Goal: Task Accomplishment & Management: Manage account settings

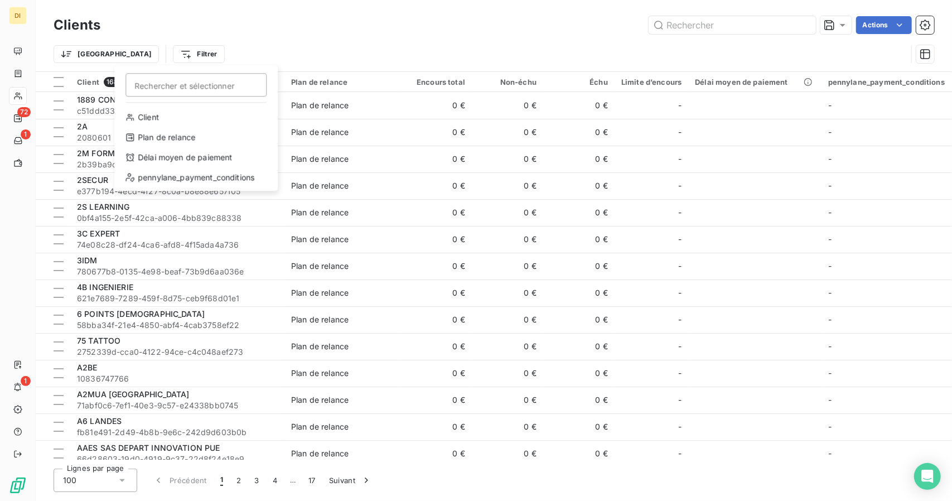
click at [19, 92] on html "DI 72 1 1 Clients Actions Trier Filtrer Rechercher et sélectionner Client Plan …" at bounding box center [476, 250] width 952 height 501
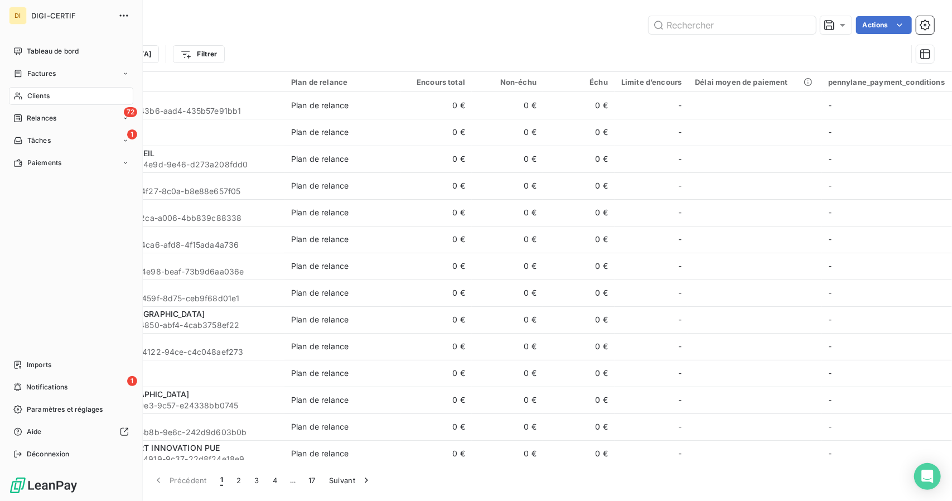
click at [16, 106] on nav "Tableau de bord Factures Clients 72 Relances 1 Tâches Paiements" at bounding box center [71, 106] width 124 height 129
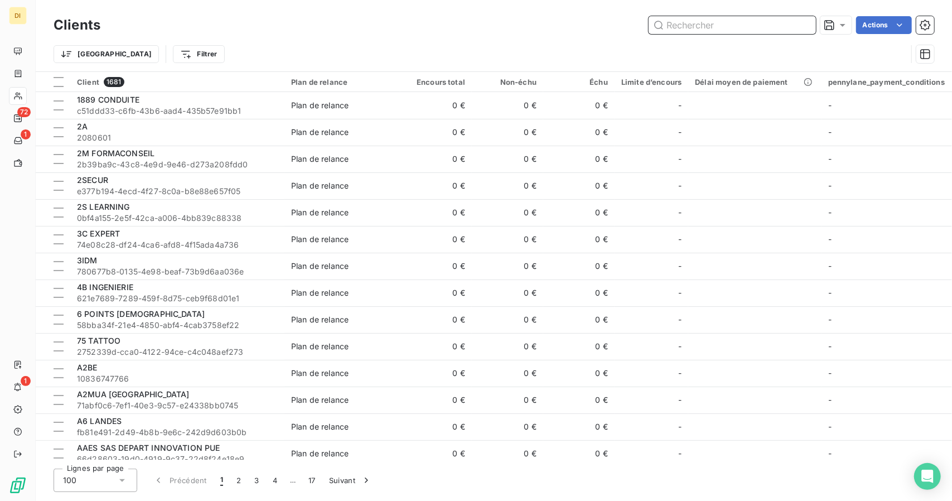
click at [690, 17] on input "text" at bounding box center [732, 25] width 167 height 18
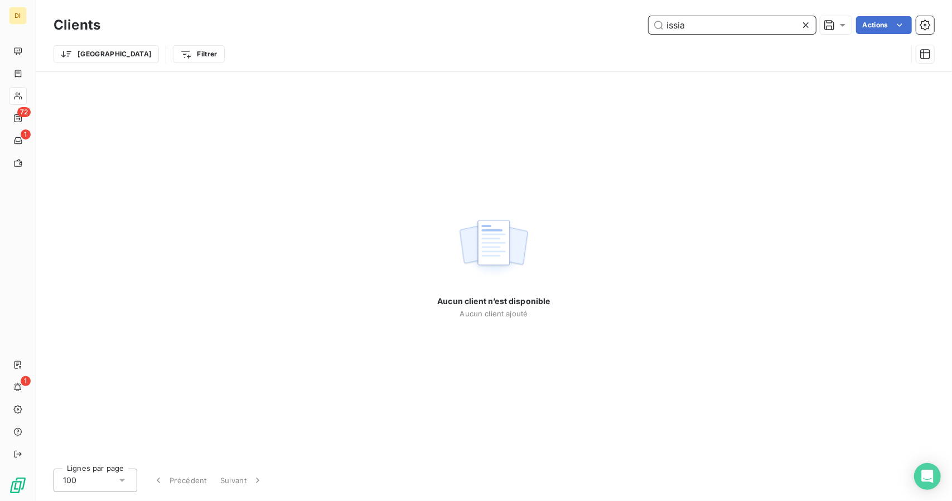
type input "issia"
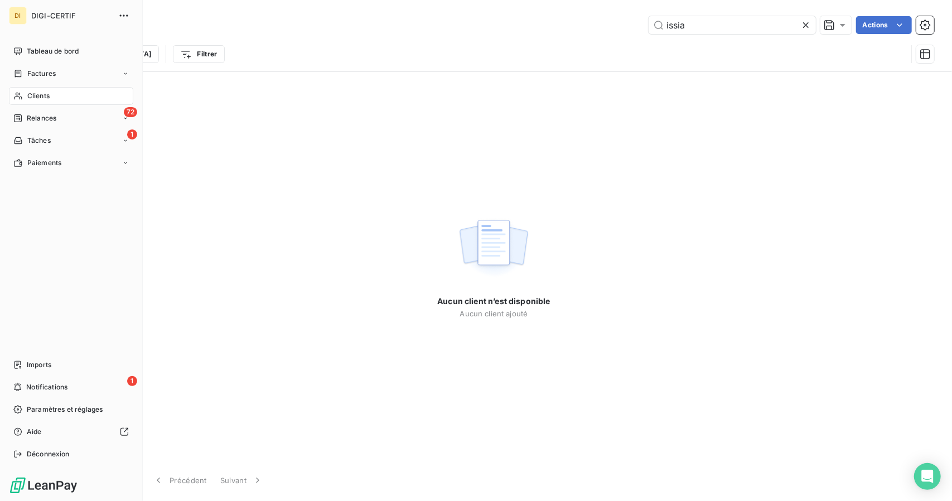
click at [22, 94] on div "Clients" at bounding box center [71, 96] width 124 height 18
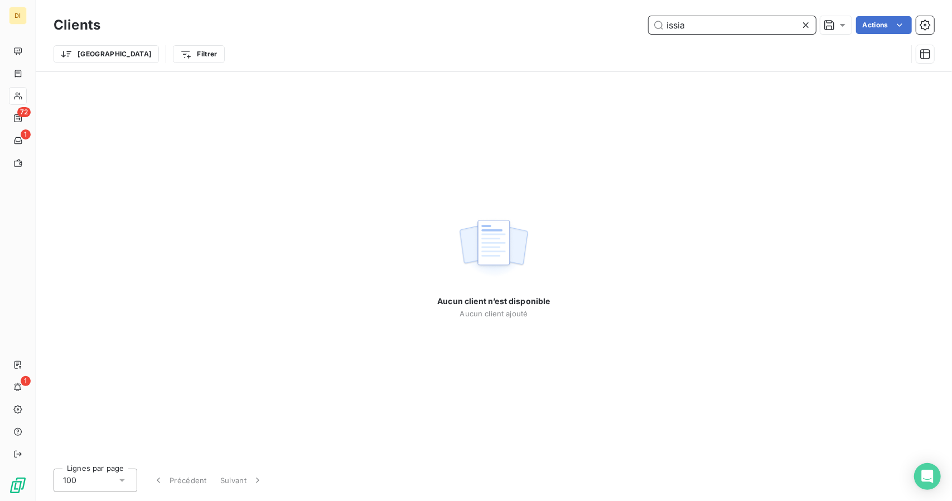
click at [681, 23] on input "issia" at bounding box center [732, 25] width 167 height 18
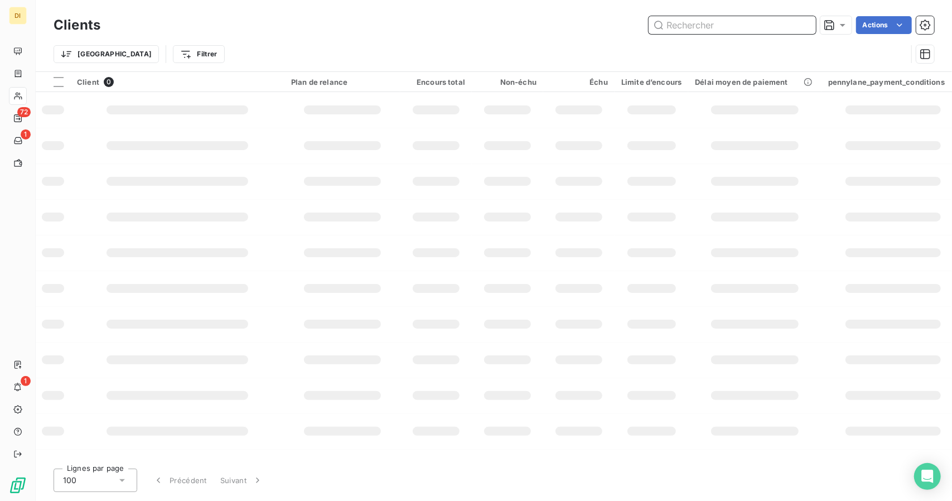
paste input "Ad formation"
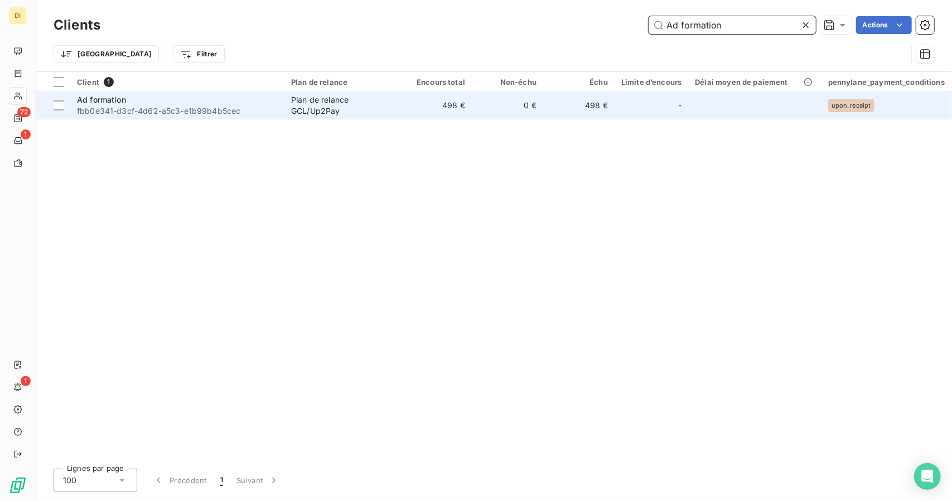
type input "Ad formation"
click at [470, 114] on td "498 €" at bounding box center [436, 105] width 71 height 27
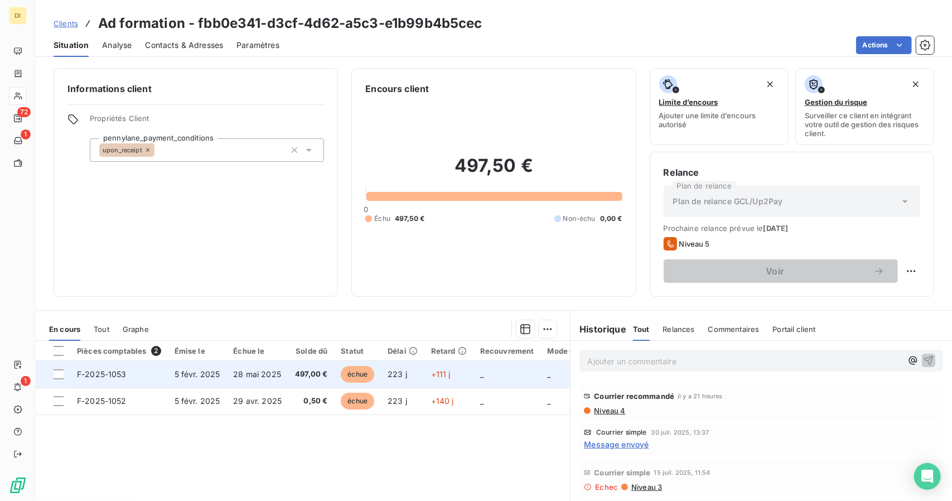
click at [341, 379] on span "échue" at bounding box center [357, 374] width 33 height 17
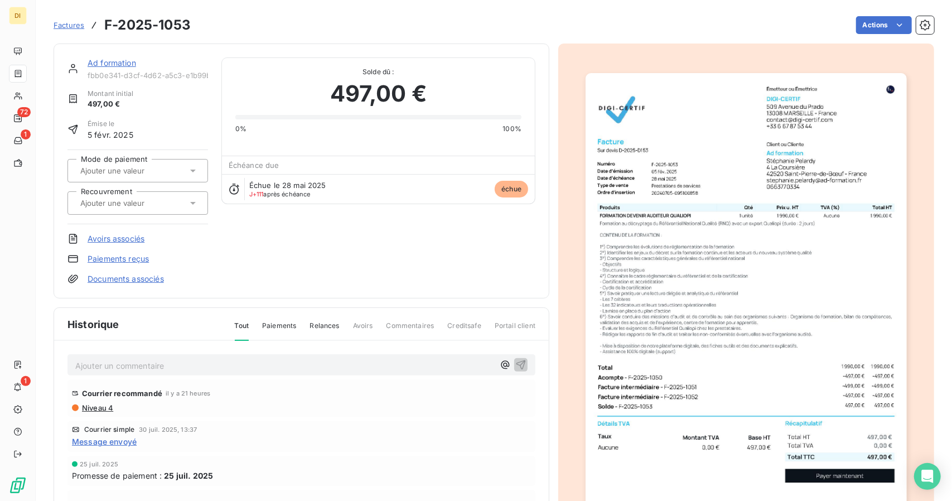
click at [102, 61] on link "Ad formation" at bounding box center [112, 62] width 49 height 9
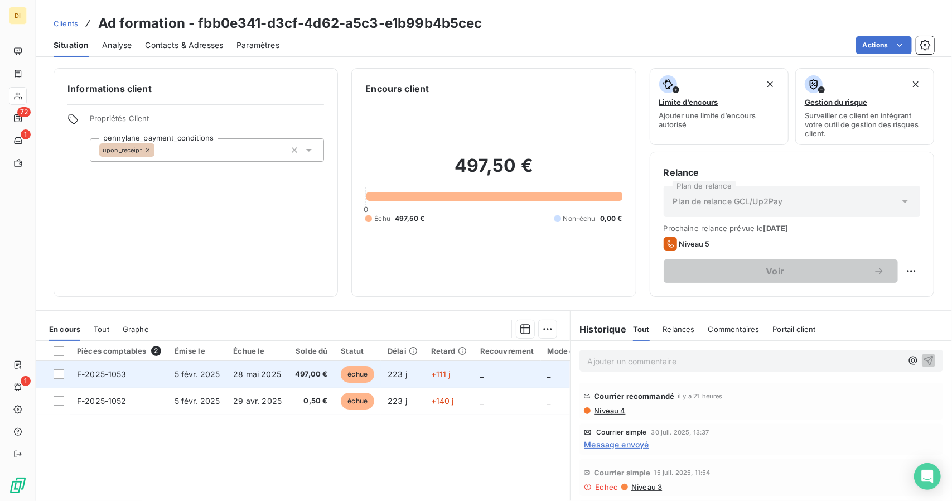
click at [310, 362] on td "497,00 €" at bounding box center [311, 374] width 46 height 27
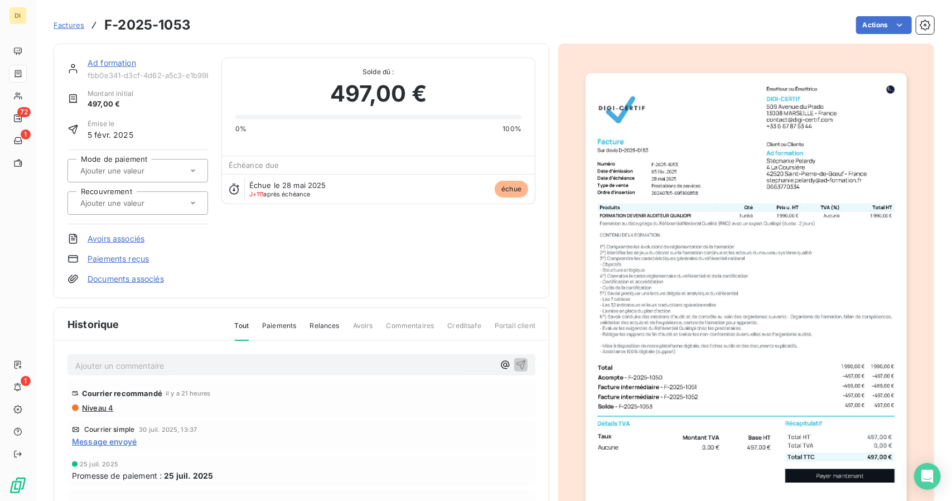
click at [118, 191] on div at bounding box center [138, 202] width 141 height 23
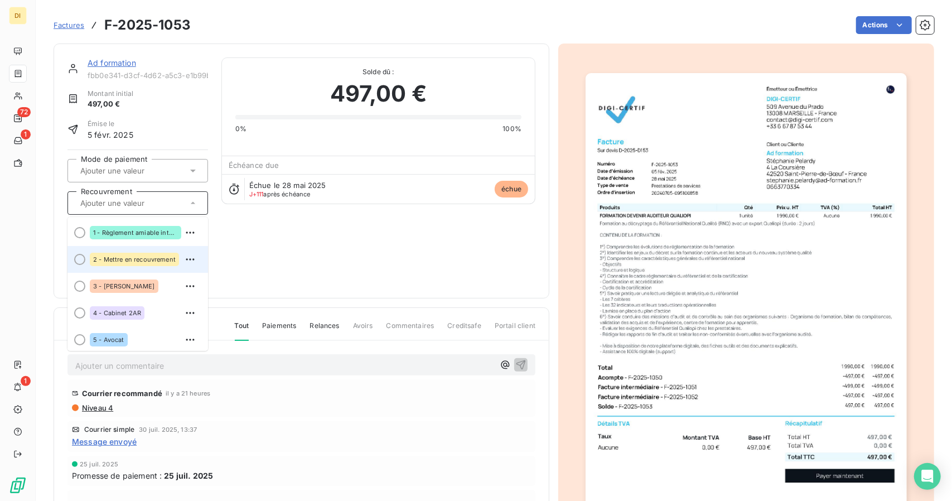
click at [147, 253] on div "2 - Mettre en recouvrement" at bounding box center [134, 259] width 89 height 13
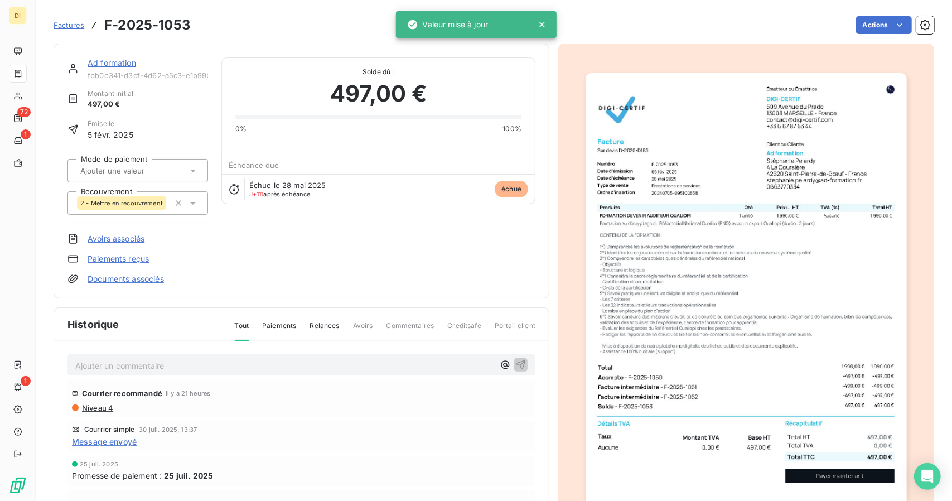
click at [114, 60] on link "Ad formation" at bounding box center [112, 62] width 49 height 9
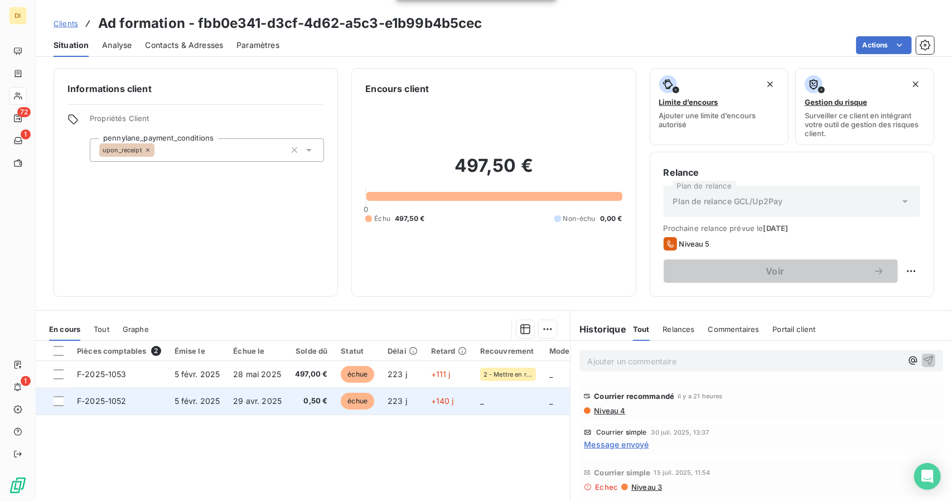
click at [233, 404] on span "29 avr. 2025" at bounding box center [257, 400] width 49 height 9
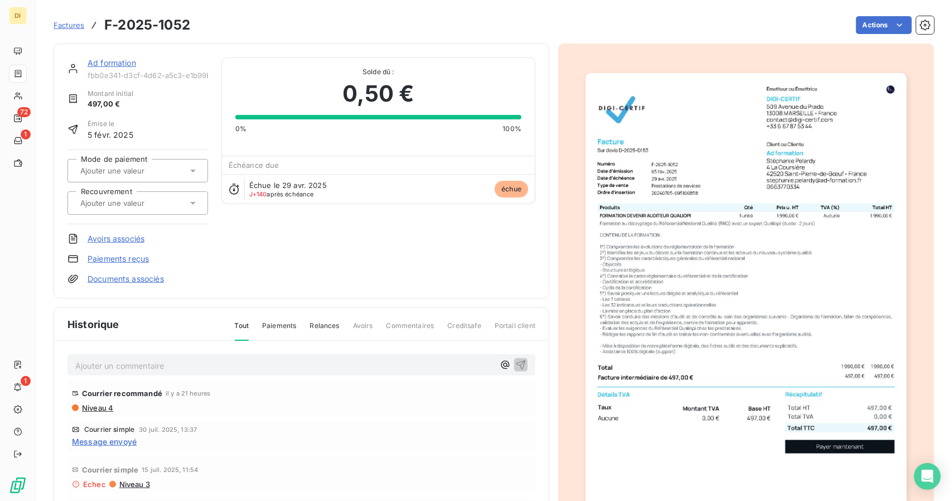
click at [105, 210] on div at bounding box center [138, 202] width 141 height 23
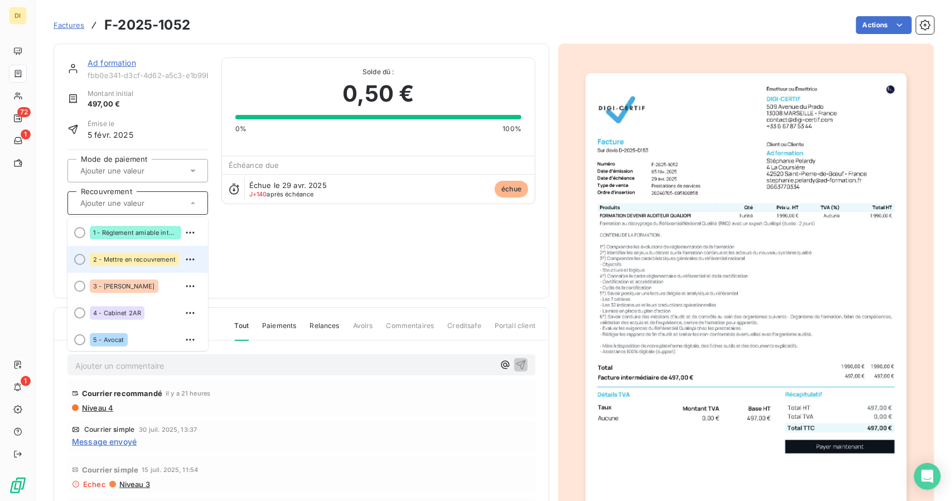
click at [151, 253] on div "2 - Mettre en recouvrement" at bounding box center [134, 259] width 89 height 13
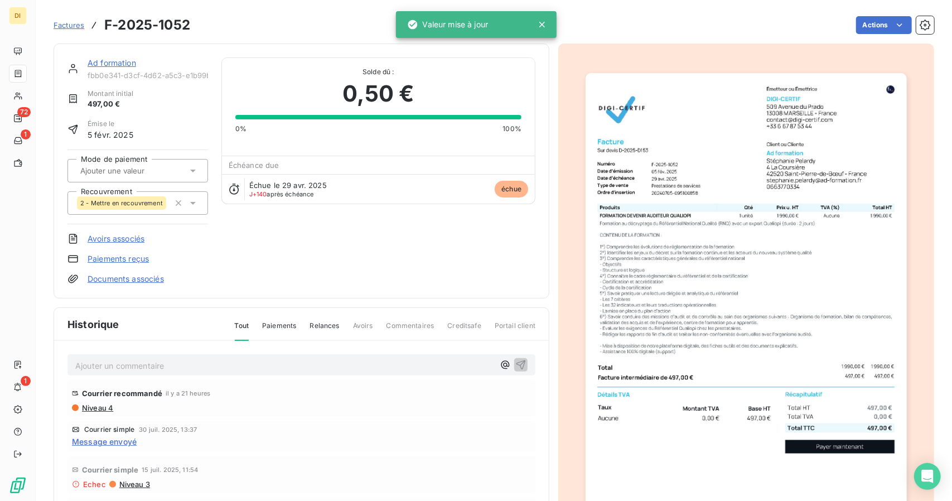
click at [91, 63] on link "Ad formation" at bounding box center [112, 62] width 49 height 9
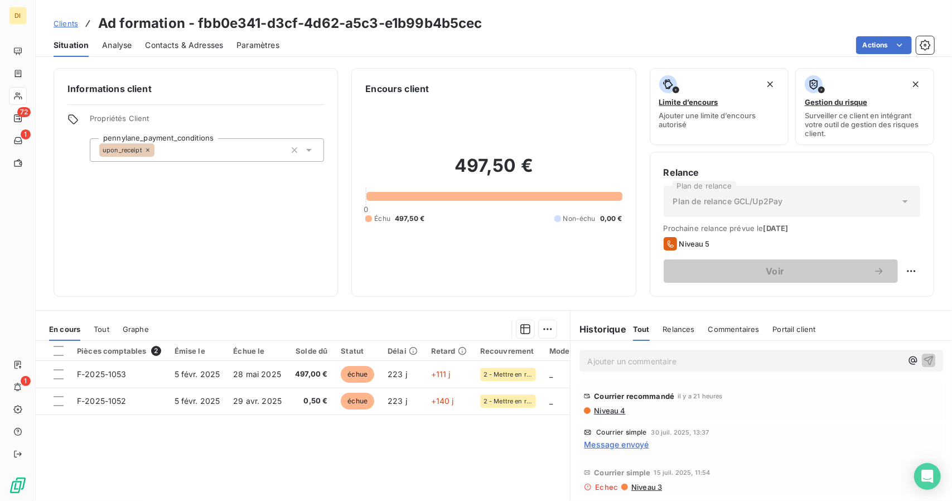
click at [67, 26] on span "Clients" at bounding box center [66, 23] width 25 height 9
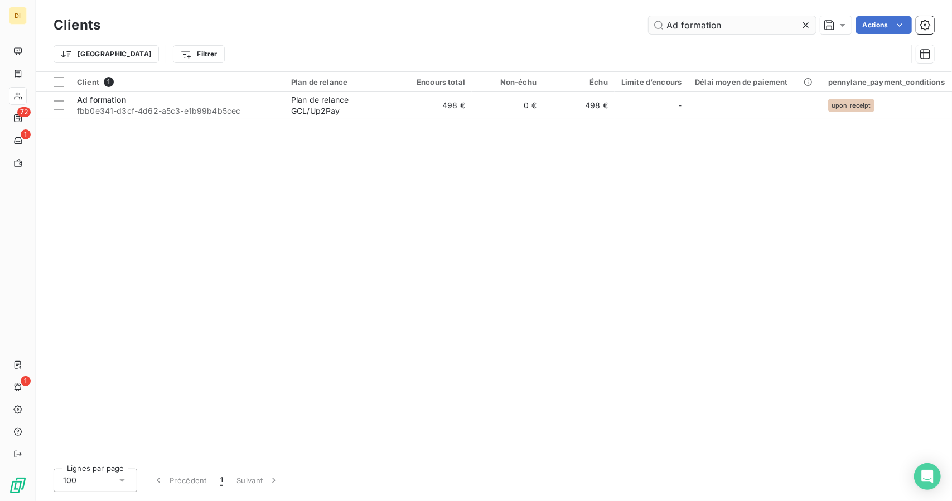
click at [688, 23] on input "Ad formation" at bounding box center [732, 25] width 167 height 18
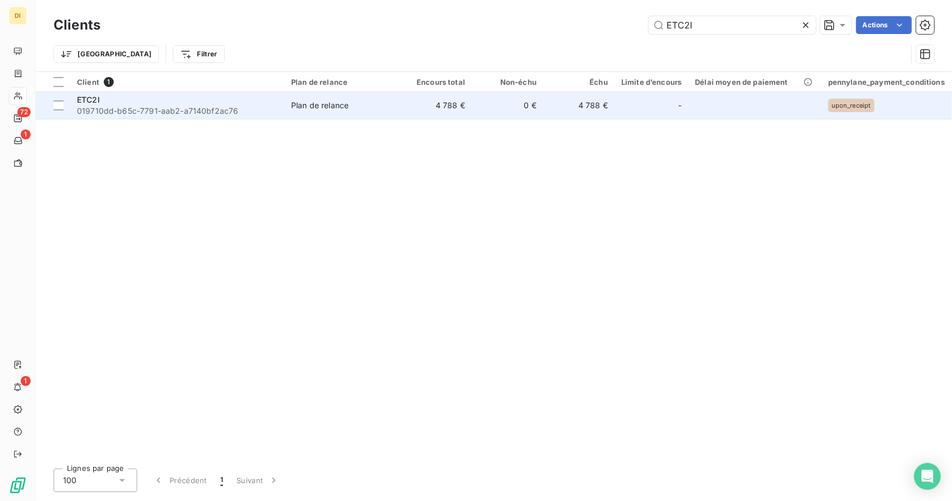
type input "ETC2I"
click at [333, 102] on div "Plan de relance" at bounding box center [319, 105] width 57 height 11
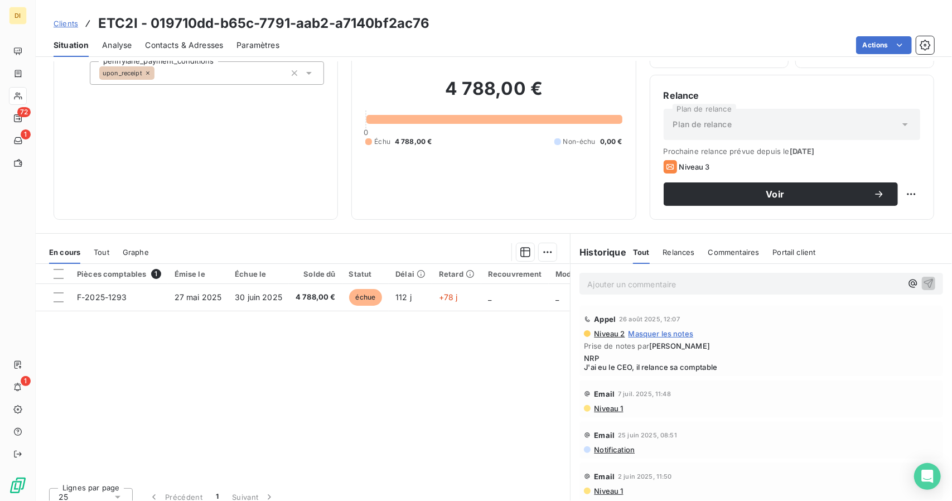
scroll to position [87, 0]
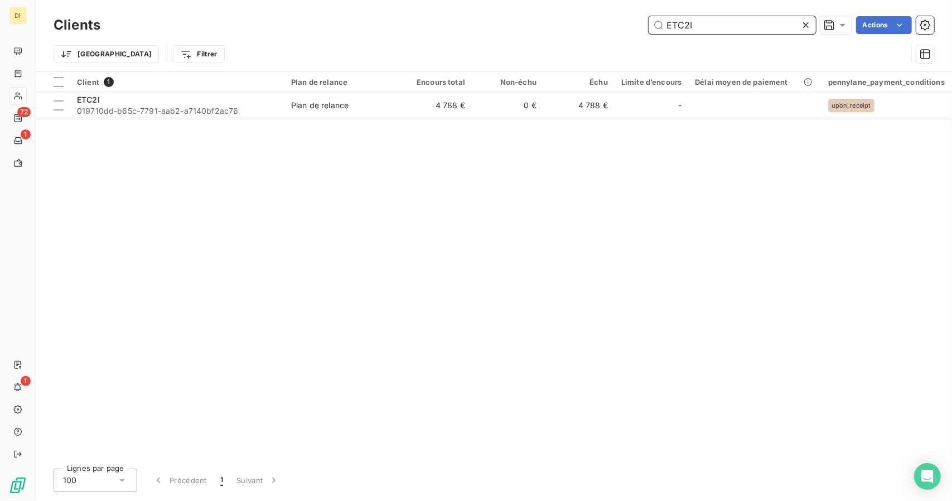
click at [696, 19] on input "ETC2I" at bounding box center [732, 25] width 167 height 18
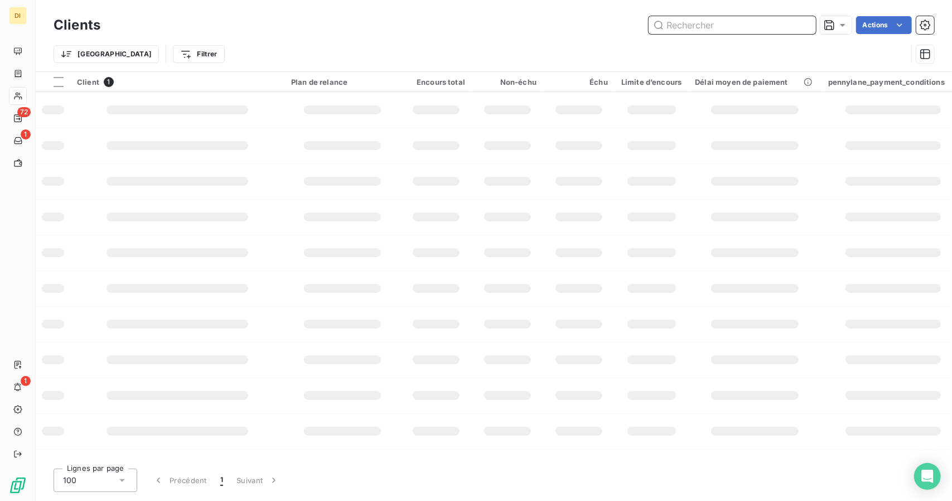
paste input "BUSINESS O'T (O'TACOS)"
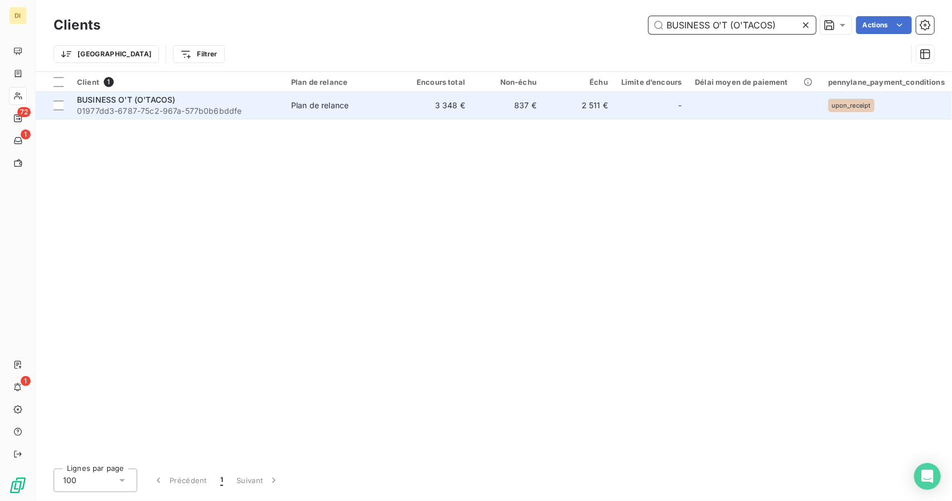
type input "BUSINESS O'T (O'TACOS)"
click at [552, 112] on td "2 511 €" at bounding box center [578, 105] width 71 height 27
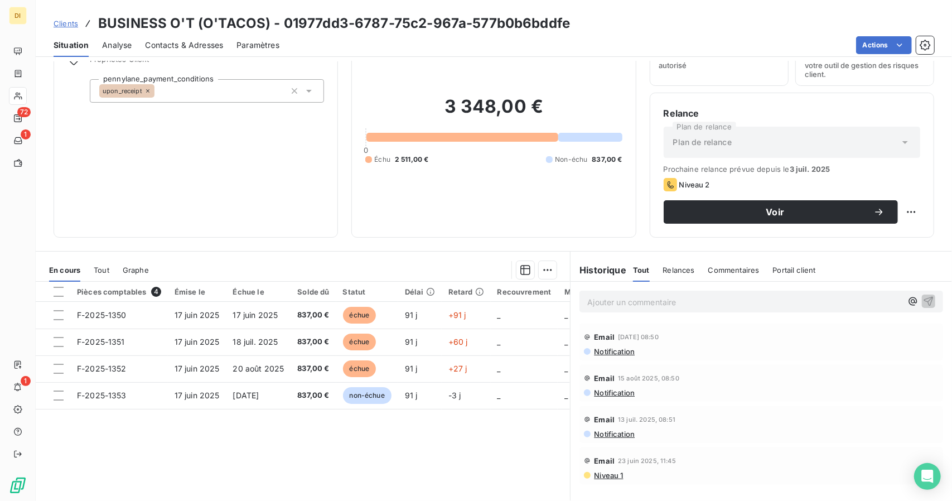
scroll to position [87, 0]
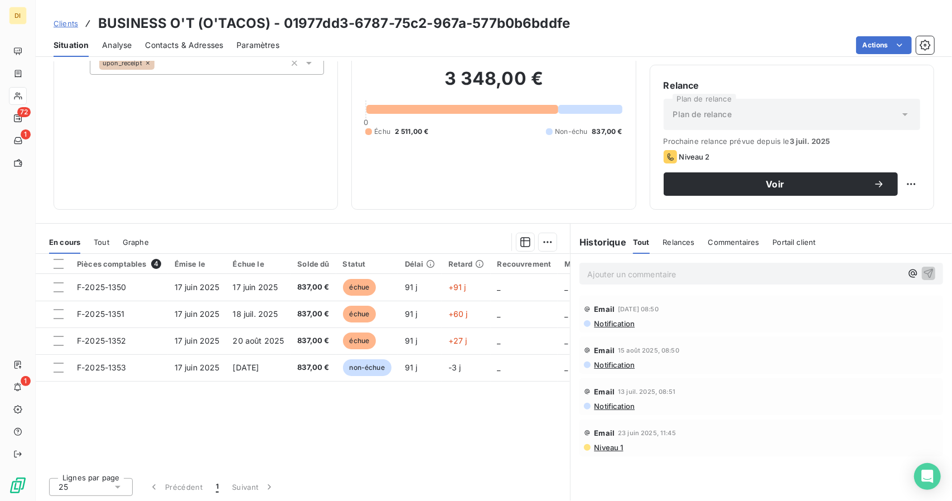
click at [615, 322] on span "Notification" at bounding box center [614, 323] width 42 height 9
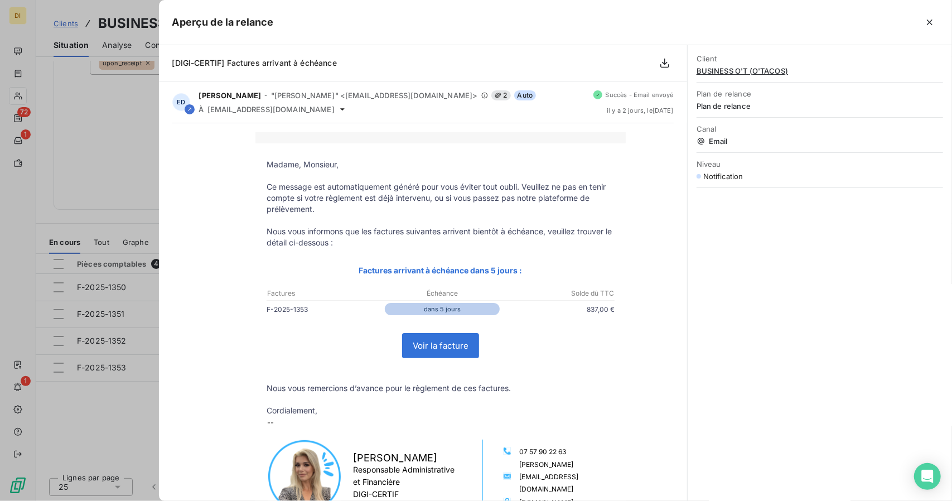
click at [615, 322] on td "Voir la facture" at bounding box center [441, 346] width 370 height 52
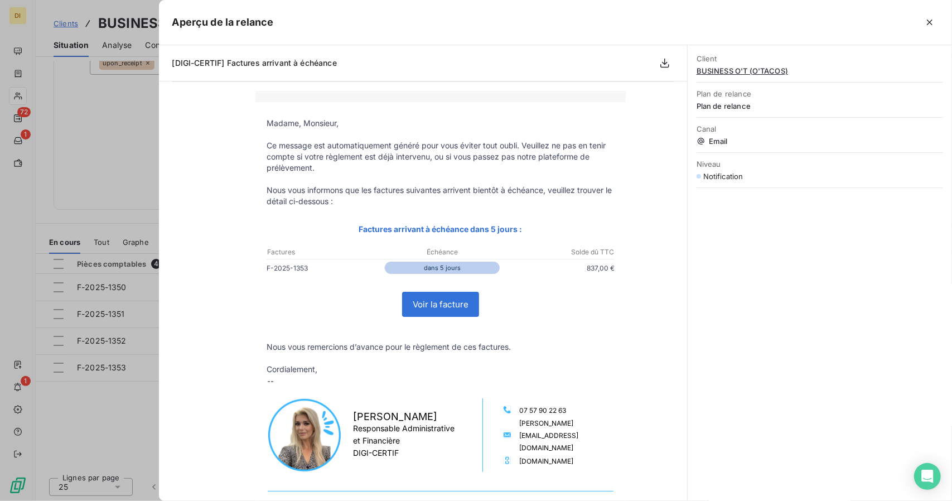
scroll to position [43, 0]
click at [102, 204] on div at bounding box center [476, 250] width 952 height 501
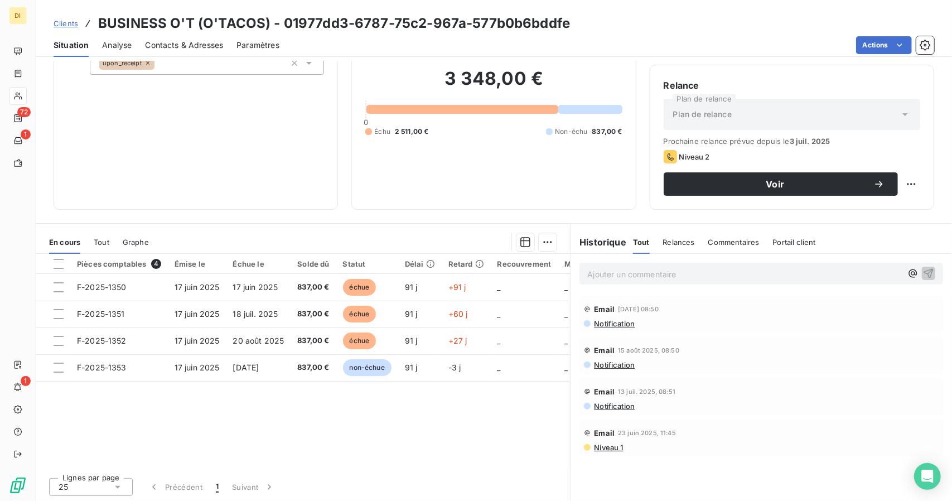
click at [187, 45] on span "Contacts & Adresses" at bounding box center [184, 45] width 78 height 11
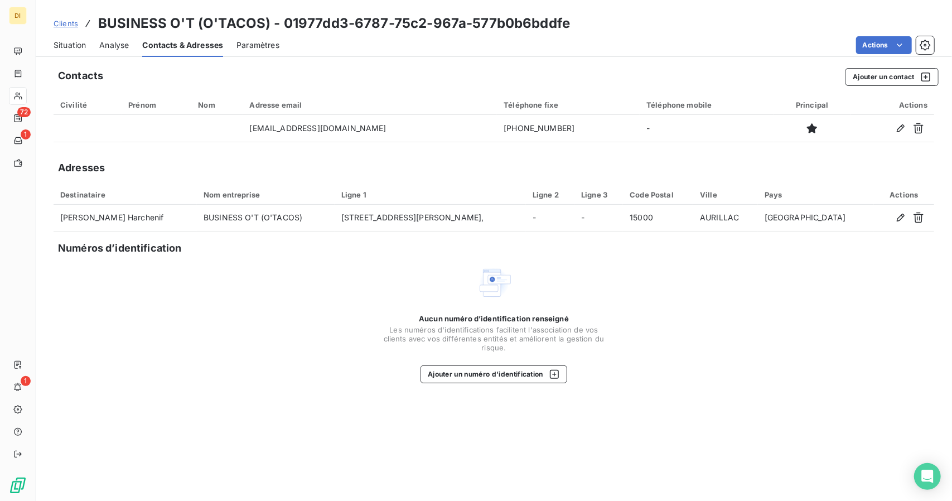
drag, startPoint x: 433, startPoint y: 116, endPoint x: 509, endPoint y: 76, distance: 86.1
click at [509, 76] on div "Contacts Ajouter un contact" at bounding box center [498, 77] width 881 height 18
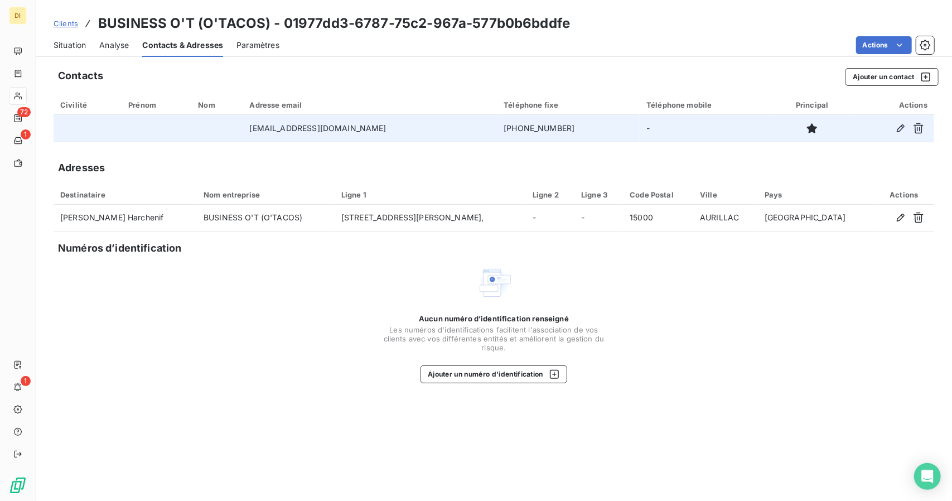
click at [497, 126] on td "+33623370775" at bounding box center [568, 128] width 143 height 27
copy td "+33623370775"
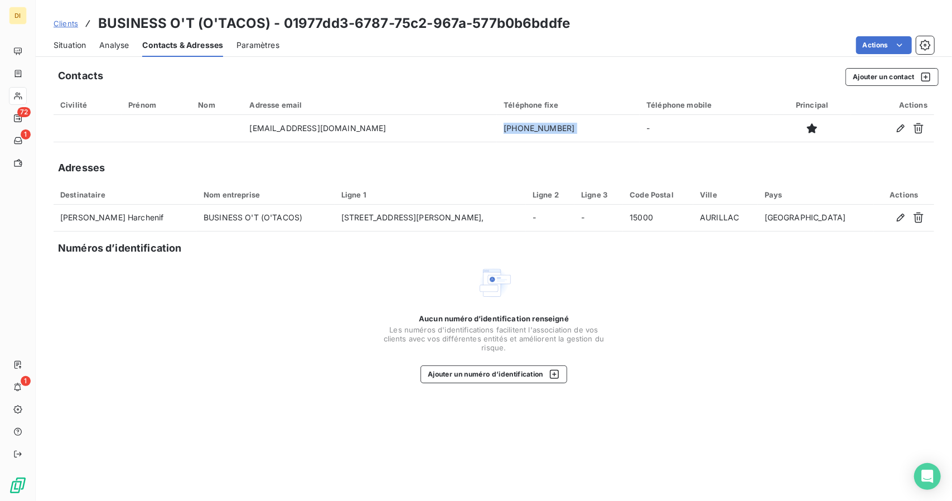
click at [77, 50] on span "Situation" at bounding box center [70, 45] width 32 height 11
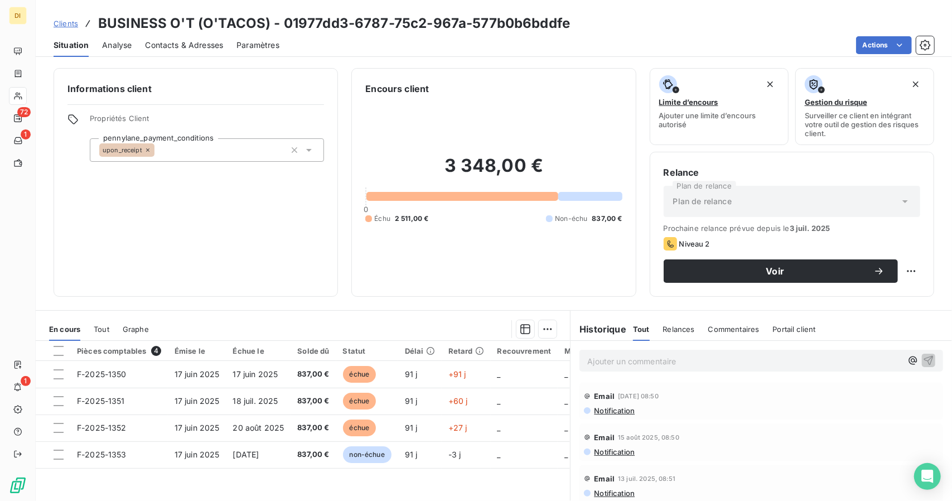
click at [71, 22] on span "Clients" at bounding box center [66, 23] width 25 height 9
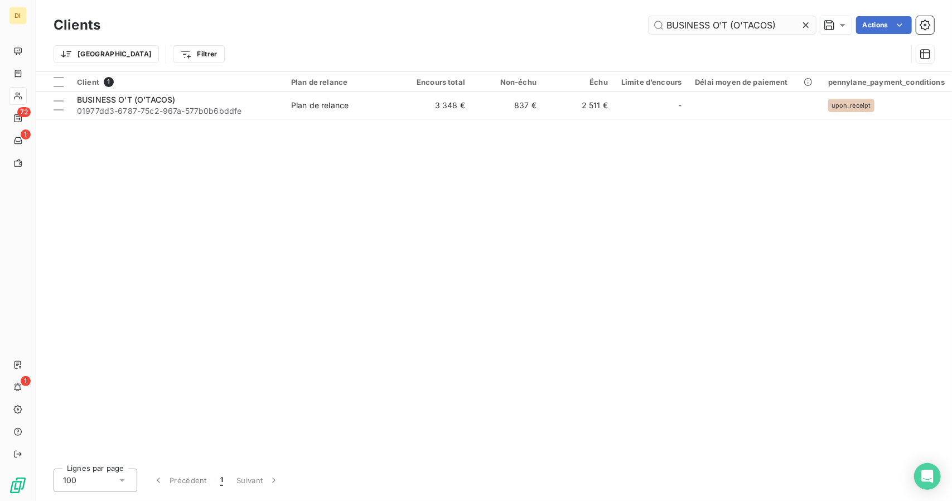
click at [756, 20] on input "BUSINESS O'T (O'TACOS)" at bounding box center [732, 25] width 167 height 18
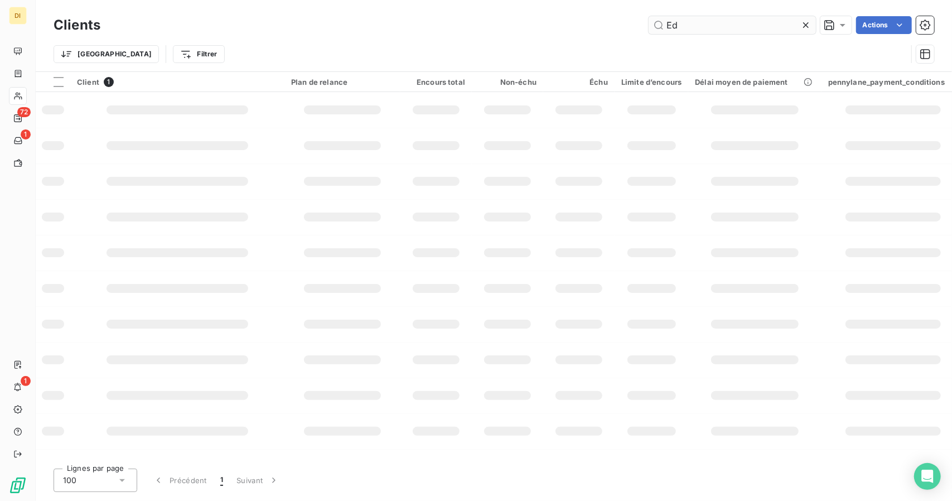
type input "E"
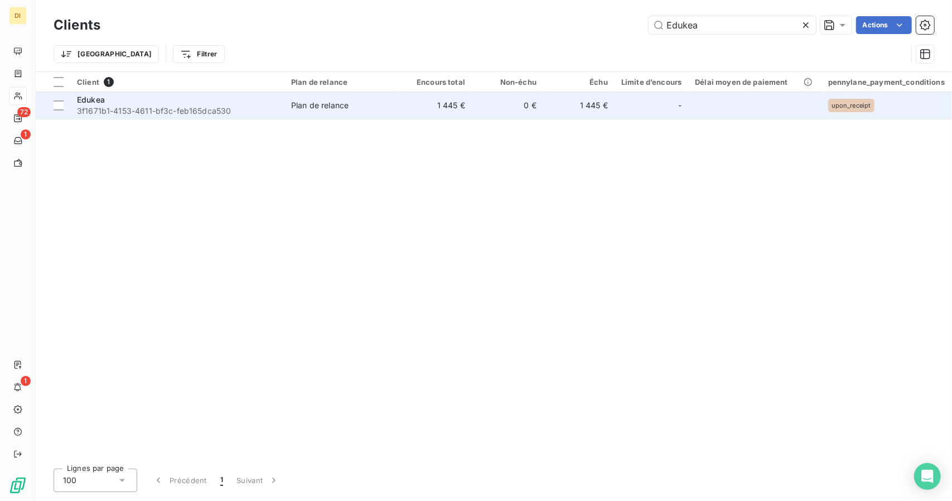
type input "Edukea"
click at [478, 113] on td "0 €" at bounding box center [507, 105] width 71 height 27
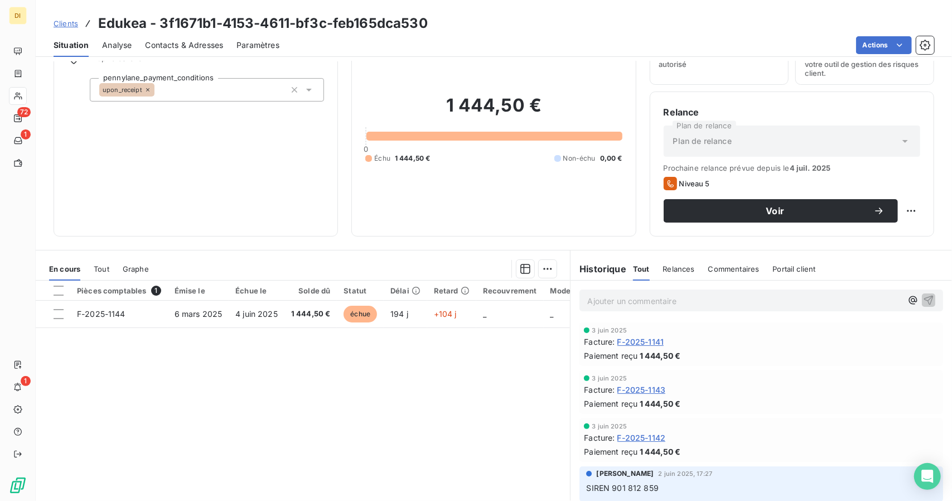
click at [68, 28] on link "Clients" at bounding box center [66, 23] width 25 height 11
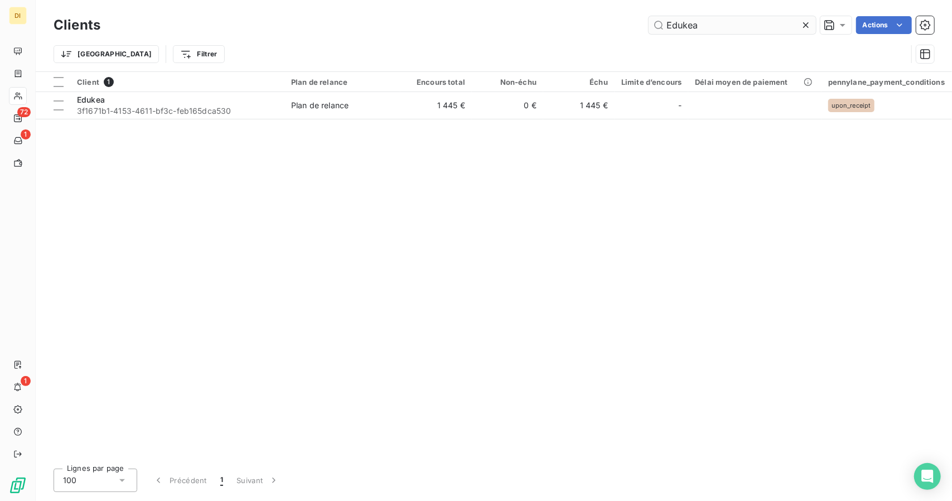
click at [684, 21] on input "Edukea" at bounding box center [732, 25] width 167 height 18
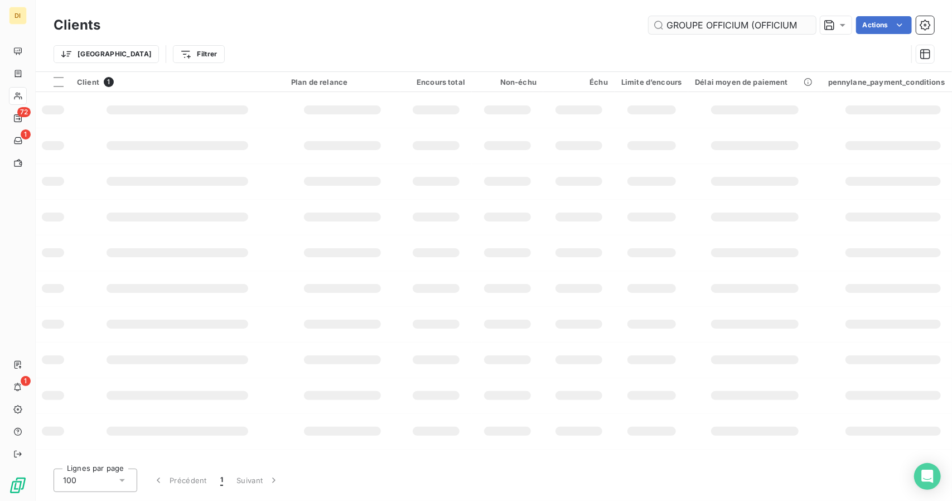
scroll to position [0, 42]
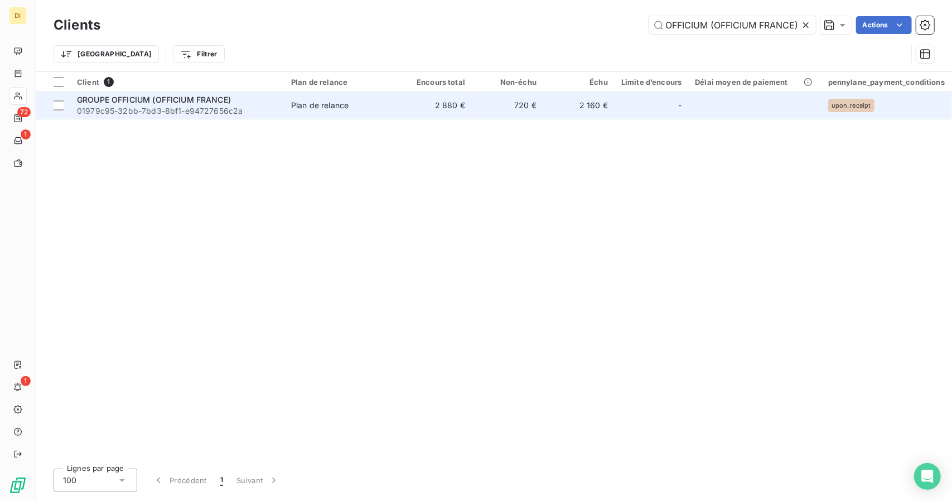
type input "GROUPE OFFICIUM (OFFICIUM FRANCE)"
click at [505, 100] on td "720 €" at bounding box center [507, 105] width 71 height 27
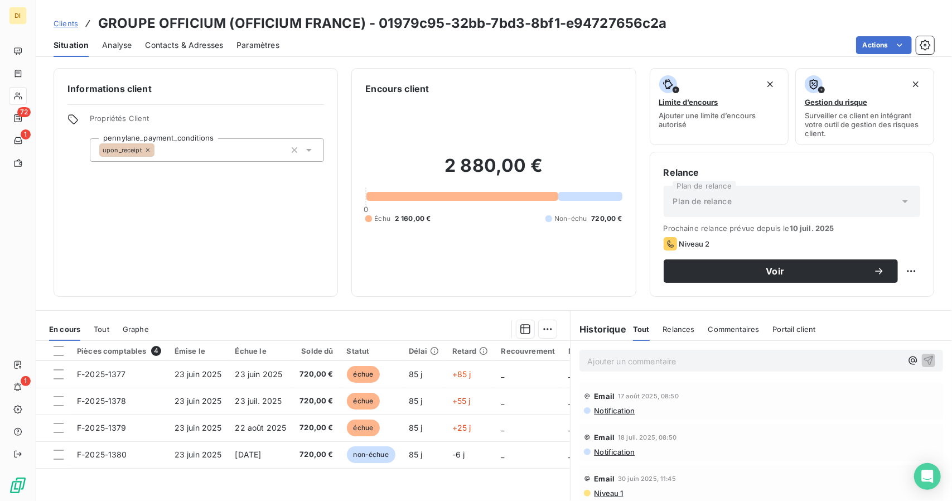
click at [185, 52] on div "Contacts & Adresses" at bounding box center [184, 44] width 78 height 23
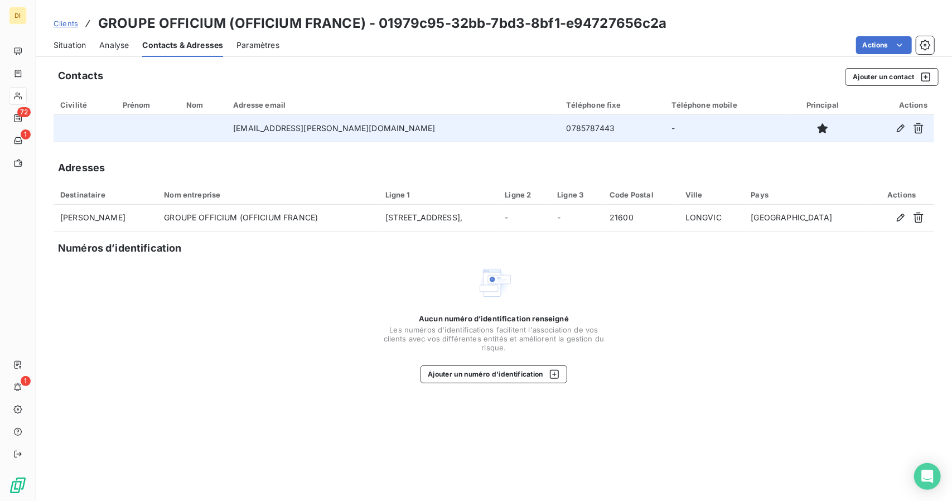
click at [417, 137] on td "jb.potier@groupe-officium.fr" at bounding box center [392, 128] width 333 height 27
click at [560, 134] on td "0785787443" at bounding box center [612, 128] width 105 height 27
copy td "0785787443"
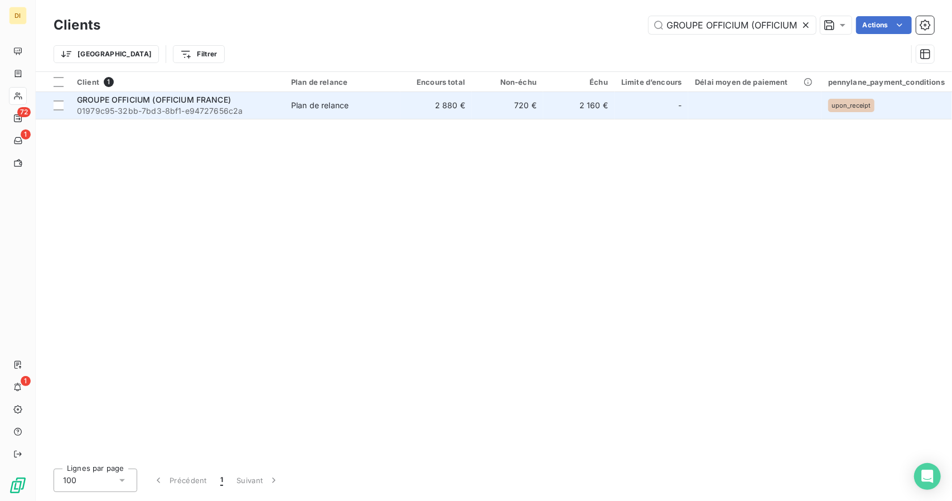
click at [111, 100] on span "GROUPE OFFICIUM (OFFICIUM FRANCE)" at bounding box center [154, 99] width 154 height 9
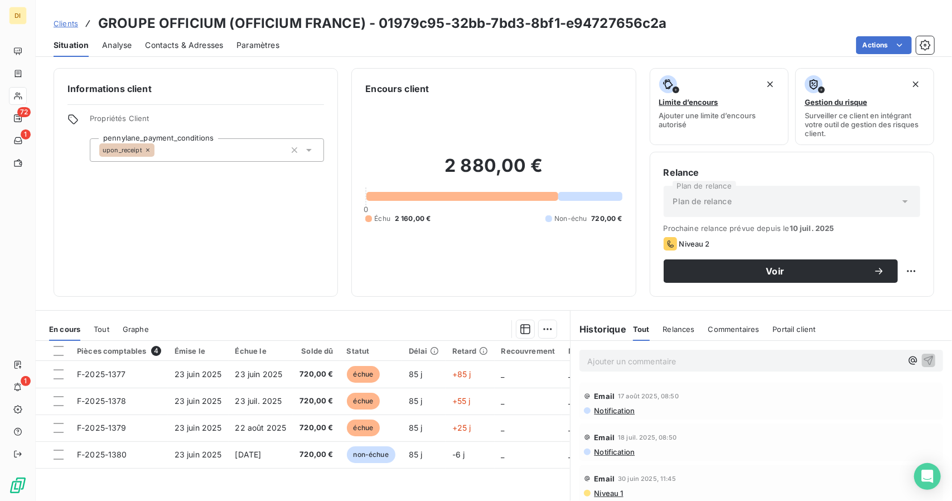
click at [176, 47] on span "Contacts & Adresses" at bounding box center [184, 45] width 78 height 11
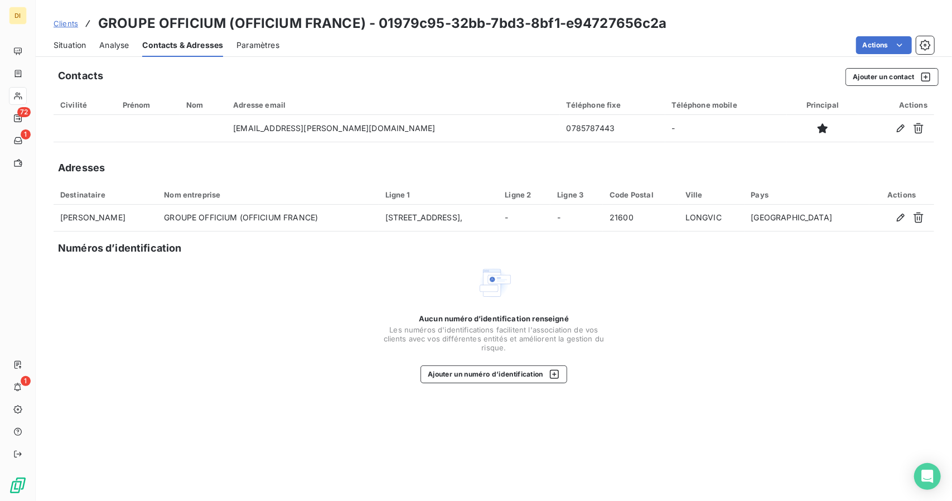
click at [73, 50] on span "Situation" at bounding box center [70, 45] width 32 height 11
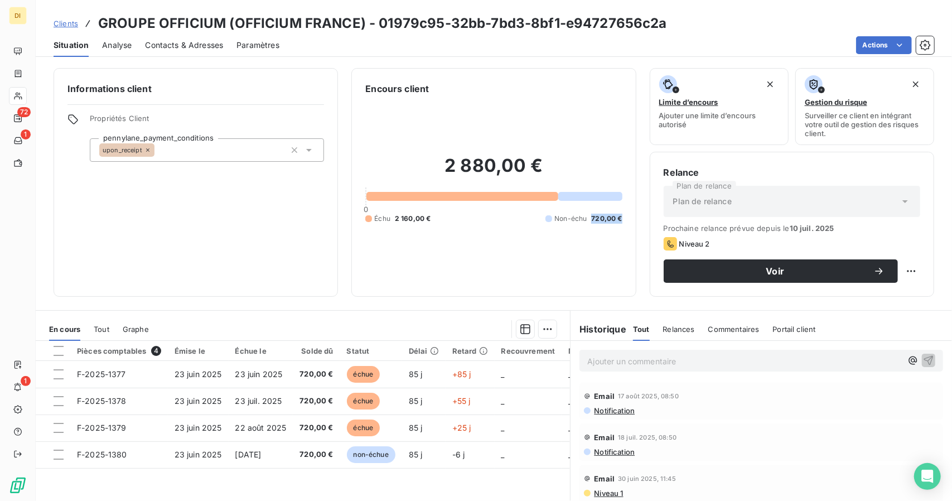
drag, startPoint x: 619, startPoint y: 218, endPoint x: 587, endPoint y: 218, distance: 31.8
click at [587, 218] on div "Encours client 2 880,00 € 0 Échu 2 160,00 € Non-échu 720,00 €" at bounding box center [493, 182] width 285 height 229
click at [74, 27] on span "Clients" at bounding box center [66, 23] width 25 height 9
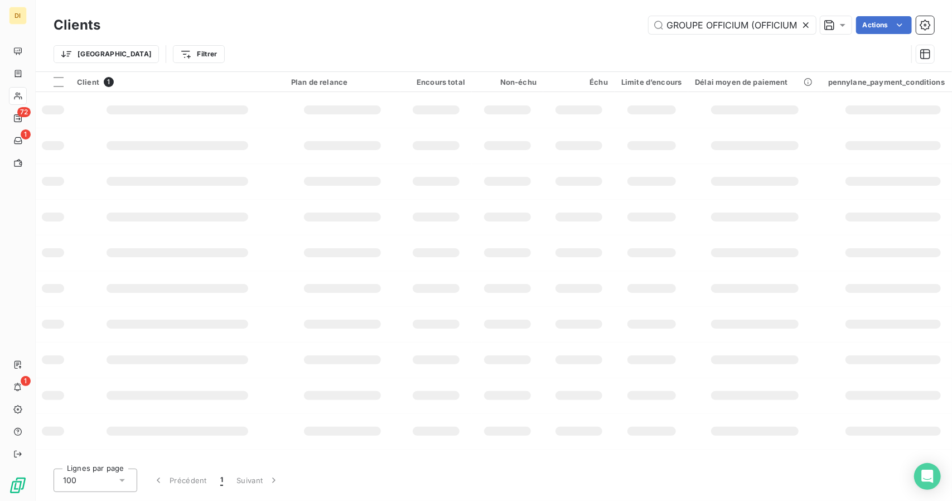
scroll to position [0, 42]
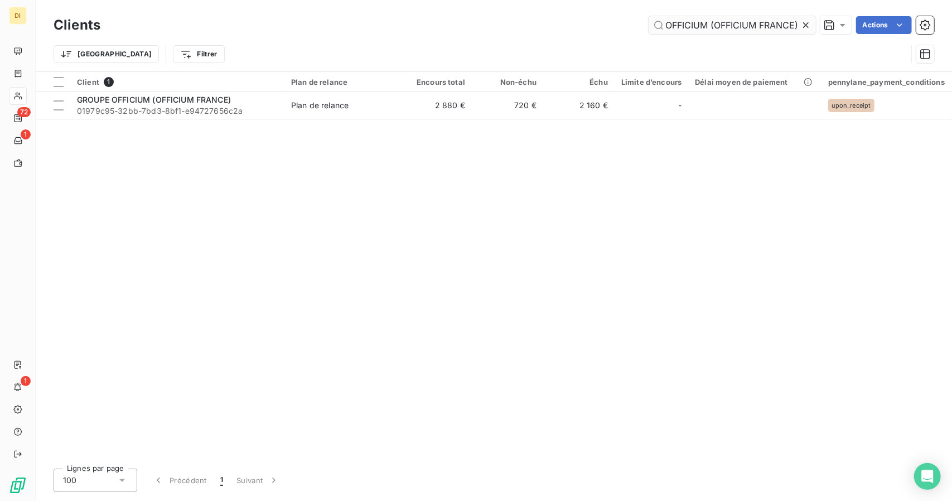
click at [716, 30] on input "GROUPE OFFICIUM (OFFICIUM FRANCE)" at bounding box center [732, 25] width 167 height 18
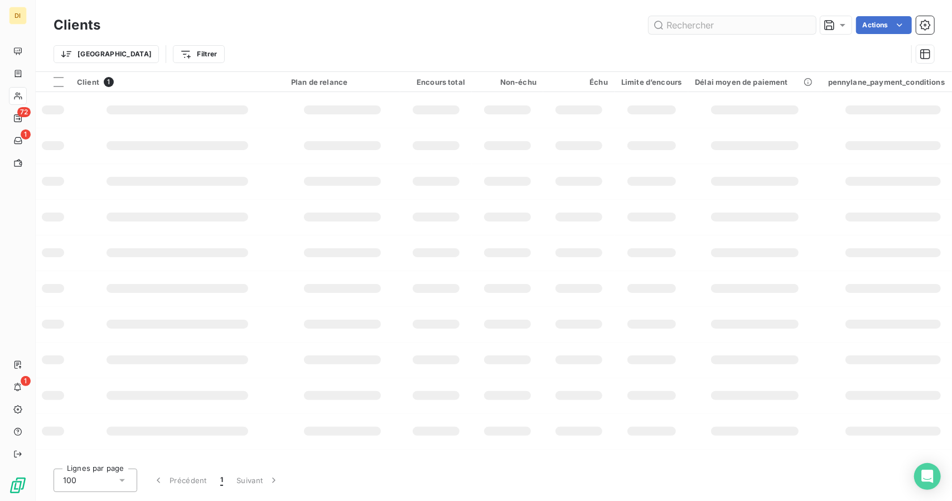
scroll to position [0, 0]
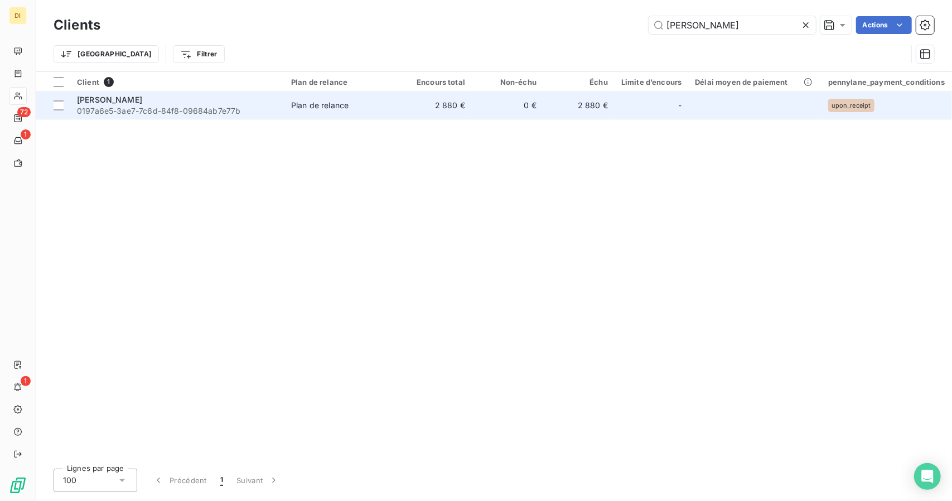
type input "Jean GAUTIER"
click at [499, 107] on td "0 €" at bounding box center [507, 105] width 71 height 27
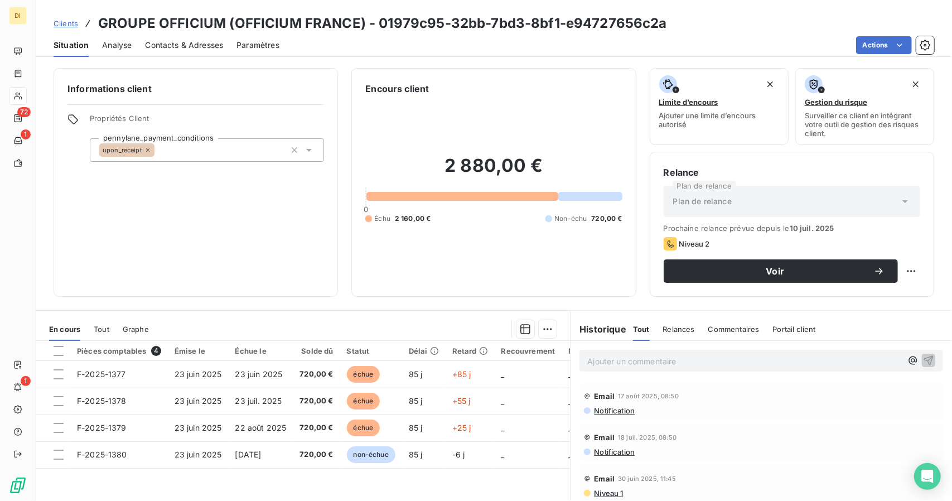
click at [179, 41] on span "Contacts & Adresses" at bounding box center [184, 45] width 78 height 11
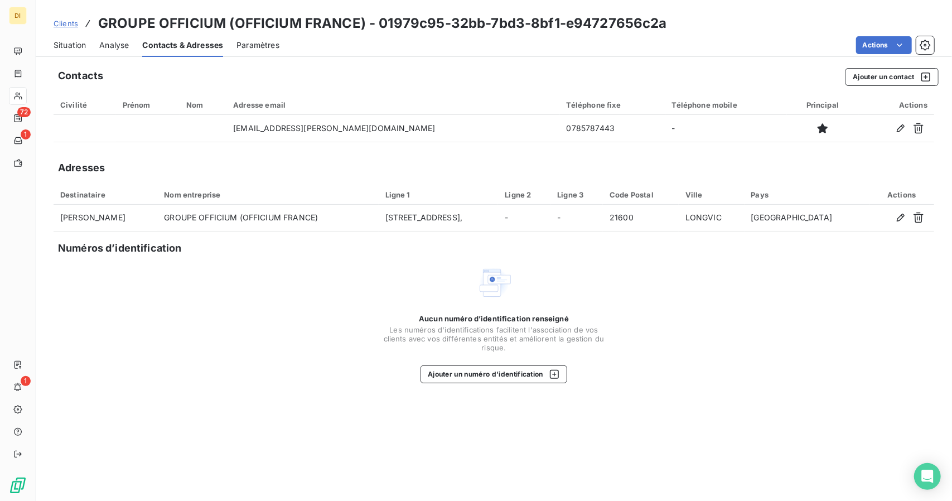
click at [77, 47] on span "Situation" at bounding box center [70, 45] width 32 height 11
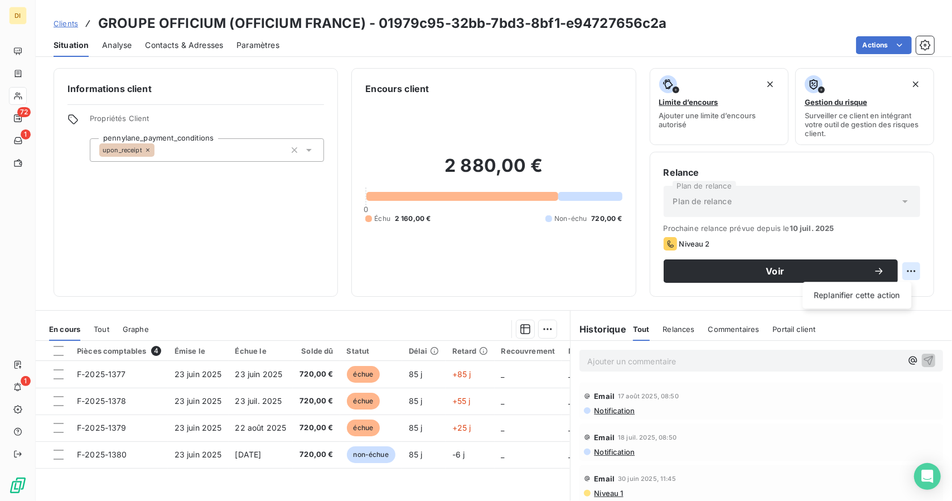
click at [904, 269] on html "DI 72 1 1 Clients GROUPE OFFICIUM (OFFICIUM FRANCE) - 01979c95-32bb-7bd3-8bf1-e…" at bounding box center [476, 250] width 952 height 501
click at [726, 234] on html "DI 72 1 1 Clients GROUPE OFFICIUM (OFFICIUM FRANCE) - 01979c95-32bb-7bd3-8bf1-e…" at bounding box center [476, 250] width 952 height 501
click at [903, 272] on html "DI 72 1 1 Clients GROUPE OFFICIUM (OFFICIUM FRANCE) - 01979c95-32bb-7bd3-8bf1-e…" at bounding box center [476, 250] width 952 height 501
click at [861, 291] on div "Replanifier cette action" at bounding box center [857, 295] width 100 height 18
select select "8"
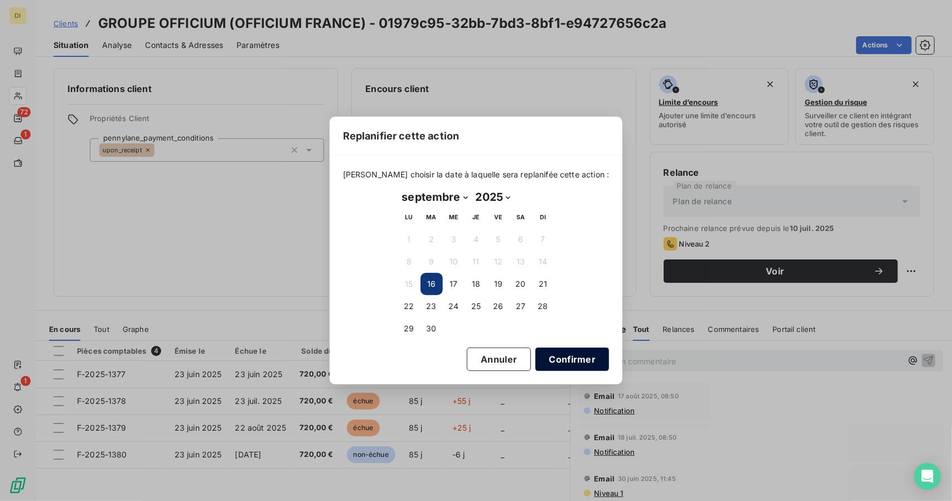
click at [542, 359] on button "Confirmer" at bounding box center [573, 359] width 74 height 23
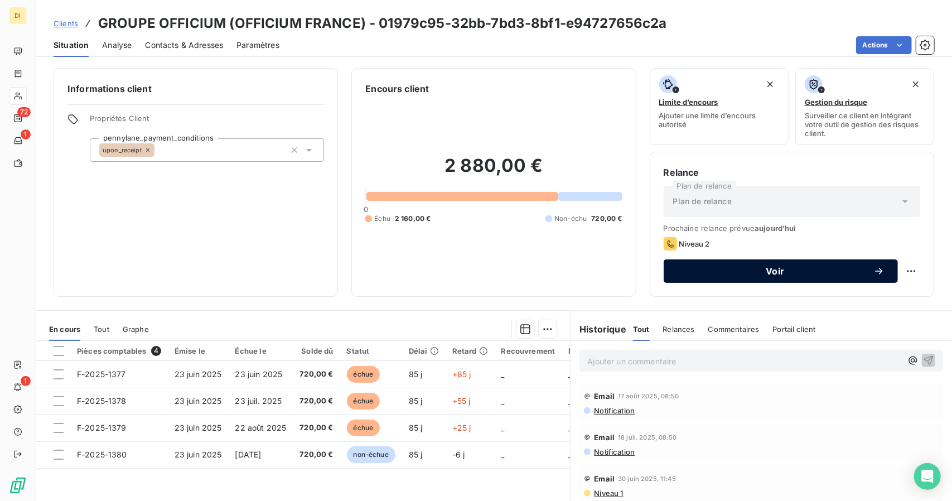
click at [732, 269] on span "Voir" at bounding box center [775, 271] width 196 height 9
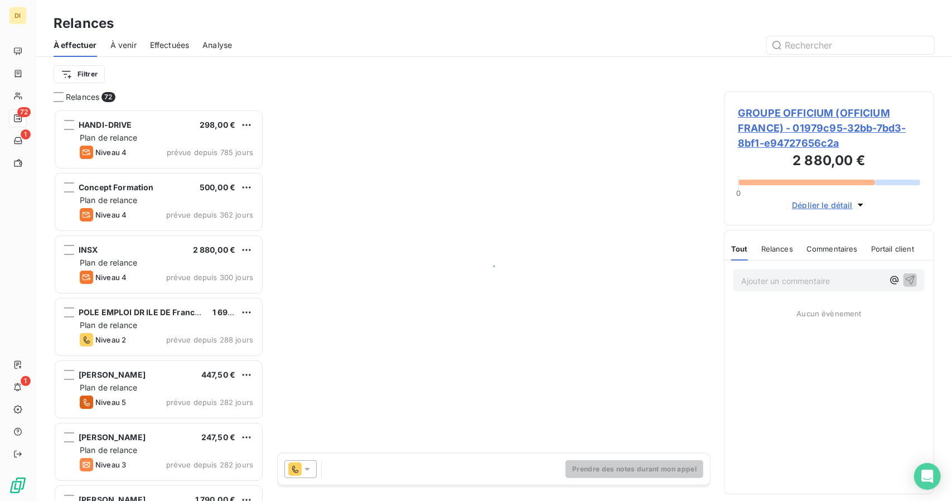
scroll to position [383, 202]
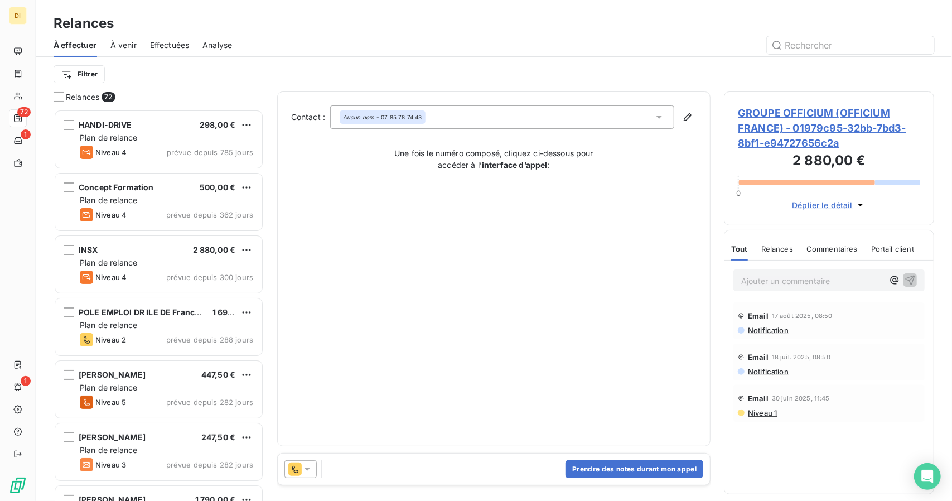
click at [306, 464] on icon at bounding box center [307, 469] width 11 height 11
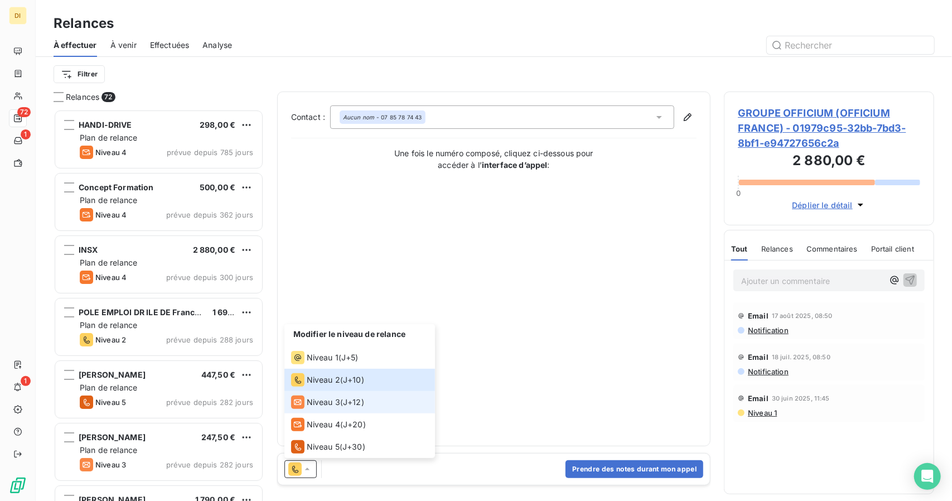
click at [325, 399] on span "Niveau 3" at bounding box center [323, 402] width 33 height 11
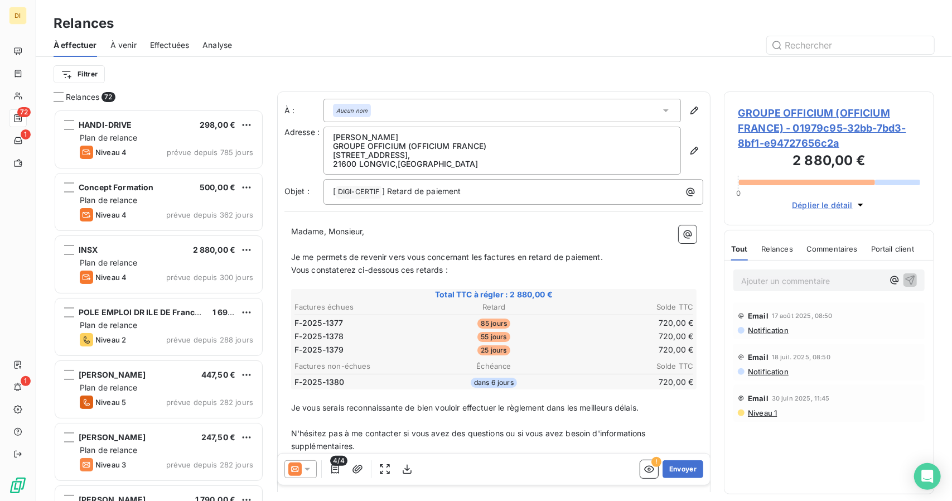
click at [302, 465] on icon at bounding box center [307, 469] width 11 height 11
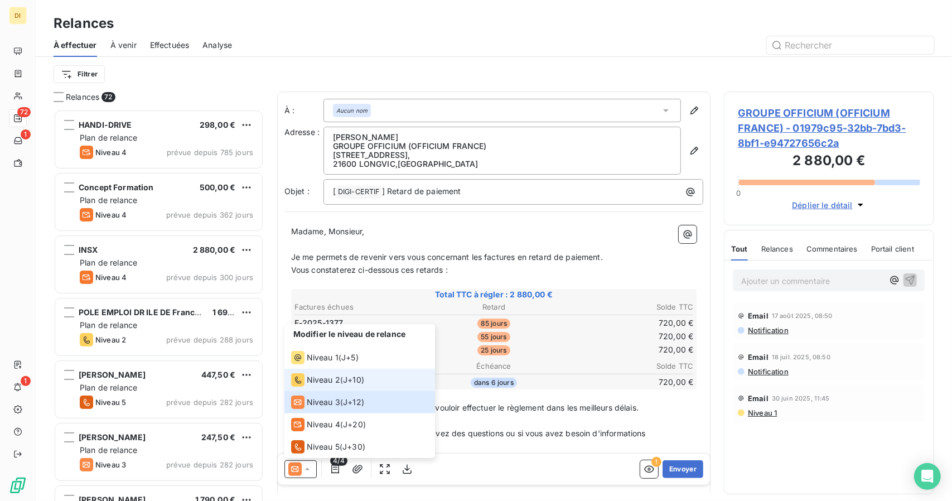
click at [315, 375] on span "Niveau 2" at bounding box center [323, 379] width 33 height 11
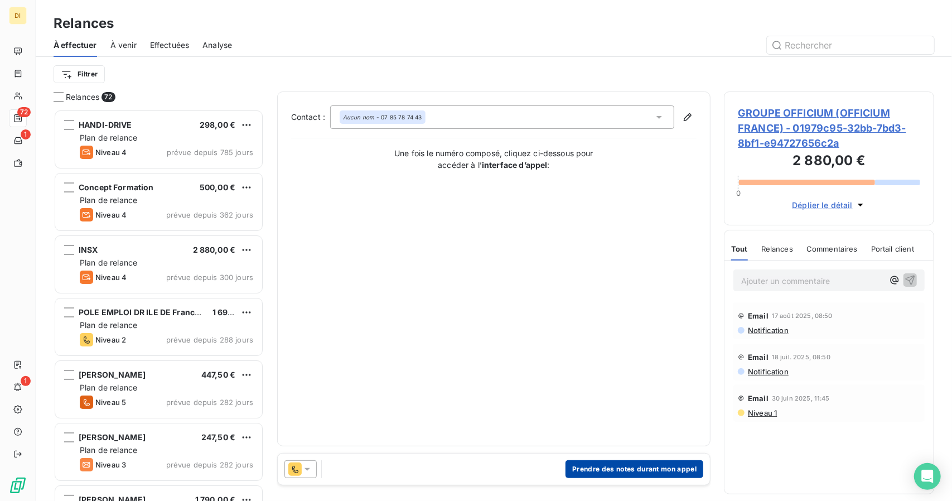
click at [629, 461] on button "Prendre des notes durant mon appel" at bounding box center [635, 469] width 138 height 18
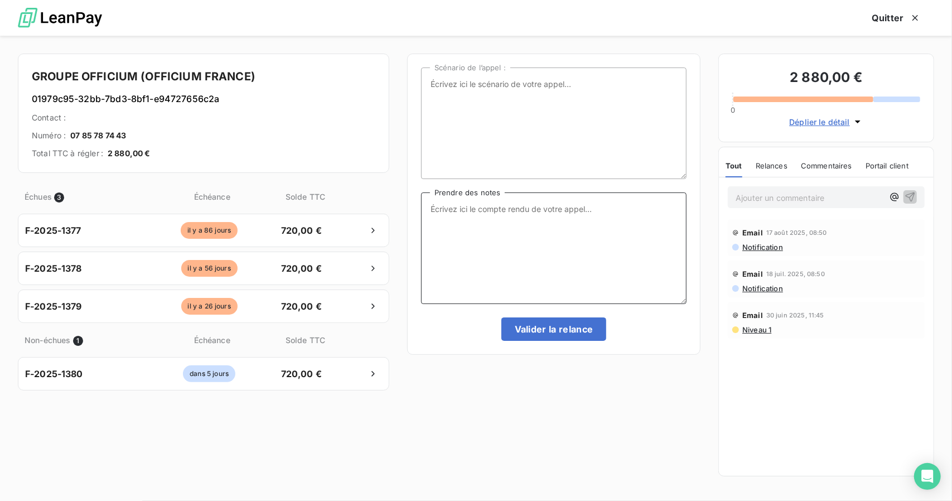
click at [517, 243] on textarea "Prendre des notes" at bounding box center [554, 248] width 266 height 112
type textarea "M"
type textarea "Doit me rappeler le 17/09/25"
click at [546, 324] on button "Valider la relance" at bounding box center [554, 328] width 105 height 23
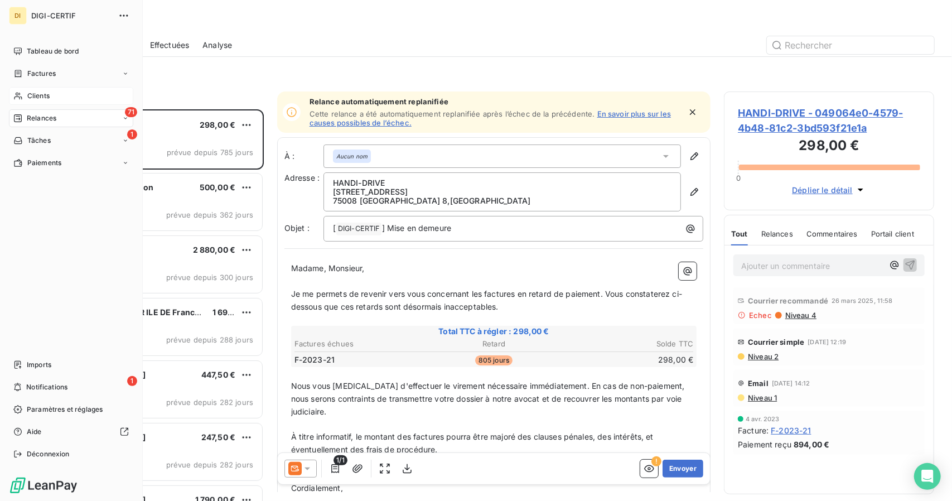
click at [23, 95] on div "Clients" at bounding box center [71, 96] width 124 height 18
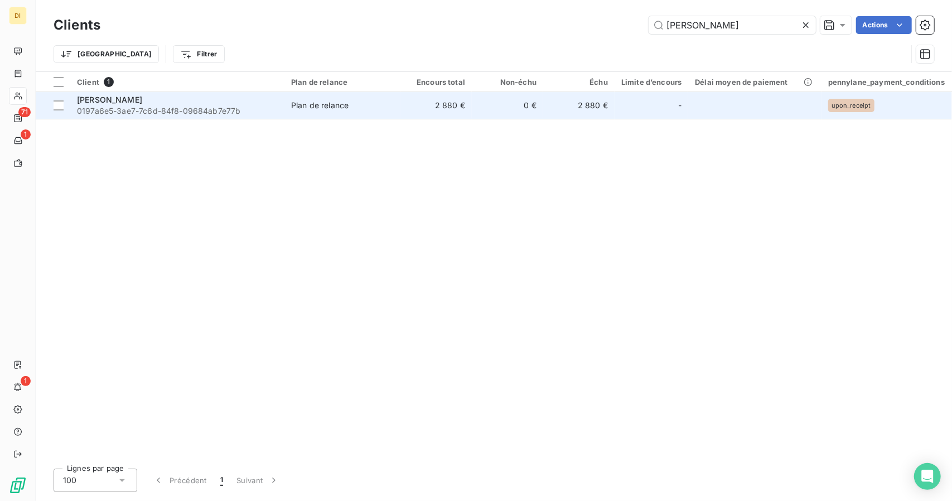
click at [208, 113] on span "0197a6e5-3ae7-7c6d-84f8-09684ab7e77b" at bounding box center [177, 110] width 201 height 11
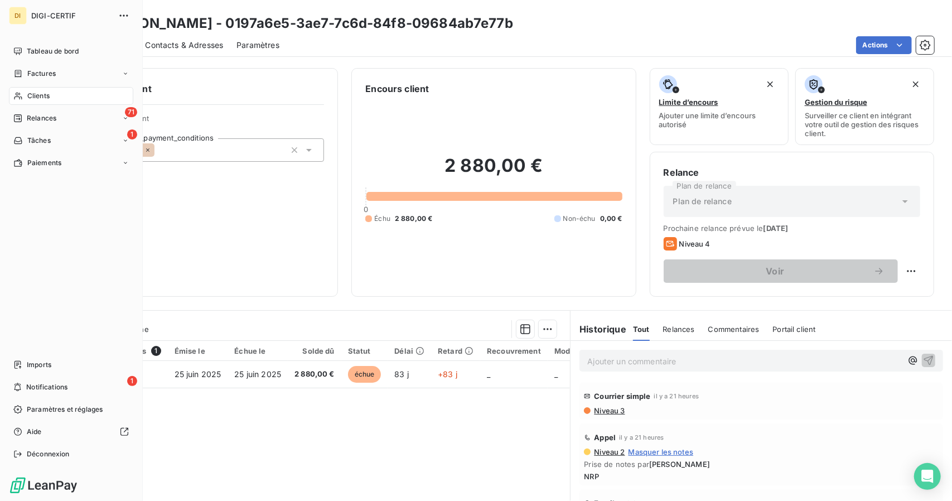
click at [49, 89] on div "Clients" at bounding box center [71, 96] width 124 height 18
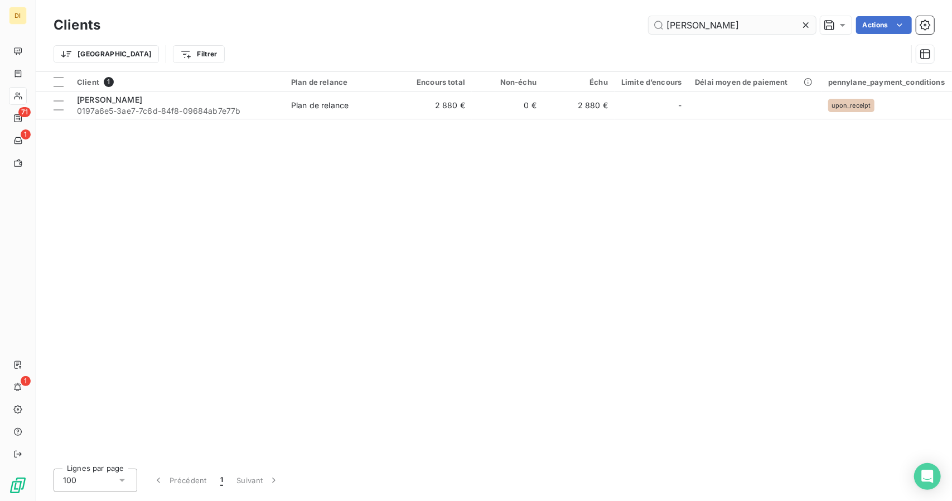
click at [730, 21] on input "Jean GAUTIER" at bounding box center [732, 25] width 167 height 18
click at [705, 21] on input "Jean GAUTIER" at bounding box center [732, 25] width 167 height 18
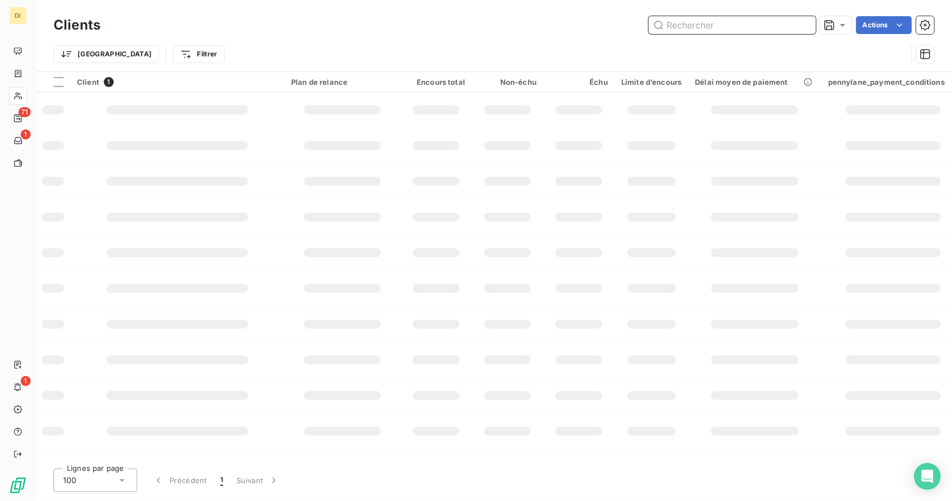
paste input "GROUPE OFFICIUM (OFFICIUM FRANCE)"
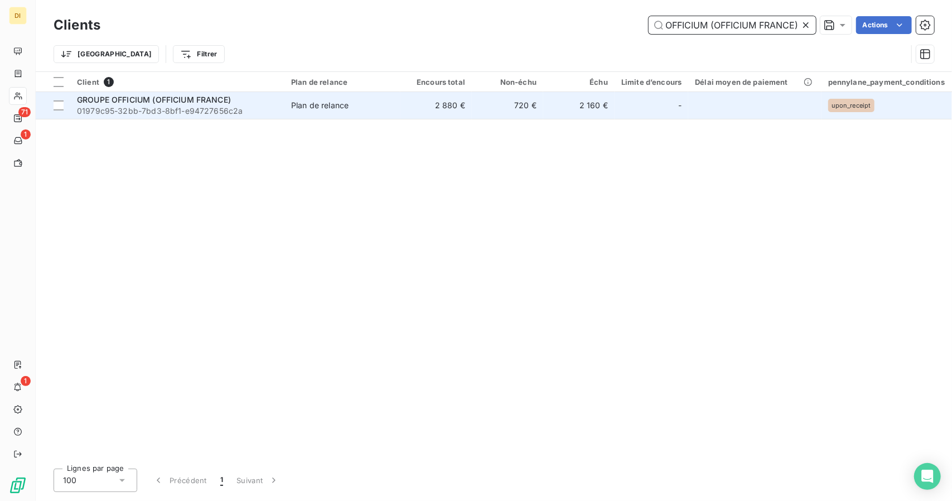
type input "GROUPE OFFICIUM (OFFICIUM FRANCE)"
click at [242, 113] on span "01979c95-32bb-7bd3-8bf1-e94727656c2a" at bounding box center [177, 110] width 201 height 11
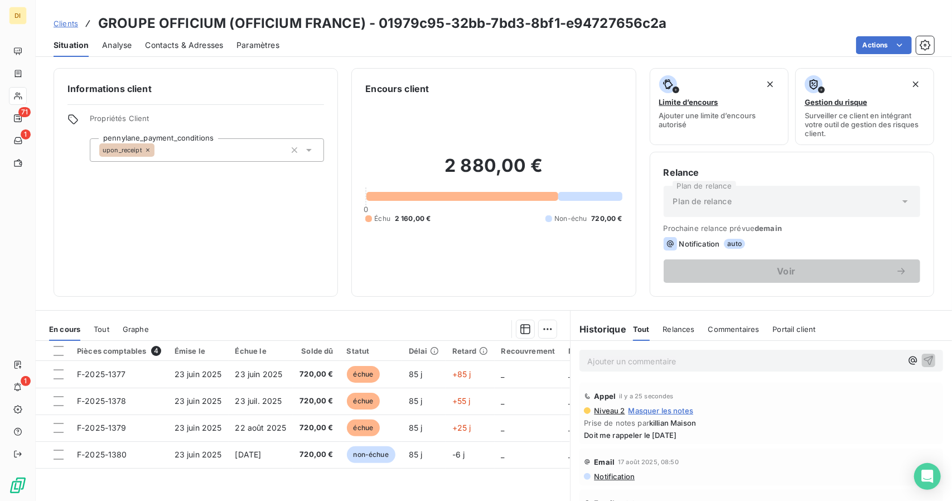
click at [70, 21] on span "Clients" at bounding box center [66, 23] width 25 height 9
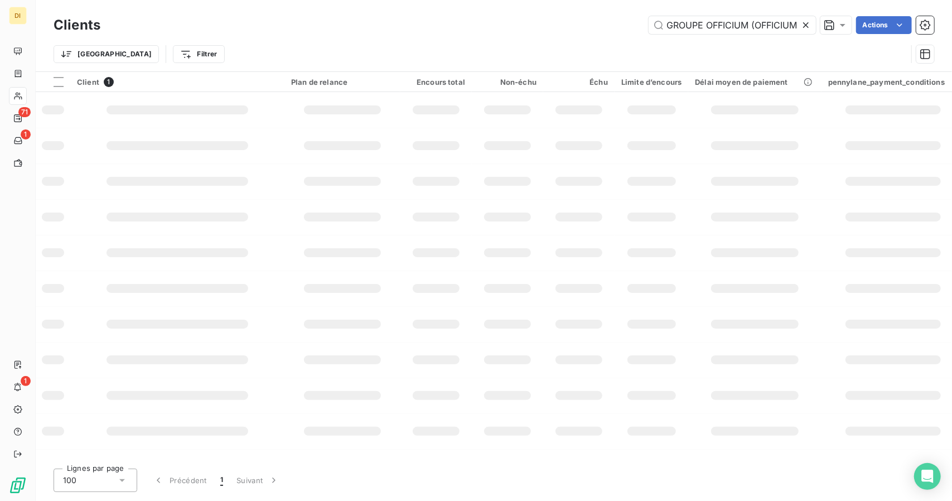
scroll to position [0, 42]
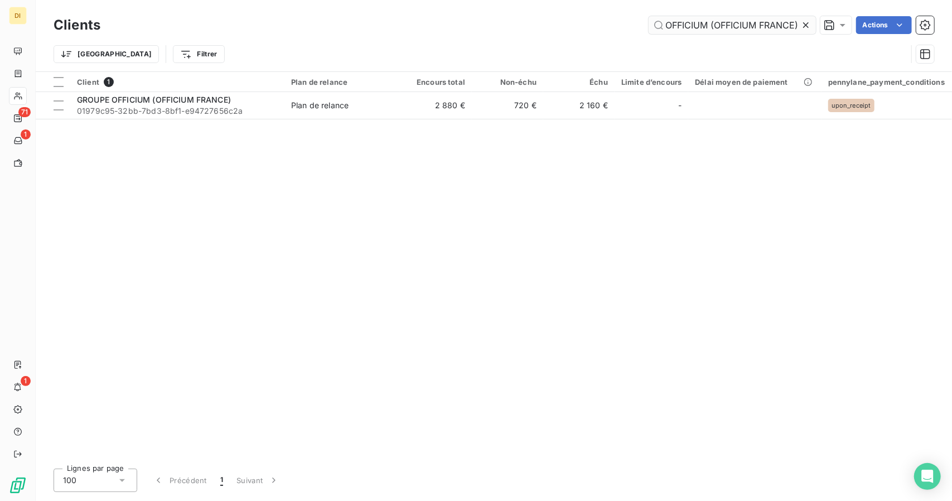
click at [709, 20] on input "GROUPE OFFICIUM (OFFICIUM FRANCE)" at bounding box center [732, 25] width 167 height 18
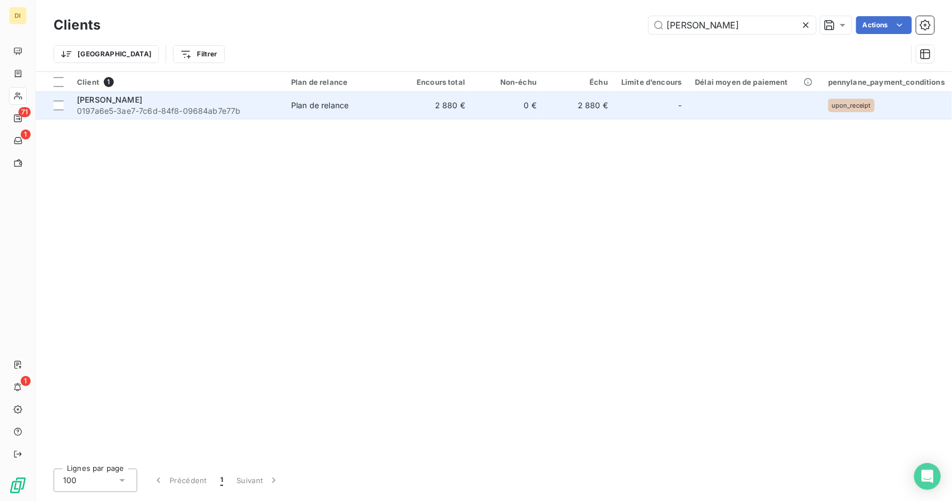
type input "Jean GAUTIER"
click at [543, 104] on td "0 €" at bounding box center [507, 105] width 71 height 27
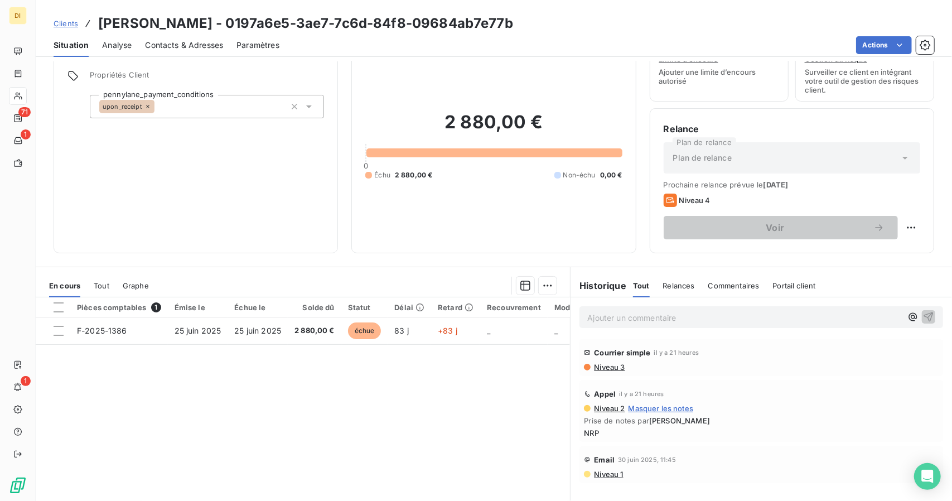
scroll to position [87, 0]
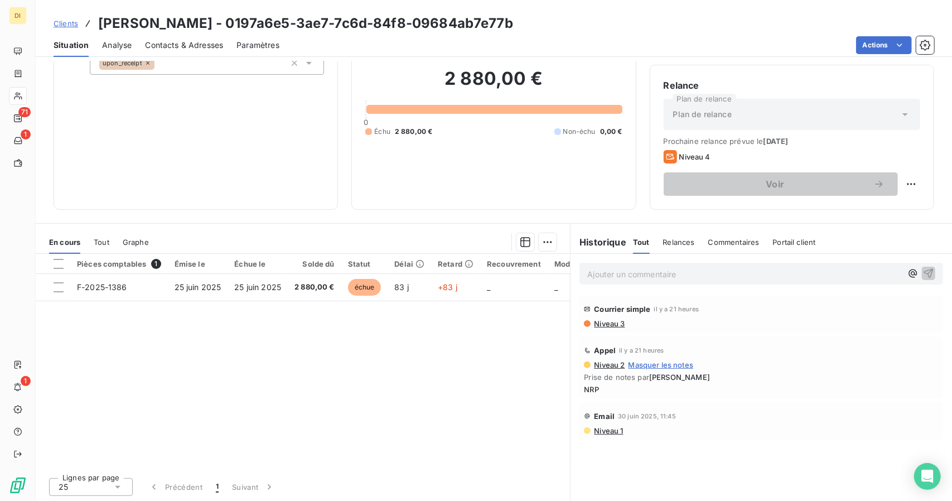
click at [653, 362] on span "Masquer les notes" at bounding box center [661, 364] width 65 height 9
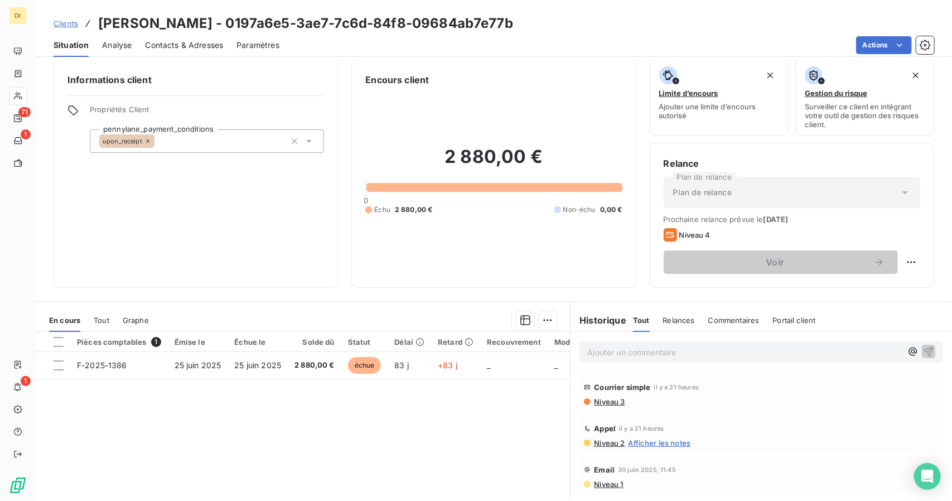
scroll to position [0, 0]
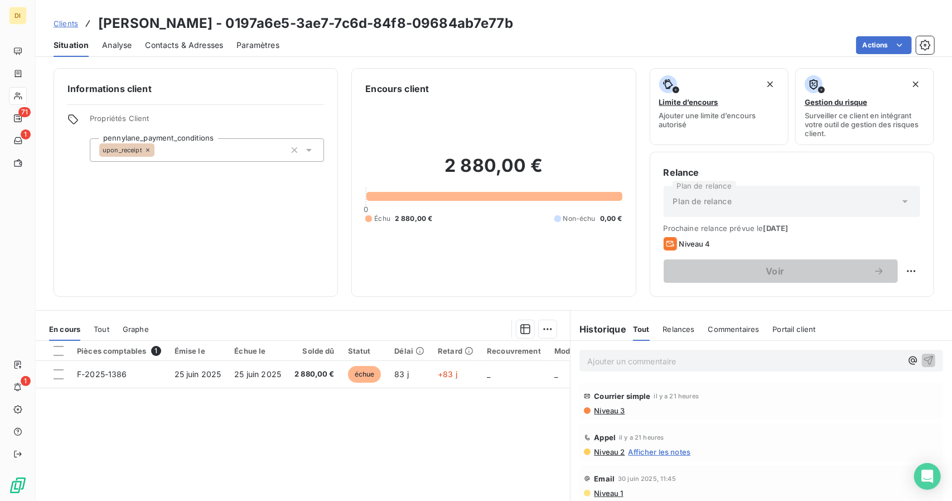
click at [182, 41] on span "Contacts & Adresses" at bounding box center [184, 45] width 78 height 11
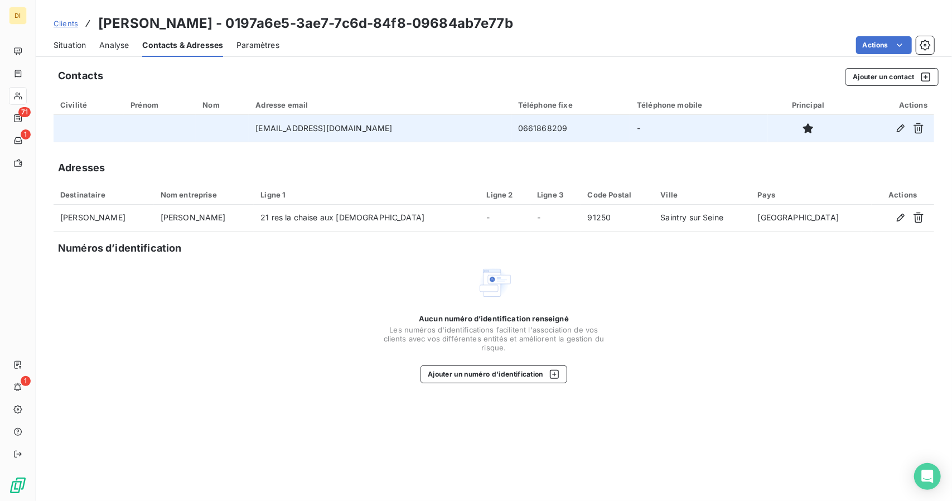
click at [512, 124] on td "0661868209" at bounding box center [571, 128] width 119 height 27
copy td "0661868209"
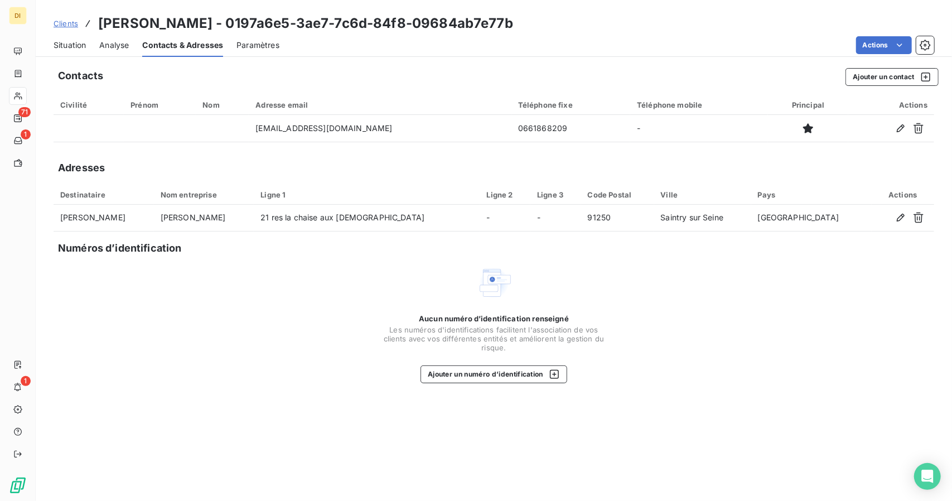
click at [802, 4] on div "Clients Jean GAUTIER - 0197a6e5-3ae7-7c6d-84f8-09684ab7e77b Situation Analyse C…" at bounding box center [494, 28] width 917 height 57
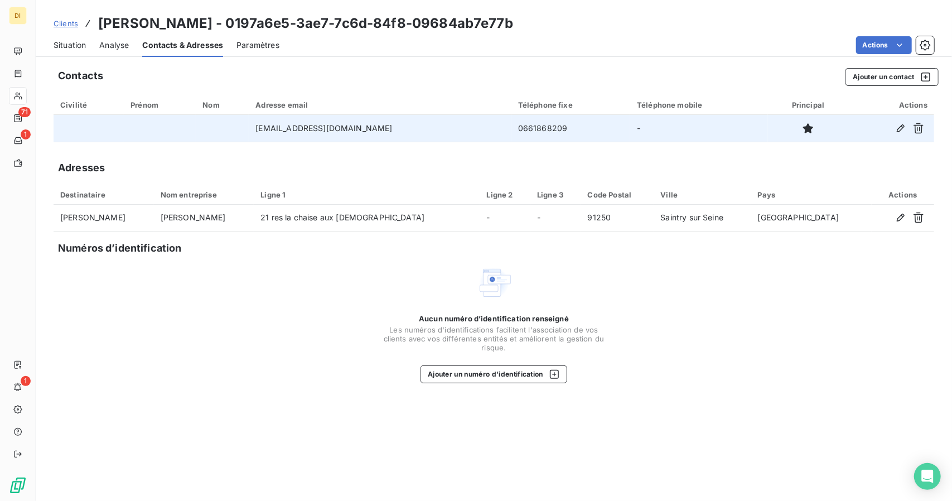
click at [512, 130] on td "0661868209" at bounding box center [571, 128] width 119 height 27
copy td "0661868209"
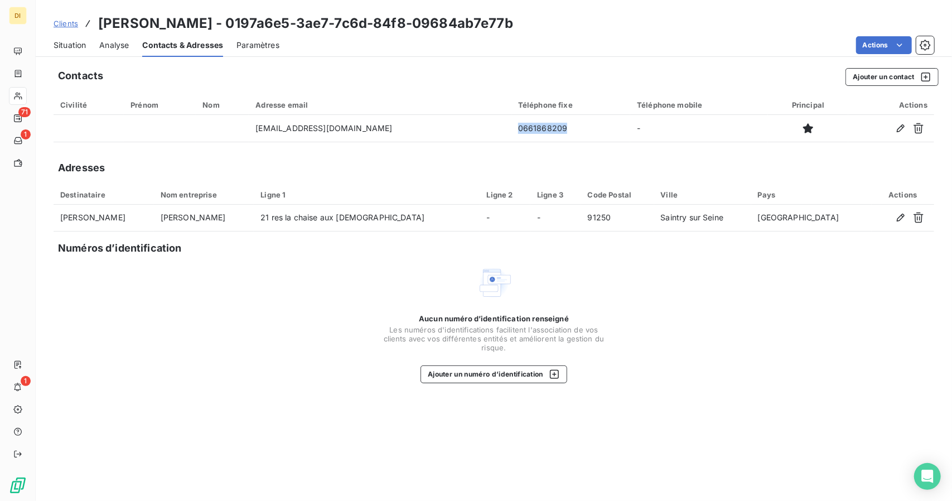
click at [71, 50] on span "Situation" at bounding box center [70, 45] width 32 height 11
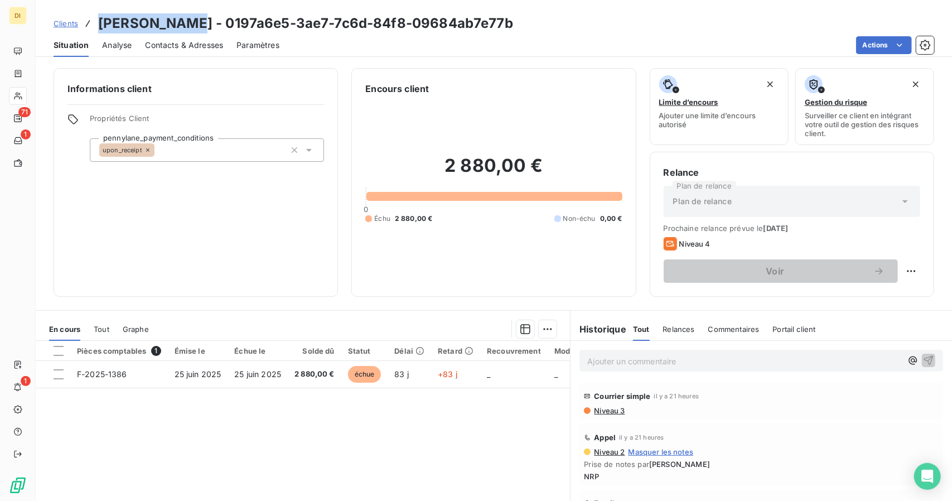
drag, startPoint x: 193, startPoint y: 21, endPoint x: 99, endPoint y: 20, distance: 93.7
click at [99, 20] on h3 "Jean GAUTIER - 0197a6e5-3ae7-7c6d-84f8-09684ab7e77b" at bounding box center [305, 23] width 415 height 20
copy h3 "Jean GAUTIER"
click at [904, 267] on html "DI 71 1 1 Clients Jean GAUTIER - 0197a6e5-3ae7-7c6d-84f8-09684ab7e77b Situation…" at bounding box center [476, 250] width 952 height 501
click at [881, 290] on div "Replanifier cette action" at bounding box center [857, 295] width 100 height 18
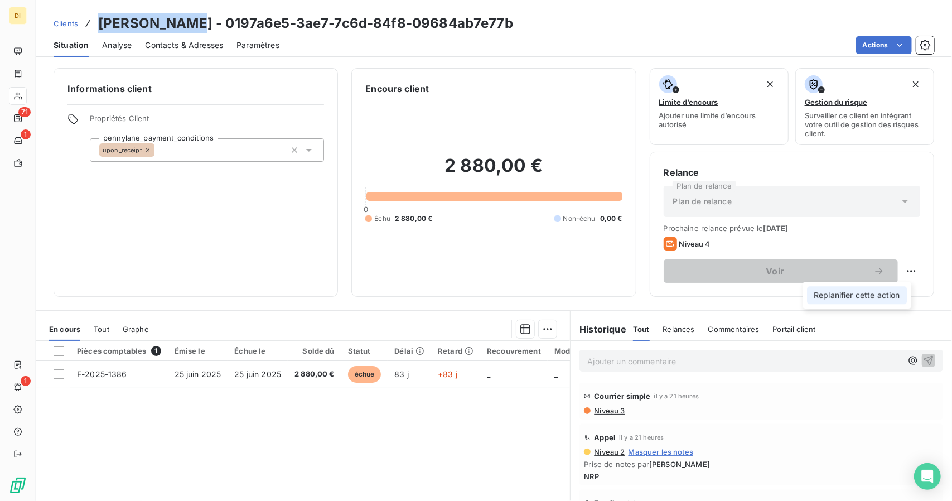
select select "8"
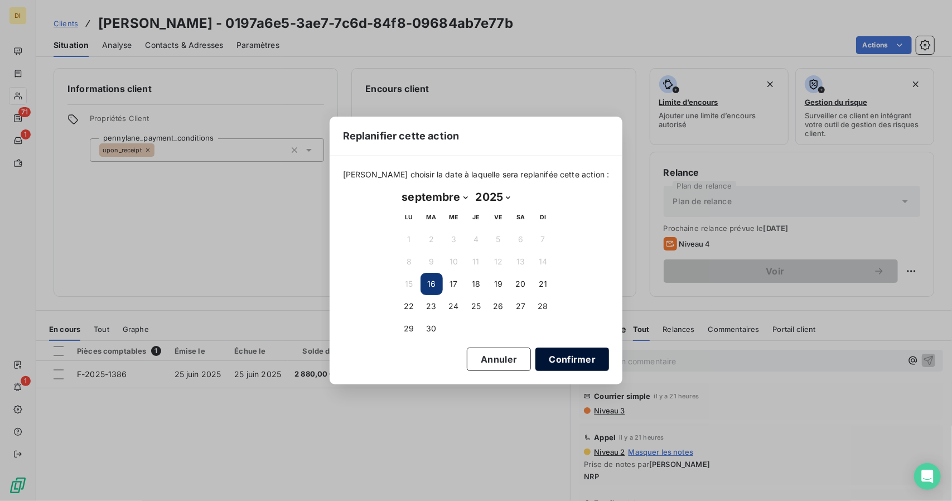
click at [548, 354] on button "Confirmer" at bounding box center [573, 359] width 74 height 23
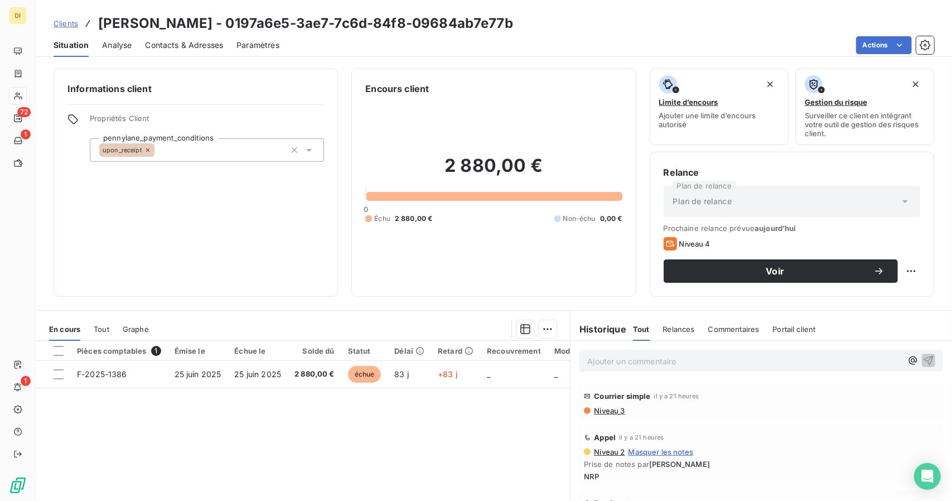
click at [761, 192] on div "Plan de relance" at bounding box center [792, 201] width 257 height 31
click at [858, 267] on span "Voir" at bounding box center [775, 271] width 196 height 9
click at [694, 240] on span "Niveau 4" at bounding box center [694, 243] width 31 height 9
click at [898, 269] on html "DI 72 1 1 Clients Jean GAUTIER - 0197a6e5-3ae7-7c6d-84f8-09684ab7e77b Situation…" at bounding box center [476, 250] width 952 height 501
click at [888, 292] on div "Replanifier cette action" at bounding box center [857, 295] width 100 height 18
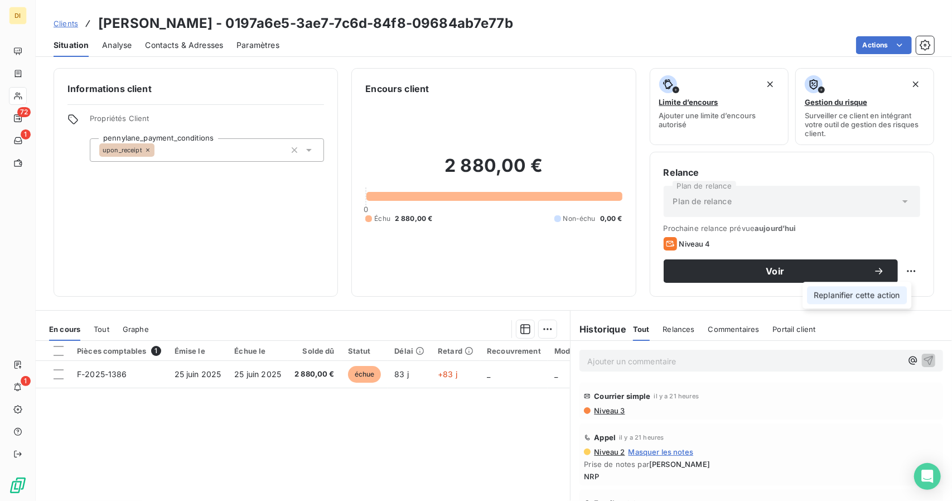
select select "8"
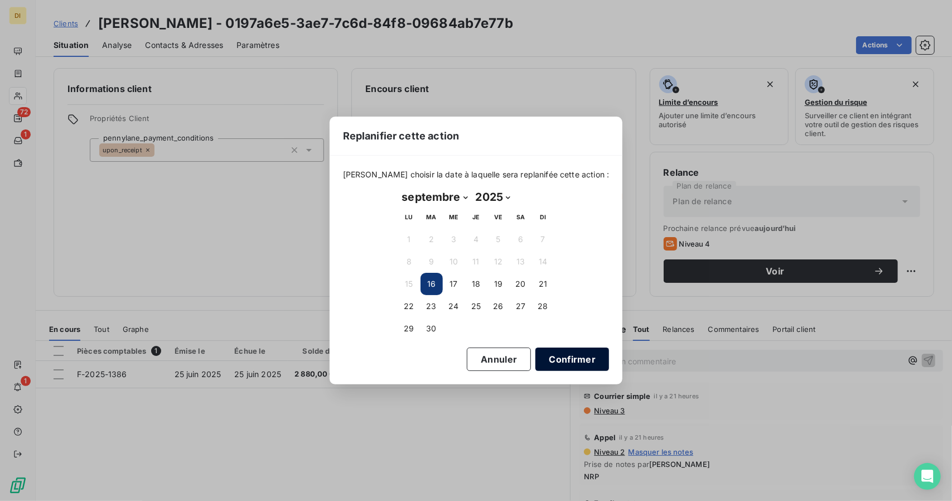
click at [560, 354] on button "Confirmer" at bounding box center [573, 359] width 74 height 23
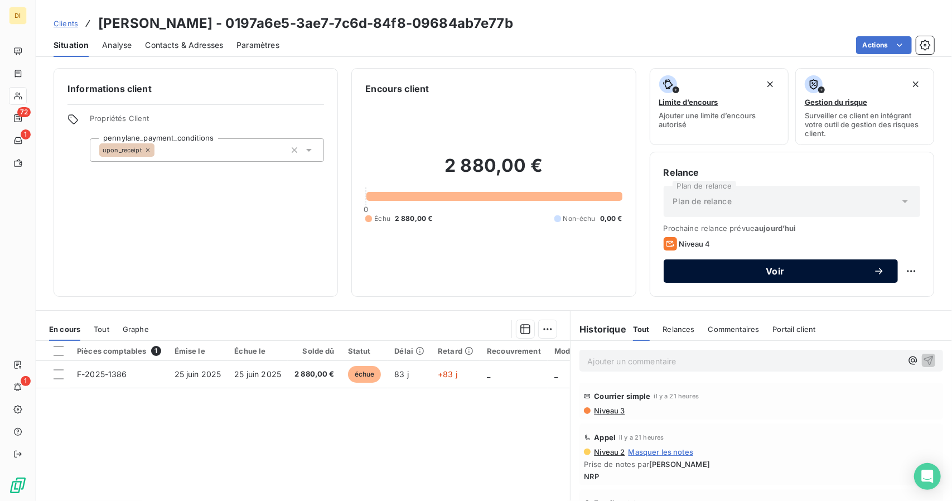
click at [763, 269] on span "Voir" at bounding box center [775, 271] width 196 height 9
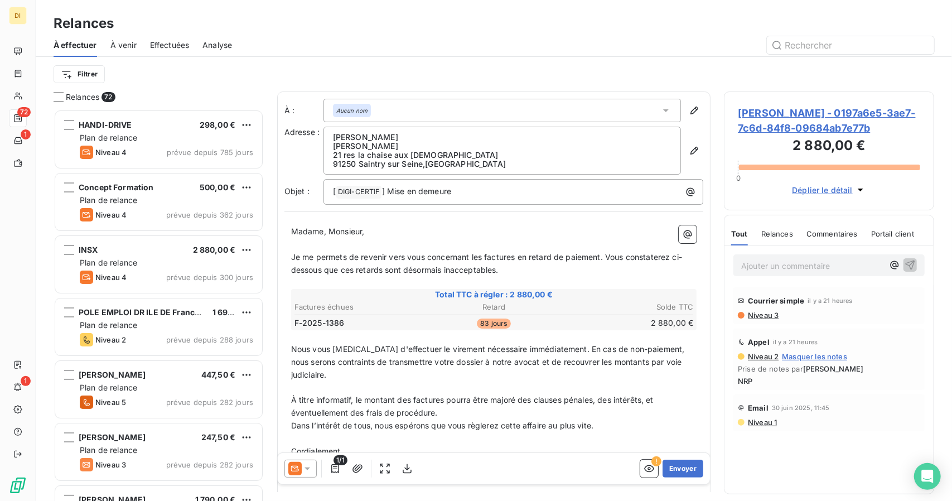
scroll to position [383, 202]
click at [313, 467] on div at bounding box center [301, 469] width 32 height 18
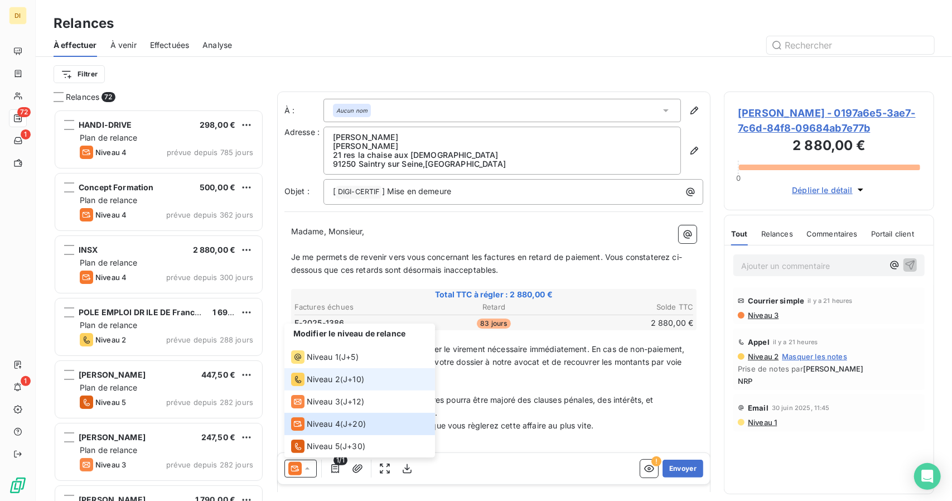
click at [360, 378] on span "J+10 )" at bounding box center [353, 379] width 21 height 11
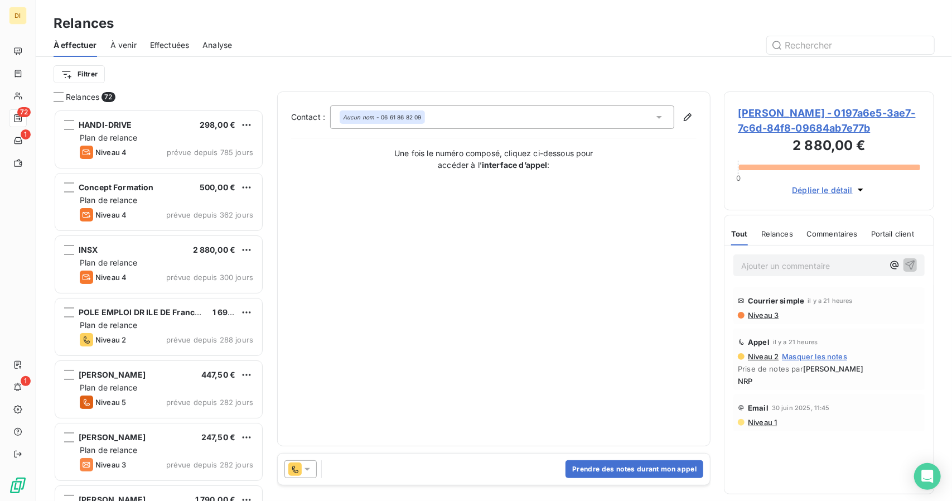
click at [341, 466] on div "Prendre des notes durant mon appel" at bounding box center [494, 469] width 433 height 31
click at [603, 468] on button "Prendre des notes durant mon appel" at bounding box center [635, 469] width 138 height 18
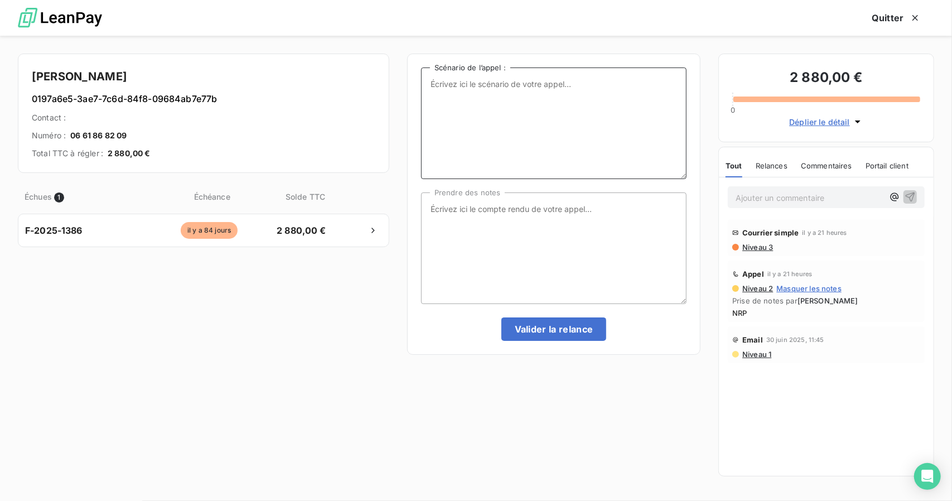
click at [547, 127] on textarea "Scénario de l’appel :" at bounding box center [554, 124] width 266 height 112
type textarea "ne répond pas"
click at [546, 330] on button "Valider la relance" at bounding box center [554, 328] width 105 height 23
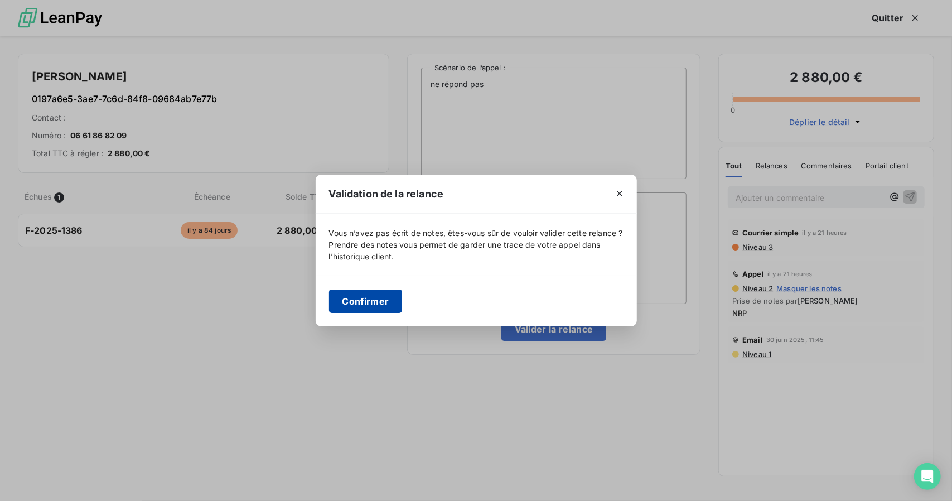
click at [364, 300] on button "Confirmer" at bounding box center [366, 301] width 74 height 23
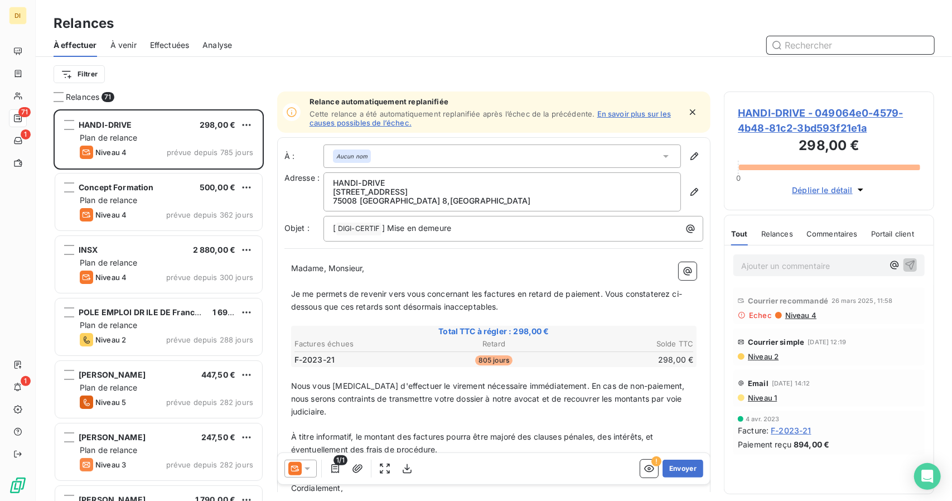
click at [133, 49] on span "À venir" at bounding box center [123, 45] width 26 height 11
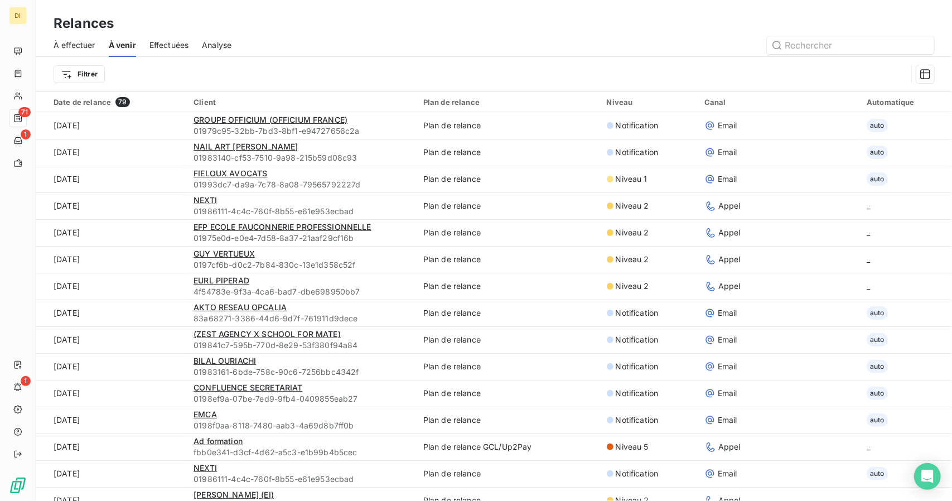
click at [64, 46] on span "À effectuer" at bounding box center [75, 45] width 42 height 11
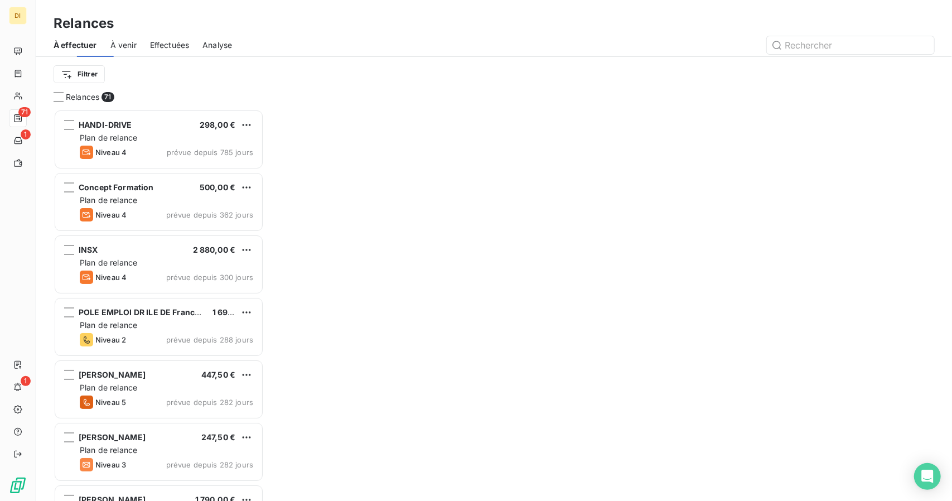
scroll to position [383, 202]
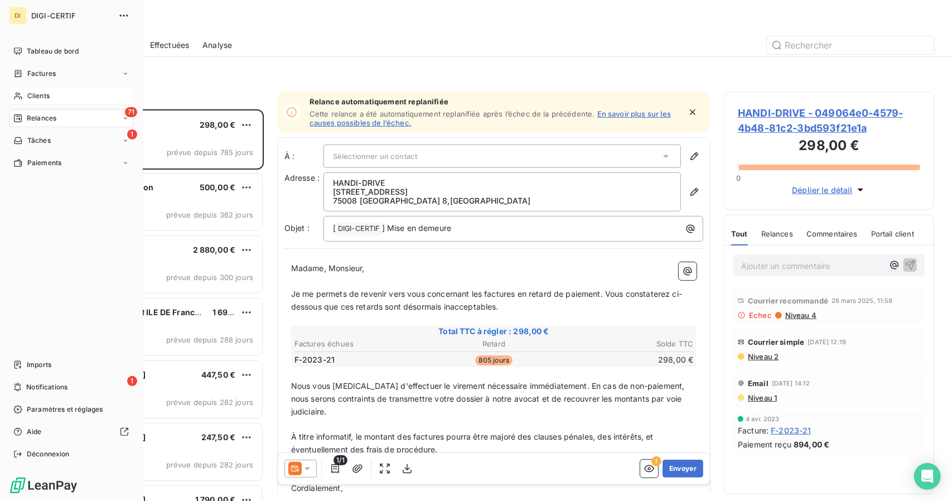
click at [26, 95] on div "Clients" at bounding box center [71, 96] width 124 height 18
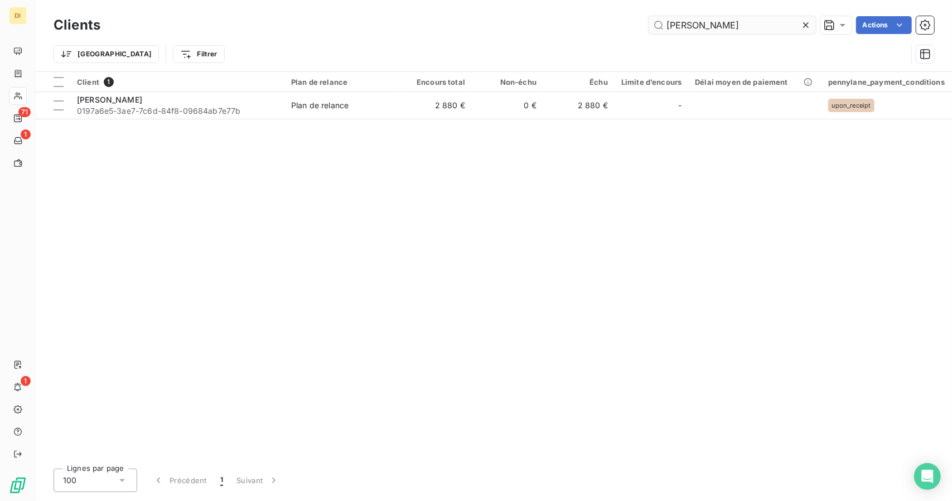
click at [681, 26] on input "Jean GAUTIER" at bounding box center [732, 25] width 167 height 18
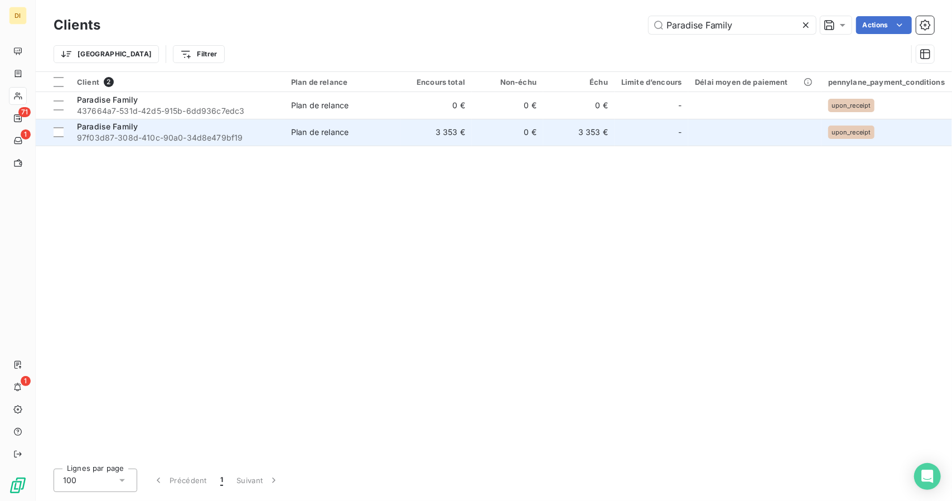
type input "Paradise Family"
click at [443, 129] on td "3 353 €" at bounding box center [436, 132] width 71 height 27
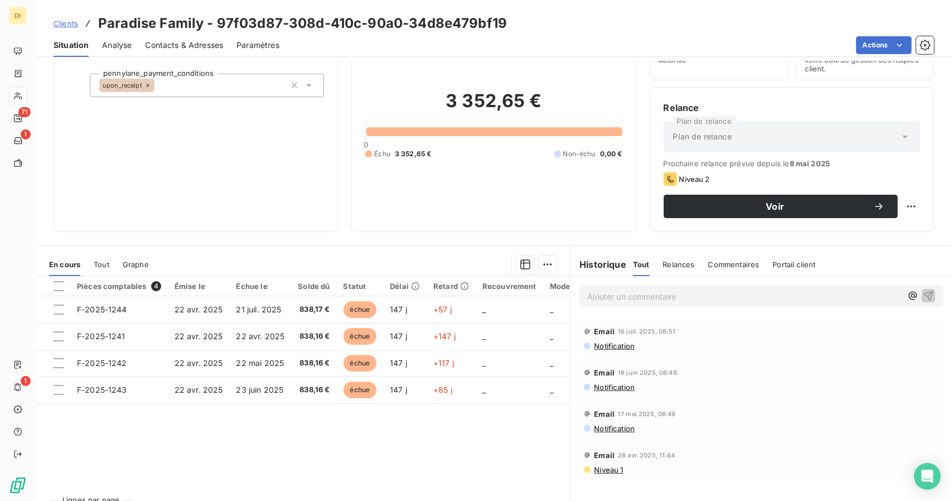
scroll to position [87, 0]
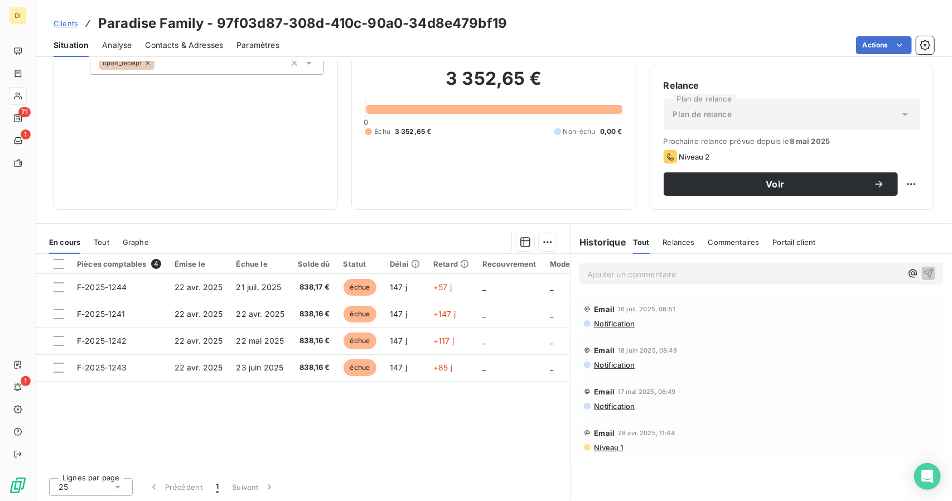
click at [609, 321] on span "Notification" at bounding box center [614, 323] width 42 height 9
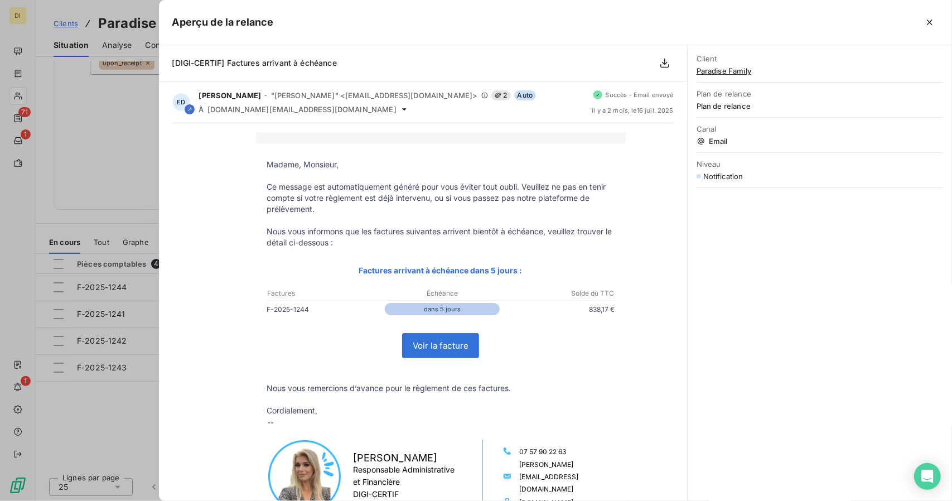
click at [117, 187] on div at bounding box center [476, 250] width 952 height 501
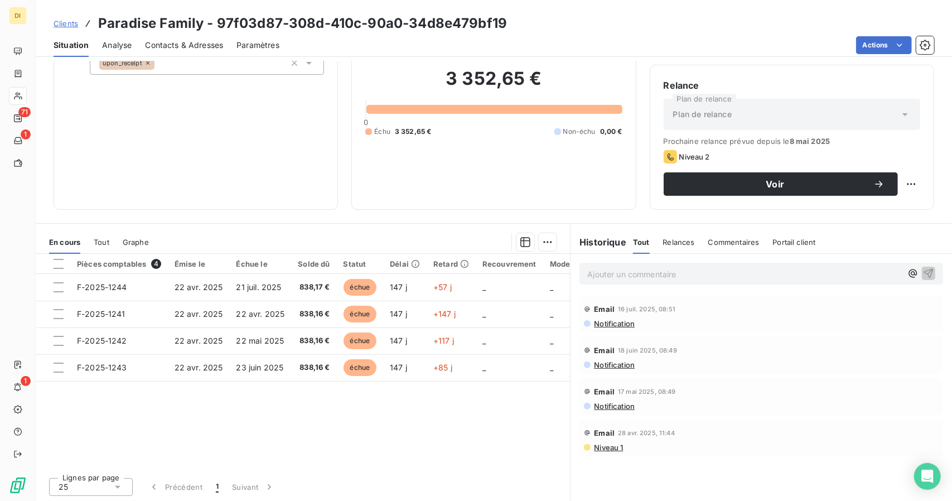
click at [607, 443] on span "Niveau 1" at bounding box center [608, 447] width 30 height 9
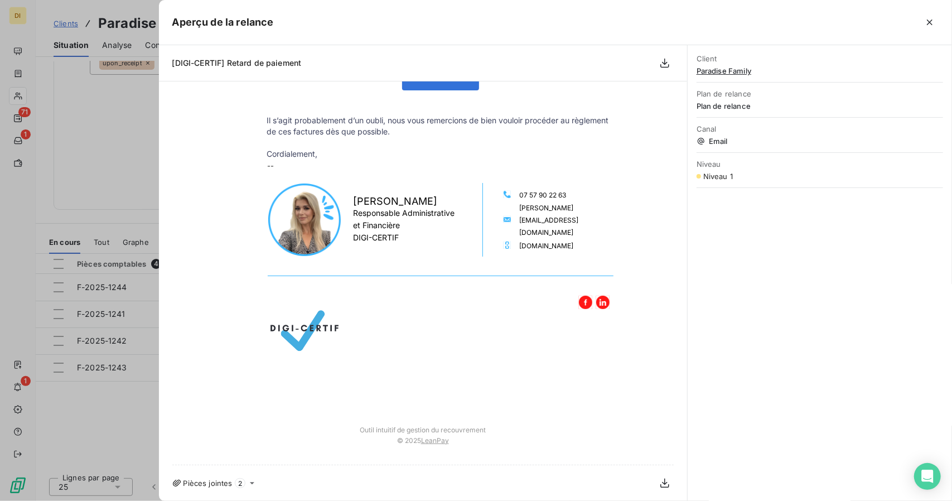
scroll to position [0, 0]
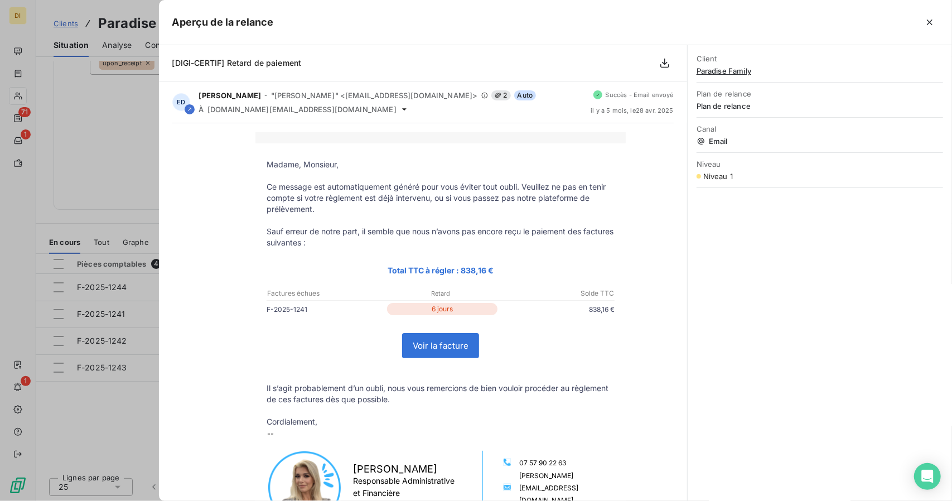
click at [70, 157] on div at bounding box center [476, 250] width 952 height 501
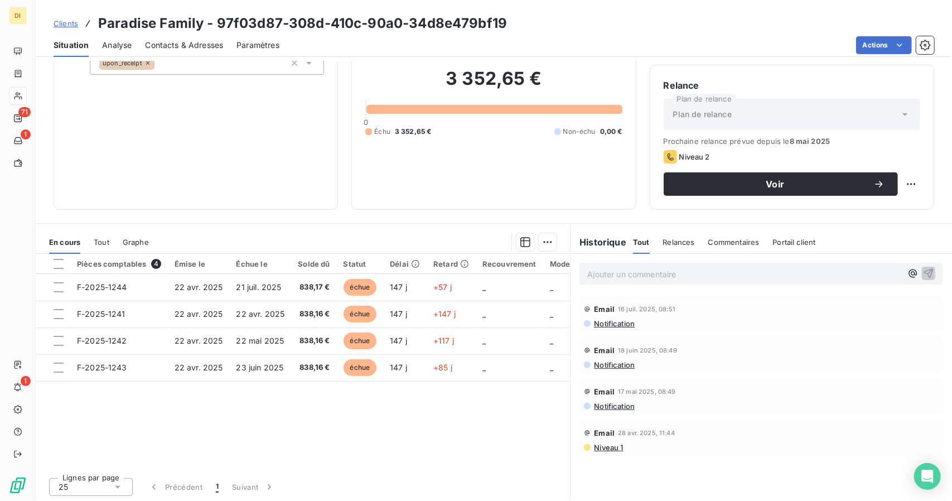
click at [63, 28] on link "Clients" at bounding box center [66, 23] width 25 height 11
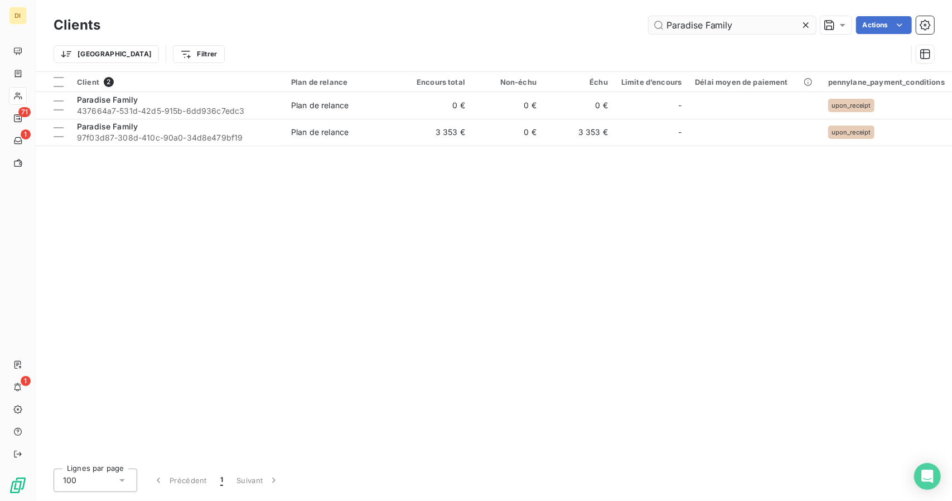
click at [702, 20] on input "Paradise Family" at bounding box center [732, 25] width 167 height 18
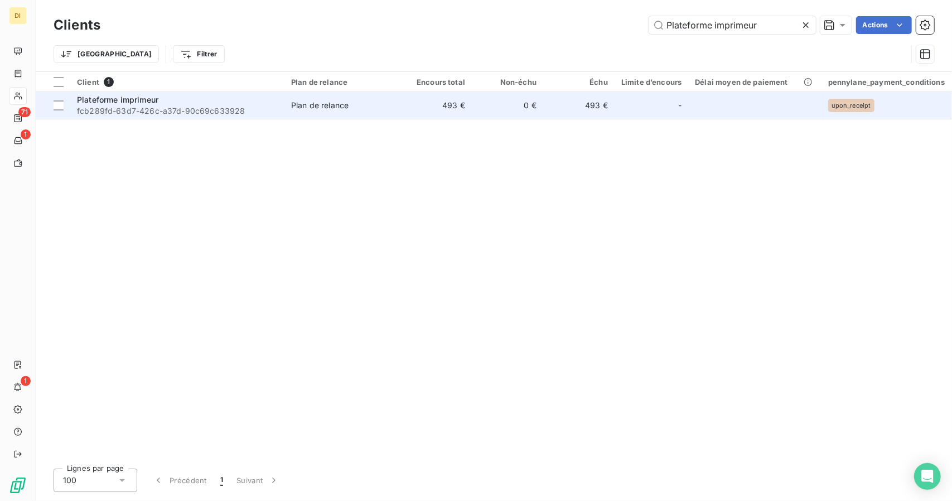
type input "Plateforme imprimeur"
click at [529, 96] on td "0 €" at bounding box center [507, 105] width 71 height 27
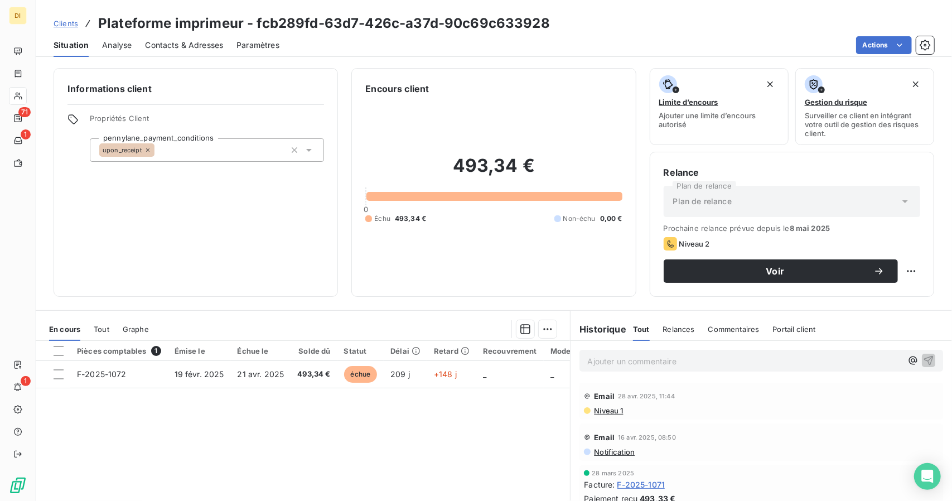
click at [83, 22] on icon at bounding box center [88, 23] width 11 height 11
click at [69, 25] on span "Clients" at bounding box center [66, 23] width 25 height 9
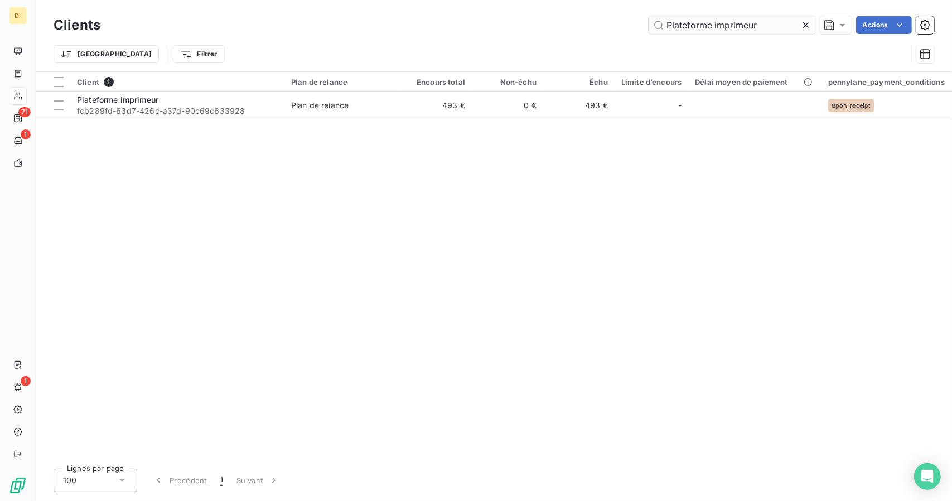
click at [720, 24] on input "Plateforme imprimeur" at bounding box center [732, 25] width 167 height 18
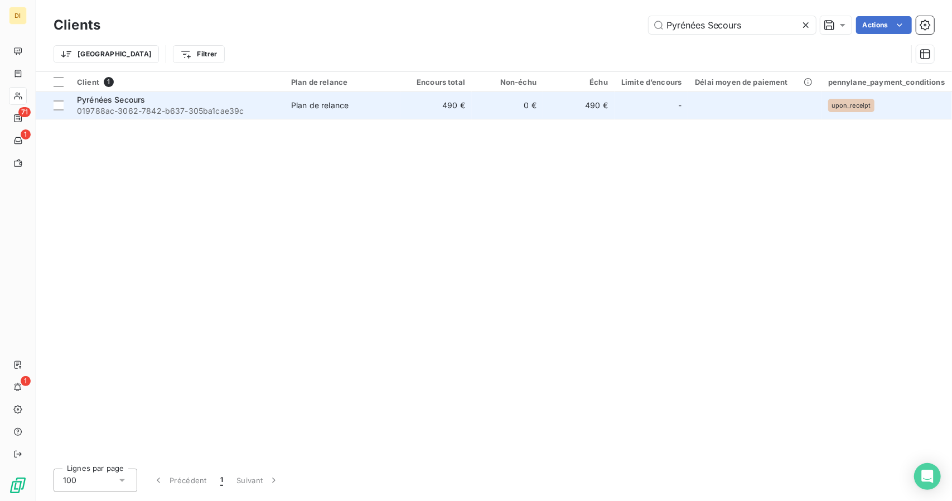
type input "Pyrénées Secours"
click at [490, 113] on td "0 €" at bounding box center [507, 105] width 71 height 27
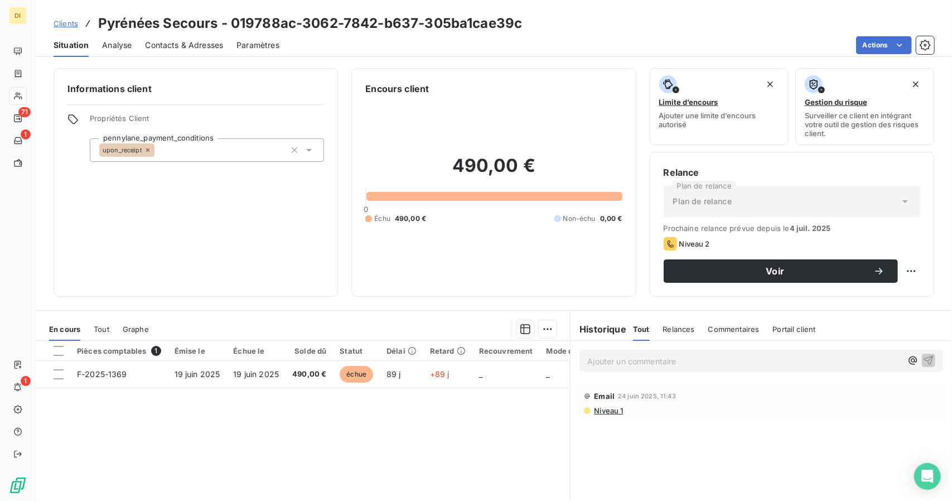
click at [75, 23] on span "Clients" at bounding box center [66, 23] width 25 height 9
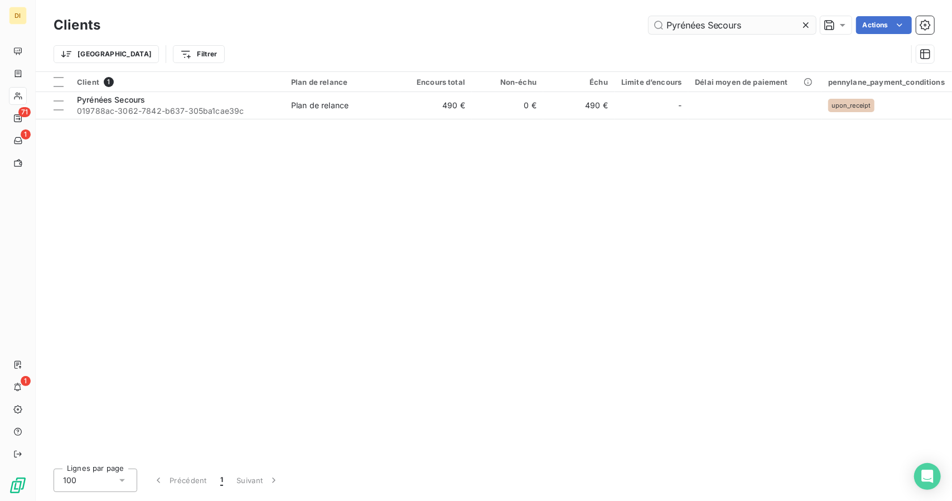
click at [710, 22] on input "Pyrénées Secours" at bounding box center [732, 25] width 167 height 18
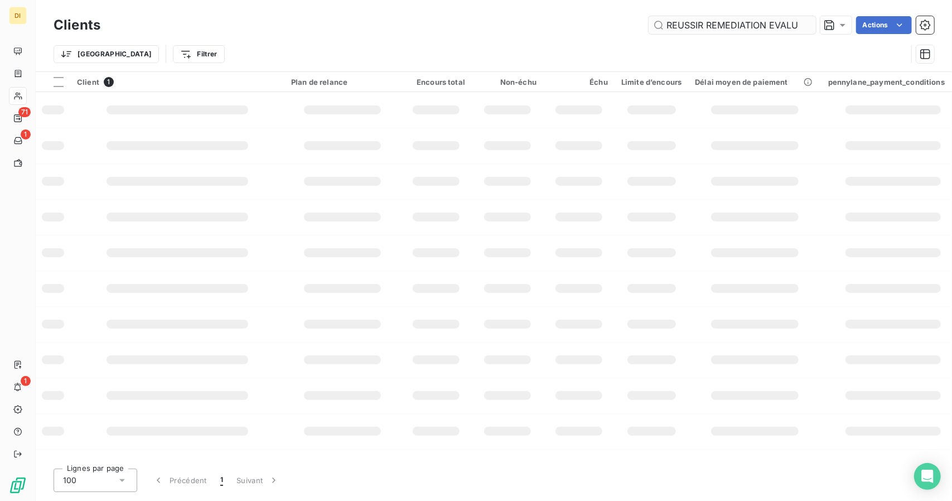
scroll to position [0, 261]
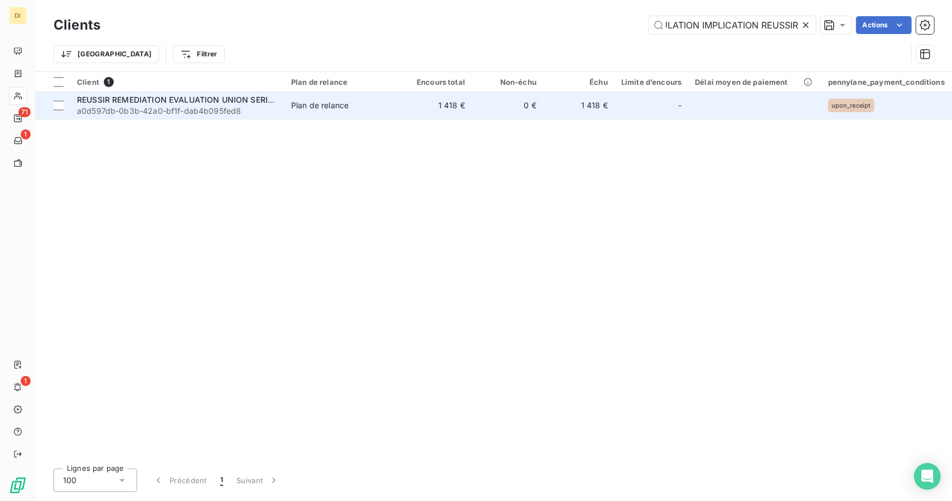
type input "REUSSIR REMEDIATION EVALUATION UNION SERIEUX STIMULATION IMPLICATION REUSSIR"
click at [486, 118] on td "0 €" at bounding box center [507, 105] width 71 height 27
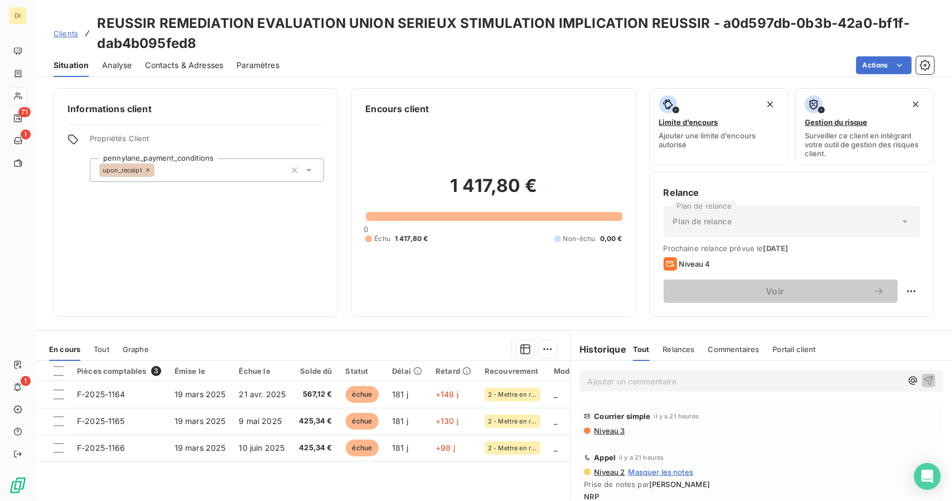
click at [62, 26] on div "Clients REUSSIR REMEDIATION EVALUATION UNION SERIEUX STIMULATION IMPLICATION RE…" at bounding box center [494, 33] width 881 height 40
click at [59, 35] on span "Clients" at bounding box center [66, 33] width 25 height 9
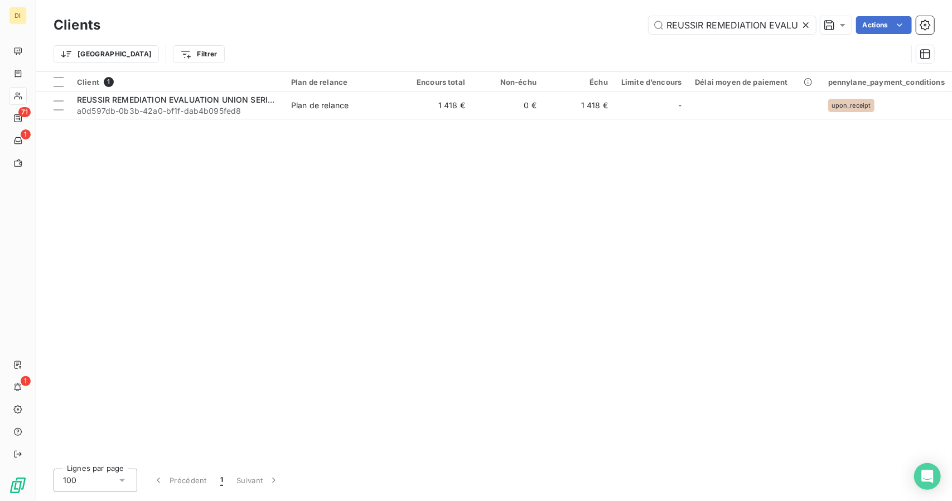
click at [711, 14] on div "Clients REUSSIR REMEDIATION EVALUATION UNION SERIEUX STIMULATION IMPLICATION RE…" at bounding box center [494, 24] width 881 height 23
click at [707, 26] on input "REUSSIR REMEDIATION EVALUATION UNION SERIEUX STIMULATION IMPLICATION REUSSIR" at bounding box center [732, 25] width 167 height 18
paste input "Yls Consulting"
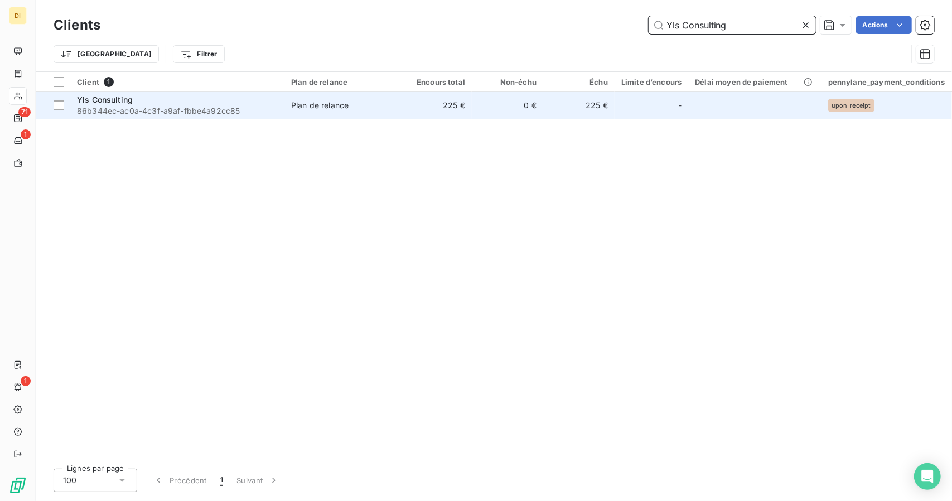
type input "Yls Consulting"
click at [414, 104] on td "225 €" at bounding box center [436, 105] width 71 height 27
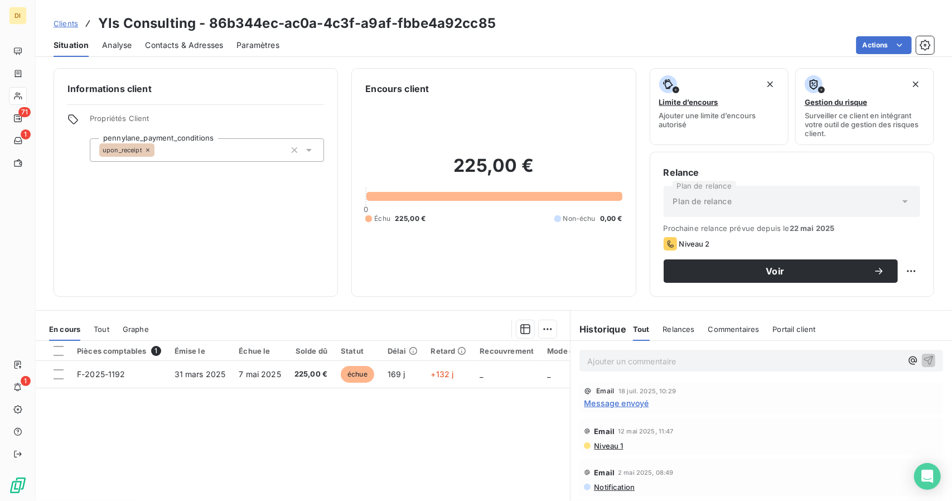
click at [158, 45] on span "Contacts & Adresses" at bounding box center [184, 45] width 78 height 11
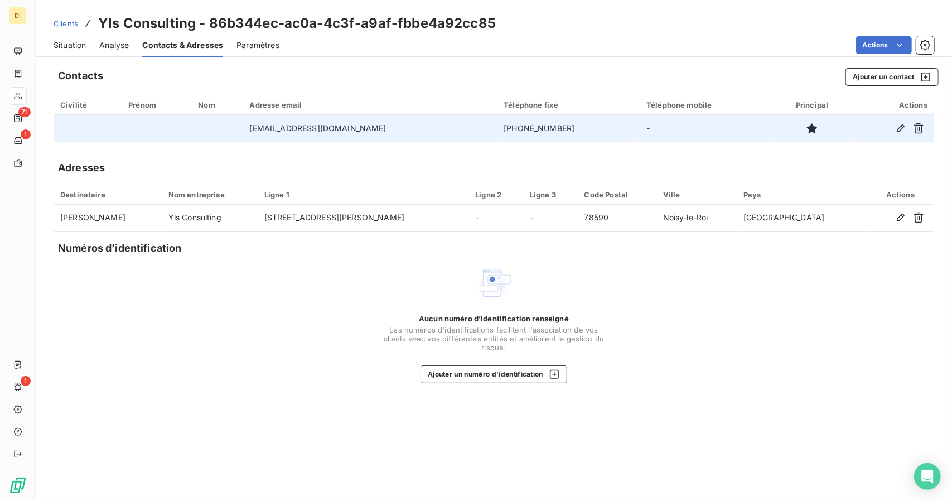
click at [497, 126] on td "[PHONE_NUMBER]" at bounding box center [568, 128] width 143 height 27
copy td "[PHONE_NUMBER]"
click at [243, 128] on td at bounding box center [216, 128] width 51 height 27
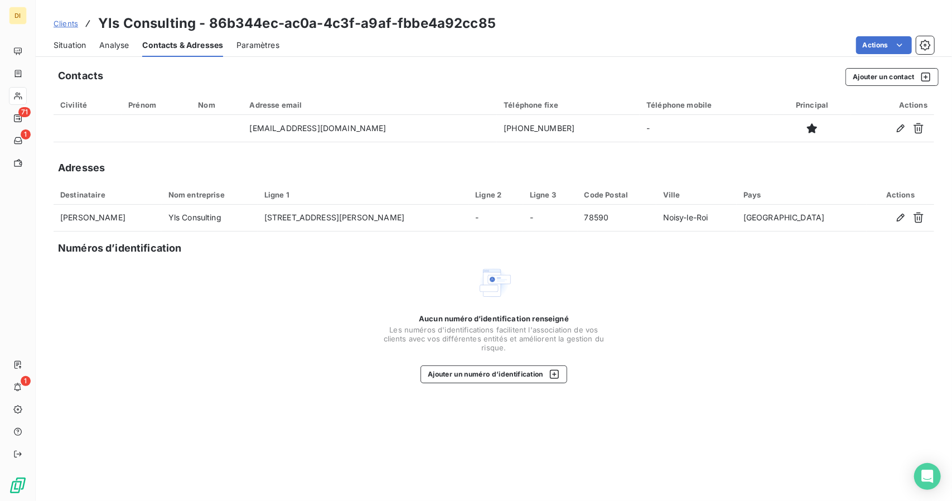
click at [79, 44] on span "Situation" at bounding box center [70, 45] width 32 height 11
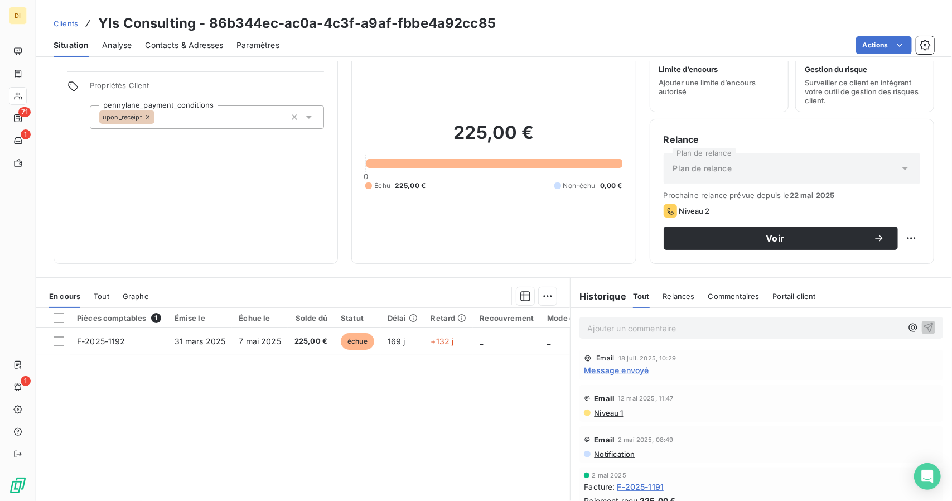
scroll to position [87, 0]
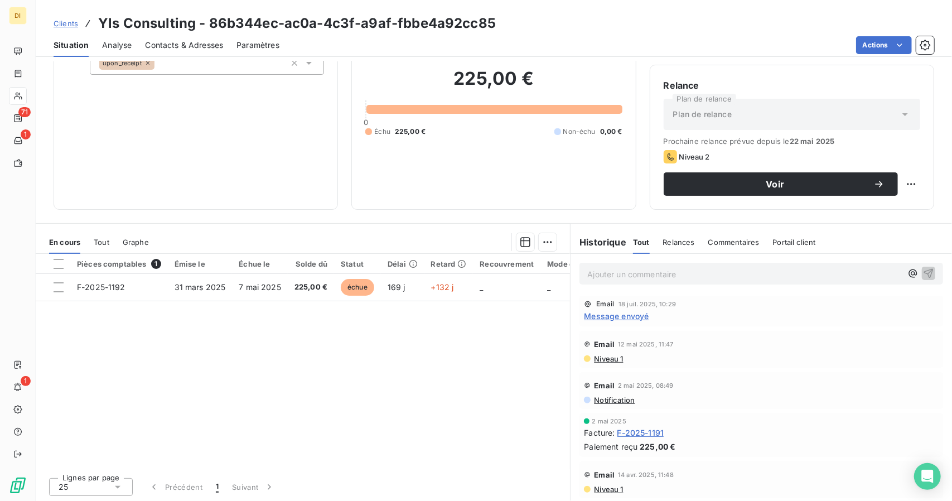
click at [637, 436] on span "F-2025-1191" at bounding box center [641, 433] width 47 height 12
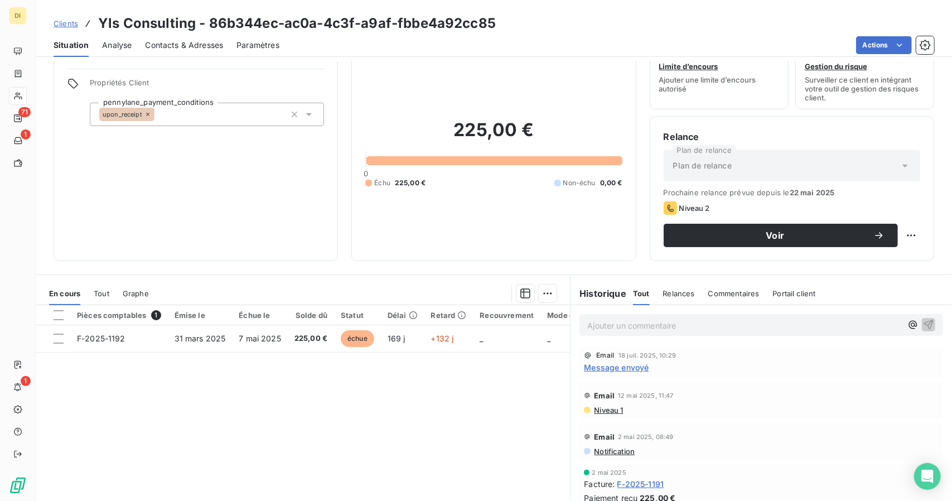
scroll to position [35, 0]
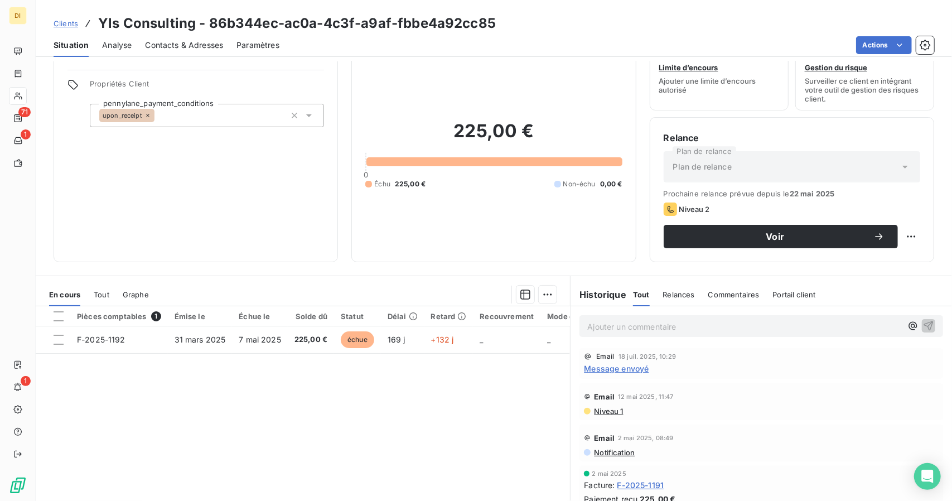
click at [644, 484] on span "F-2025-1191" at bounding box center [641, 485] width 47 height 12
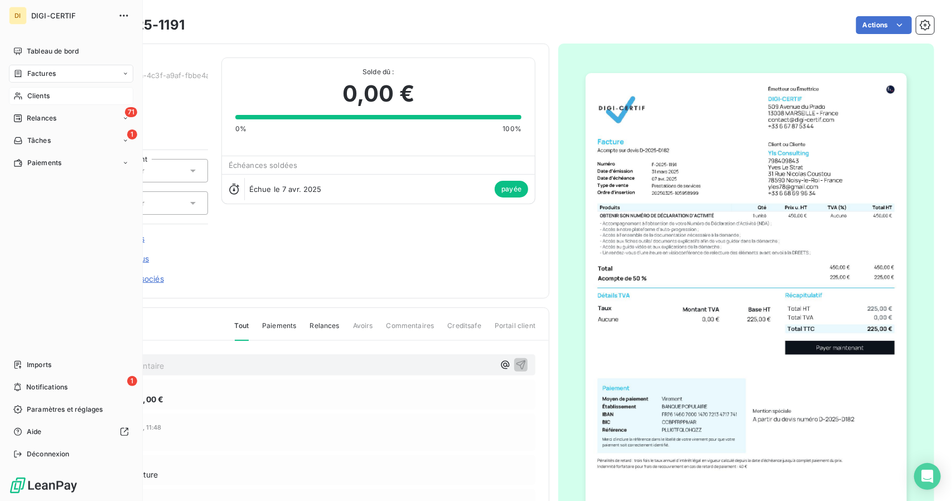
click at [23, 100] on div "Clients" at bounding box center [71, 96] width 124 height 18
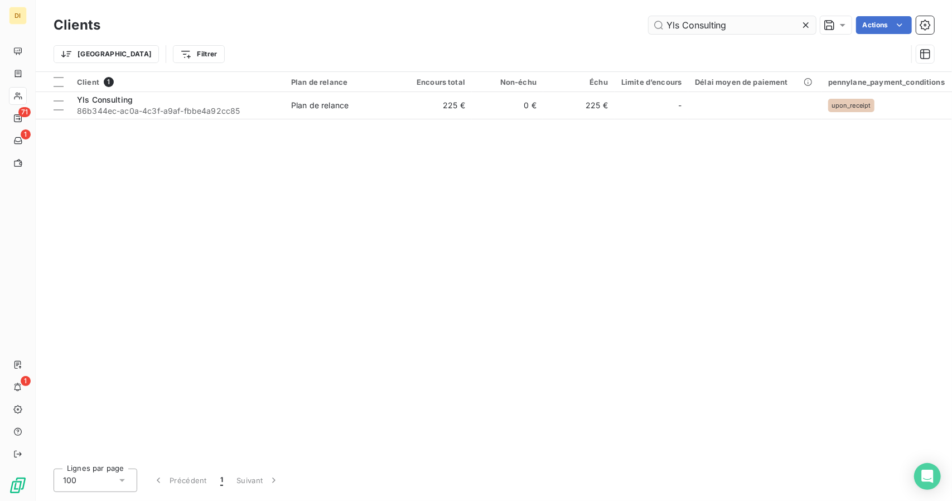
click at [696, 23] on input "Yls Consulting" at bounding box center [732, 25] width 167 height 18
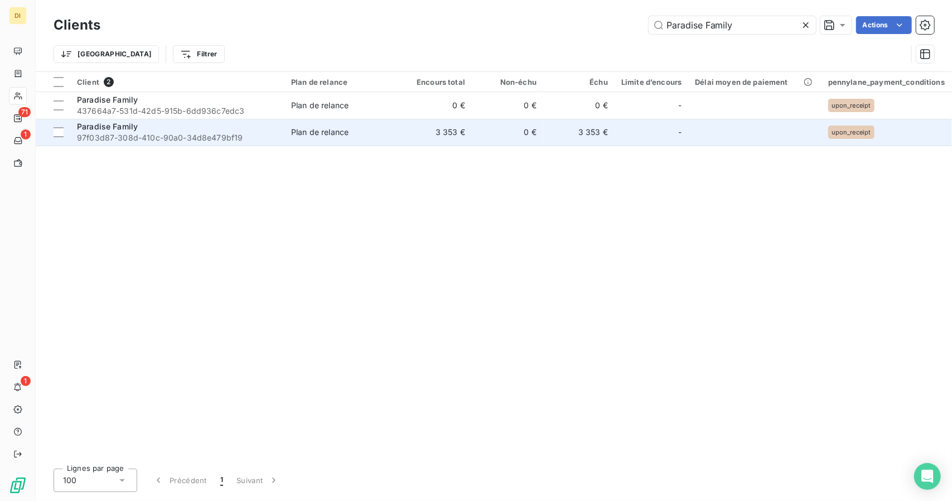
type input "Paradise Family"
click at [512, 133] on td "0 €" at bounding box center [507, 132] width 71 height 27
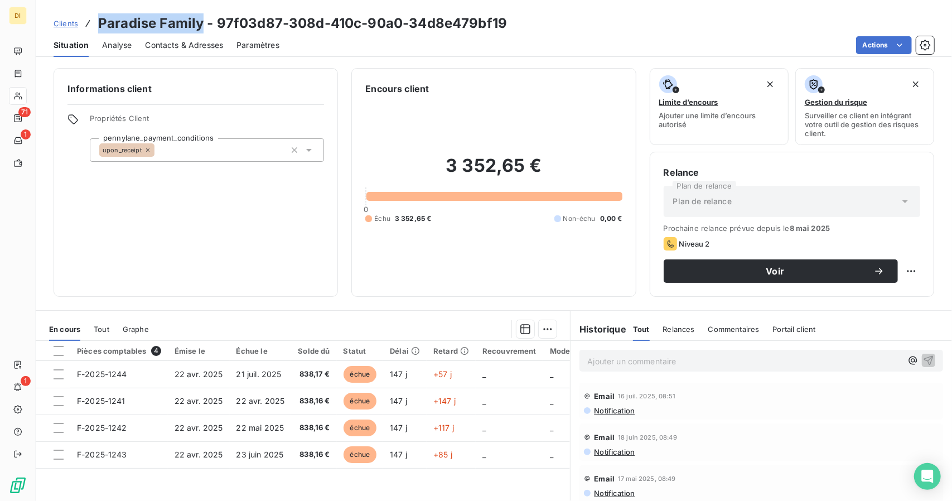
drag, startPoint x: 202, startPoint y: 25, endPoint x: 97, endPoint y: 30, distance: 105.0
click at [98, 30] on h3 "Paradise Family - 97f03d87-308d-410c-90a0-34d8e479bf19" at bounding box center [302, 23] width 409 height 20
copy h3 "Paradise Family"
click at [98, 30] on h3 "Paradise Family - 97f03d87-308d-410c-90a0-34d8e479bf19" at bounding box center [302, 23] width 409 height 20
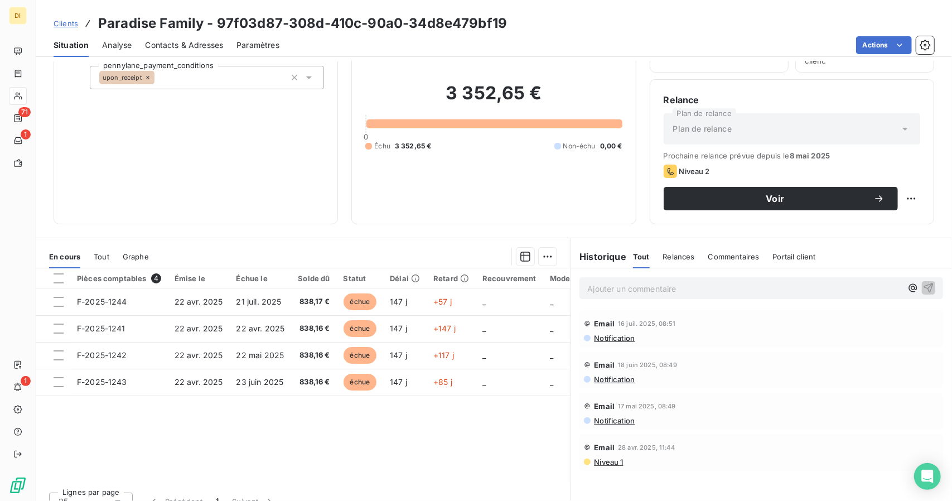
scroll to position [87, 0]
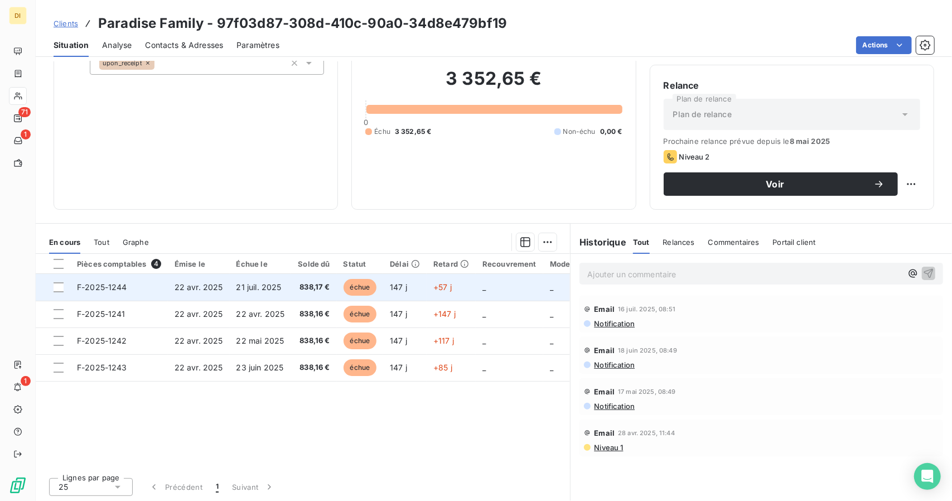
click at [457, 288] on td "+57 j" at bounding box center [451, 287] width 49 height 27
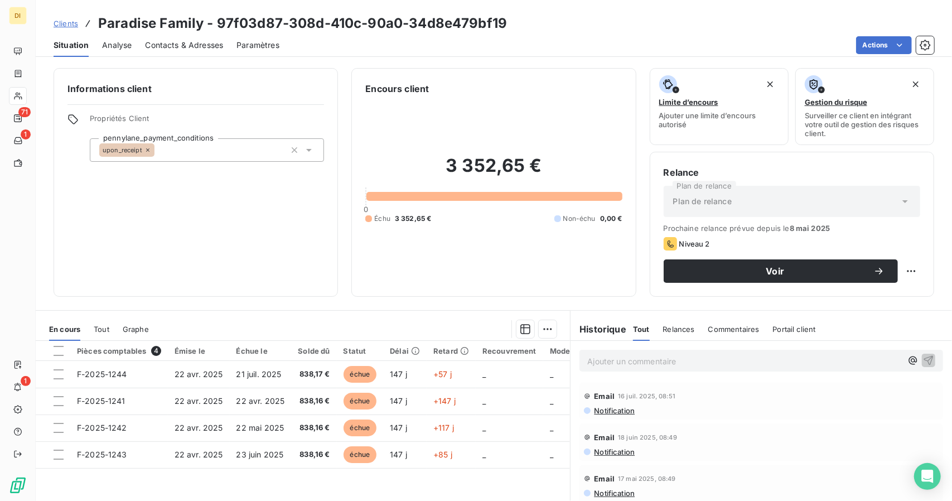
click at [203, 40] on span "Contacts & Adresses" at bounding box center [184, 45] width 78 height 11
click at [148, 43] on span "Contacts & Adresses" at bounding box center [184, 45] width 78 height 11
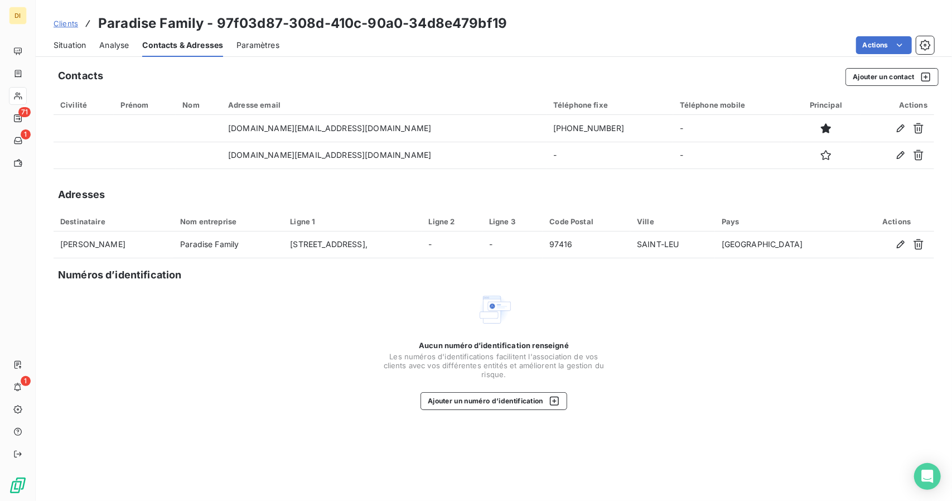
click at [61, 20] on span "Clients" at bounding box center [66, 23] width 25 height 9
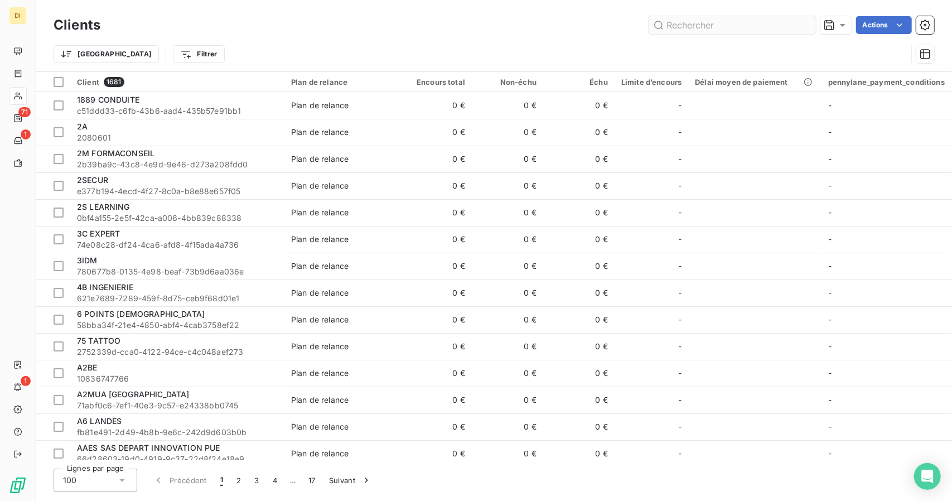
click at [723, 27] on input "text" at bounding box center [732, 25] width 167 height 18
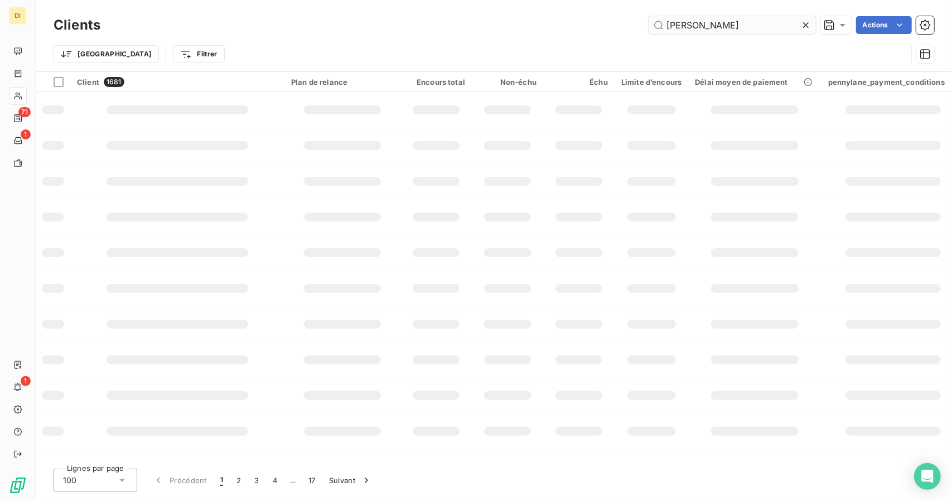
type input "[PERSON_NAME]"
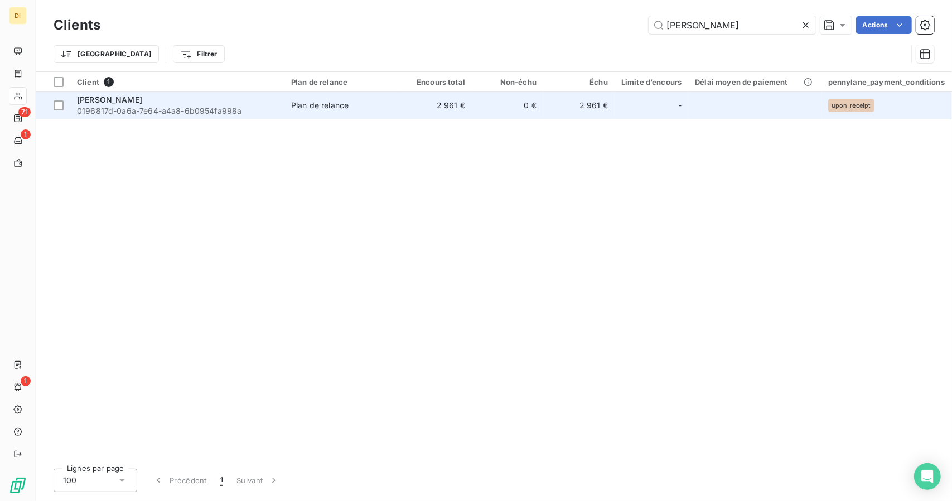
click at [430, 105] on td "2 961 €" at bounding box center [436, 105] width 71 height 27
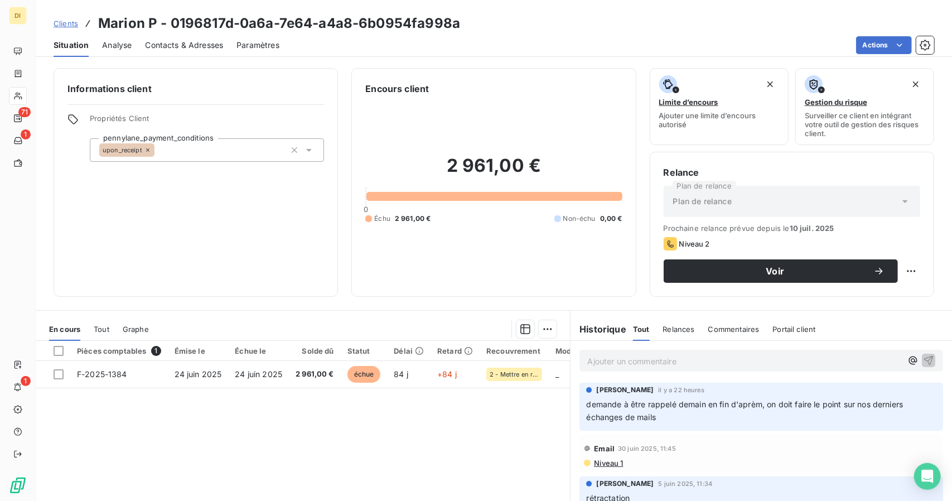
click at [73, 25] on span "Clients" at bounding box center [66, 23] width 25 height 9
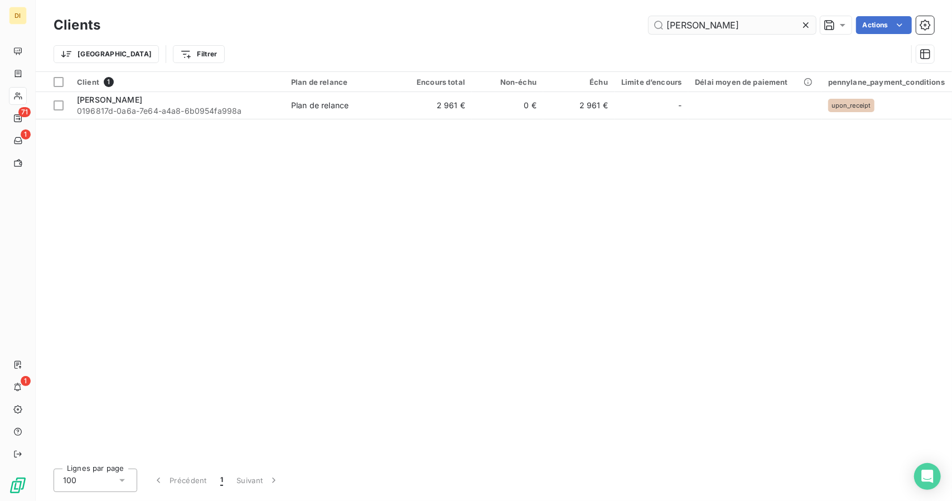
click at [690, 24] on input "[PERSON_NAME]" at bounding box center [732, 25] width 167 height 18
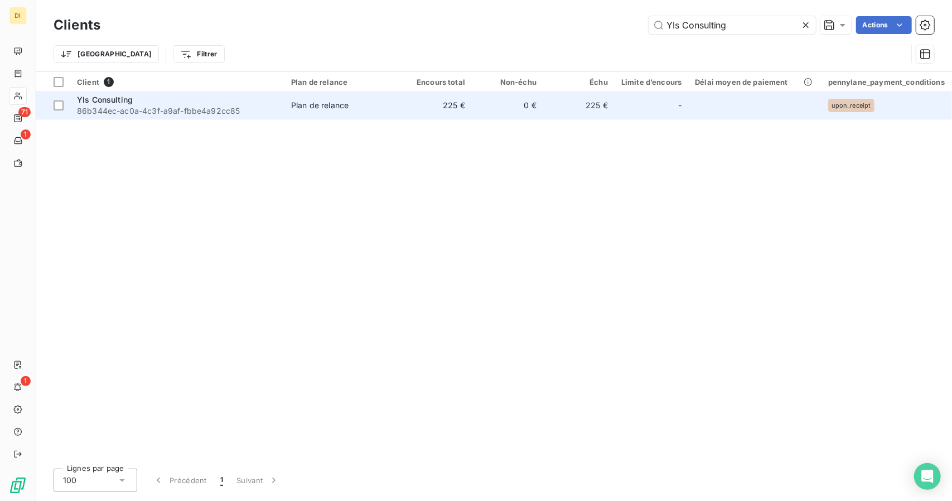
type input "Yls Consulting"
click at [522, 111] on td "0 €" at bounding box center [507, 105] width 71 height 27
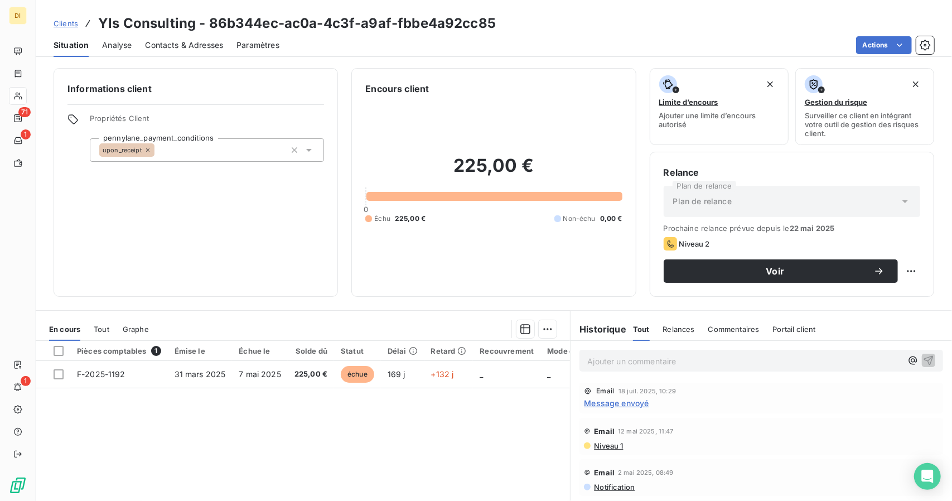
click at [199, 47] on span "Contacts & Adresses" at bounding box center [184, 45] width 78 height 11
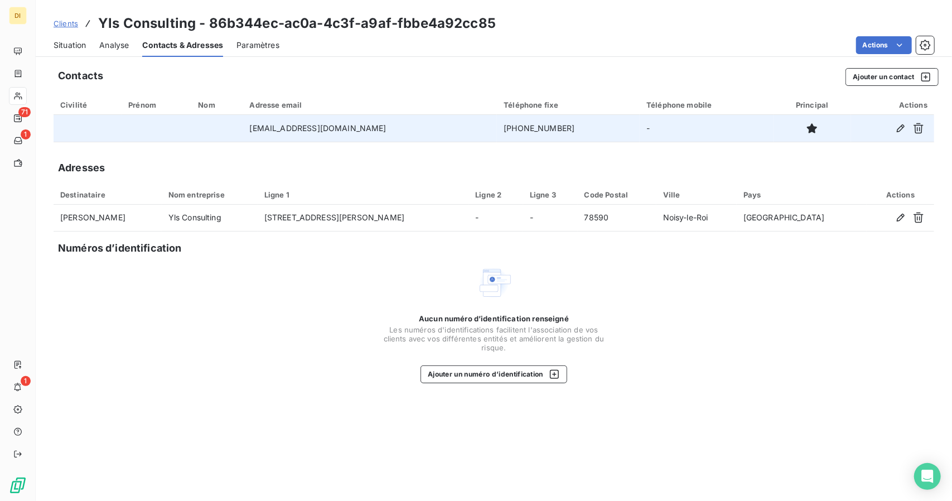
drag, startPoint x: 511, startPoint y: 128, endPoint x: 417, endPoint y: 132, distance: 94.4
click at [417, 132] on tr "[EMAIL_ADDRESS][DOMAIN_NAME] [PHONE_NUMBER] -" at bounding box center [494, 128] width 881 height 27
copy tr "[PHONE_NUMBER]"
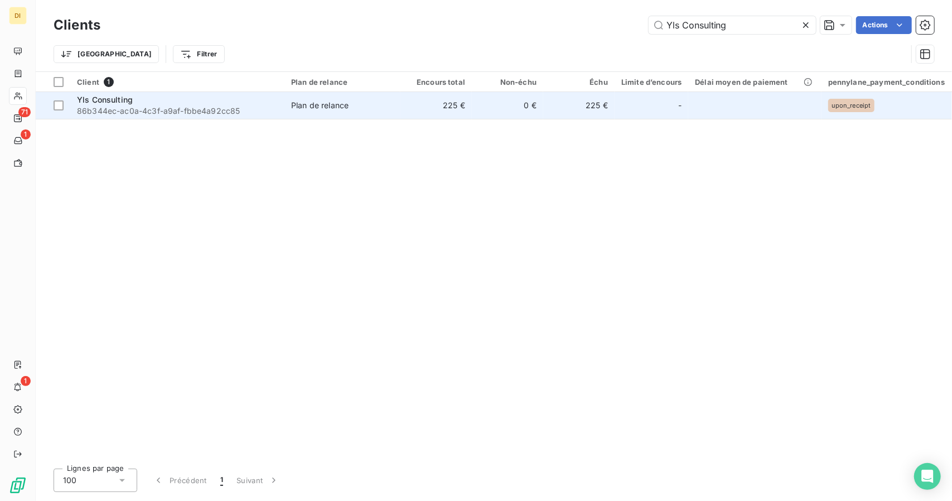
click at [314, 114] on td "Plan de relance" at bounding box center [343, 105] width 116 height 27
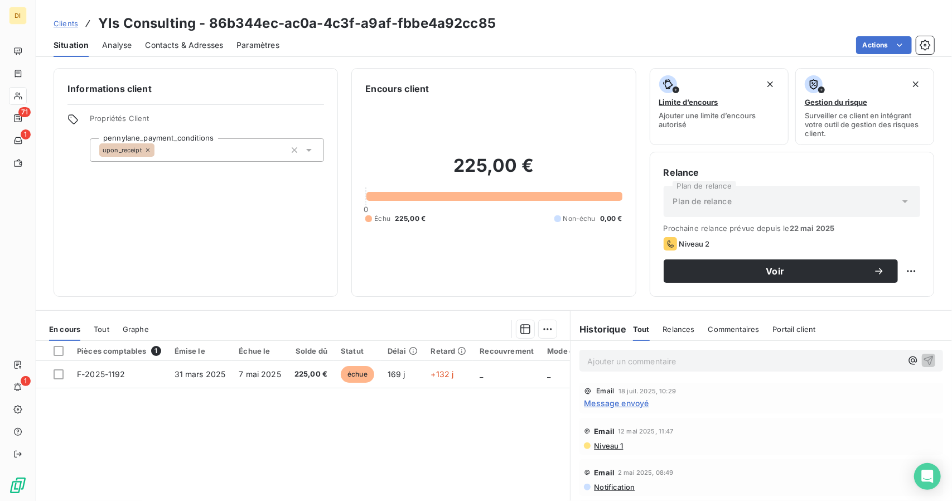
click at [180, 43] on span "Contacts & Adresses" at bounding box center [184, 45] width 78 height 11
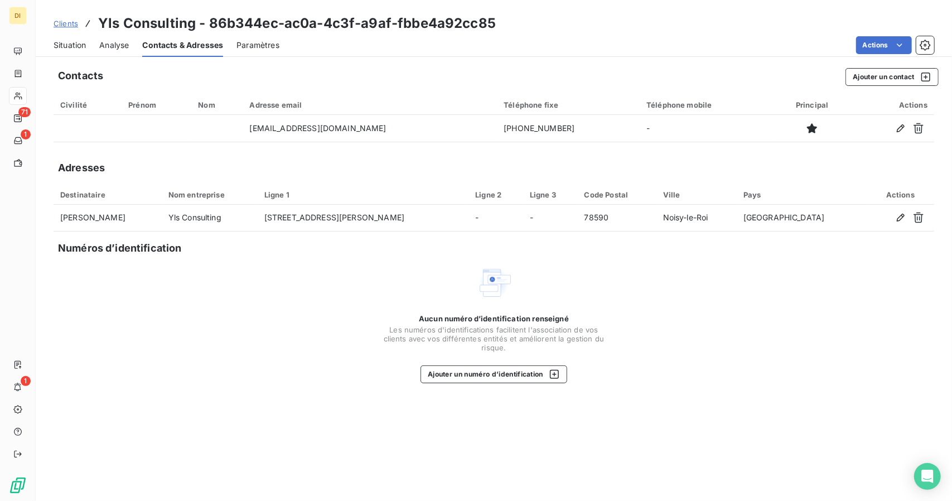
click at [56, 49] on span "Situation" at bounding box center [70, 45] width 32 height 11
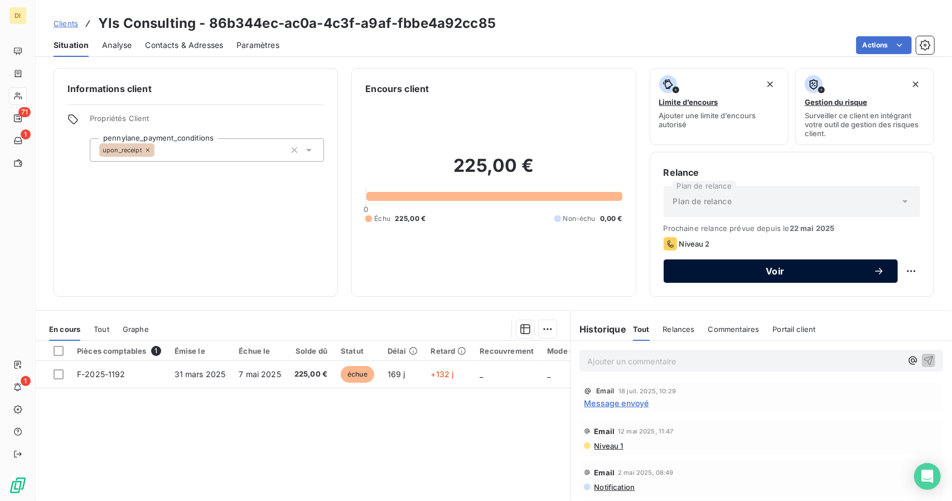
click at [741, 277] on button "Voir" at bounding box center [781, 270] width 234 height 23
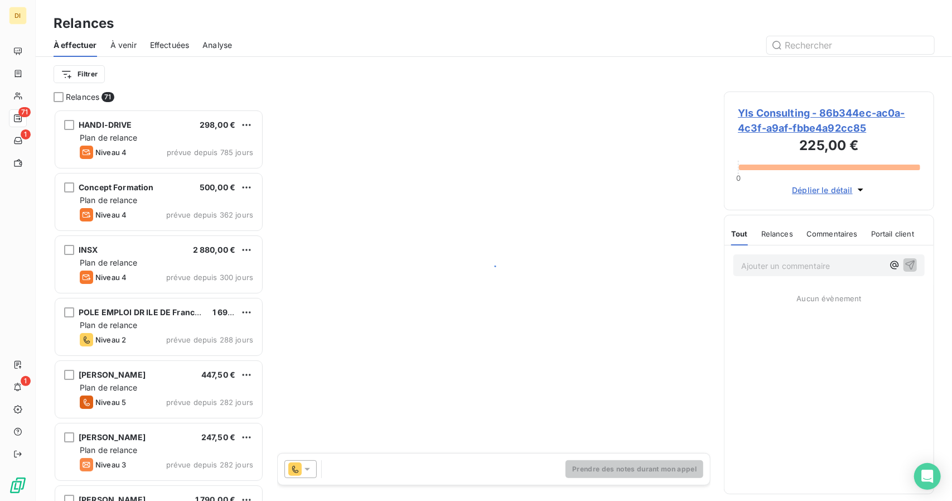
scroll to position [383, 202]
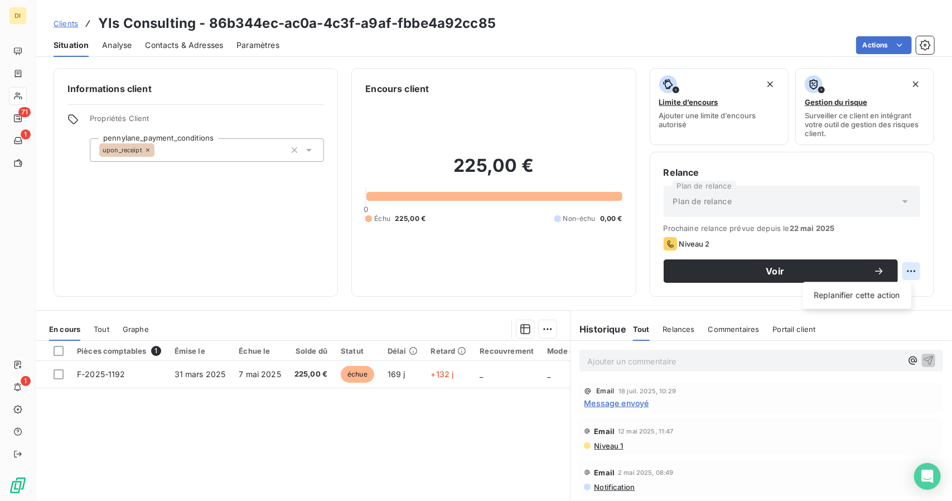
click at [908, 271] on html "DI 71 1 1 Clients Yls Consulting - 86b344ec-ac0a-4c3f-a9af-fbbe4a92cc85 Situati…" at bounding box center [476, 250] width 952 height 501
click at [890, 288] on div "Replanifier cette action" at bounding box center [857, 295] width 100 height 18
select select "8"
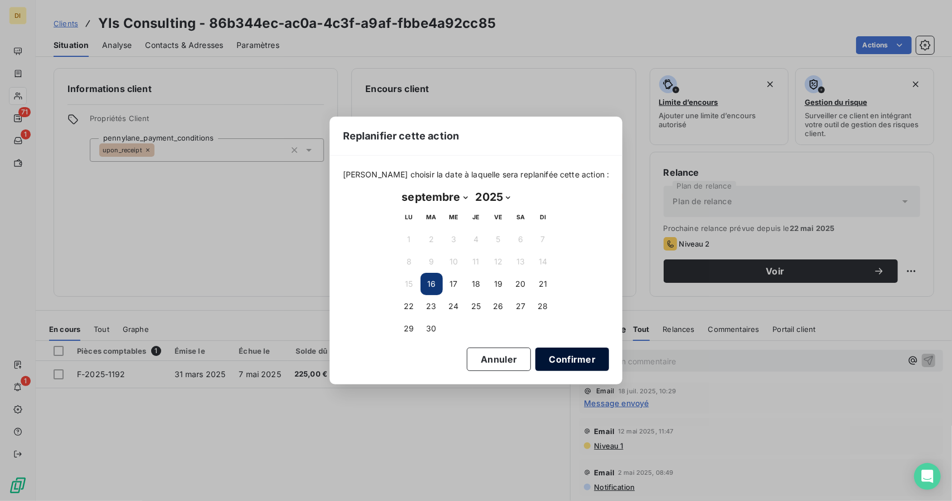
click at [561, 363] on button "Confirmer" at bounding box center [573, 359] width 74 height 23
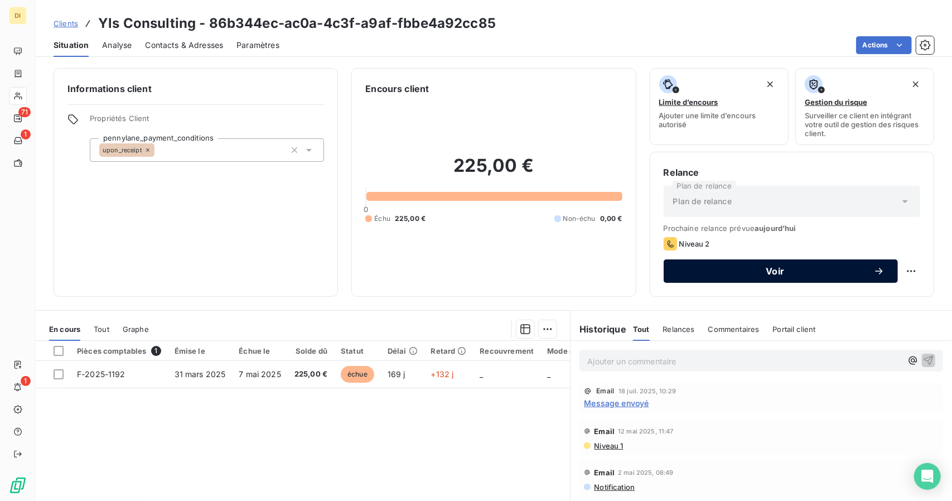
click at [802, 272] on span "Voir" at bounding box center [775, 271] width 196 height 9
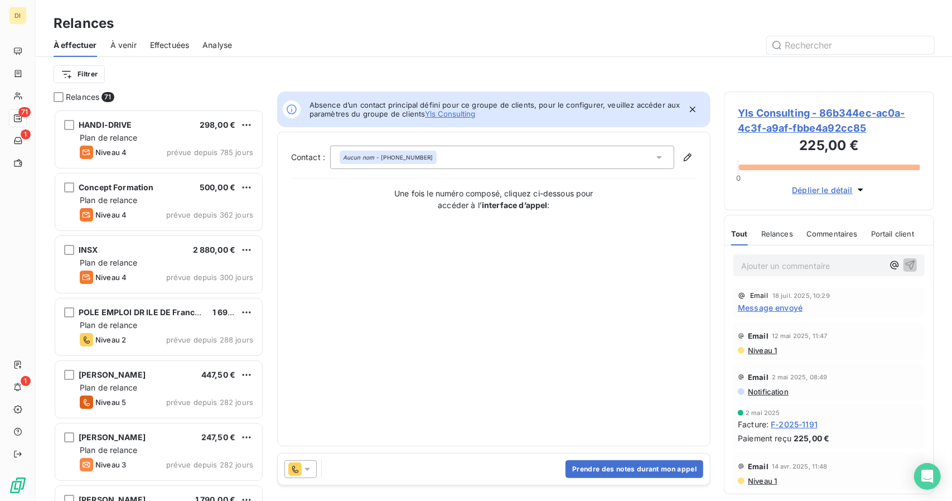
scroll to position [9, 9]
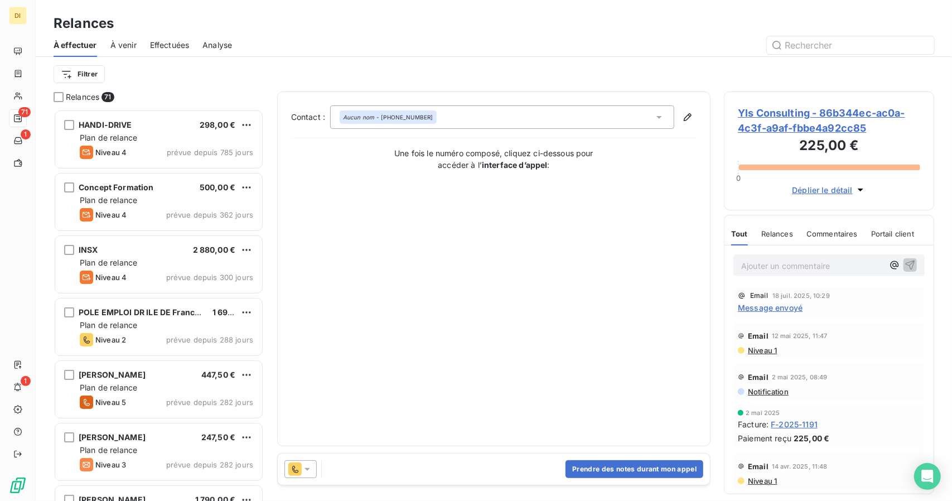
click at [412, 462] on div "Prendre des notes durant mon appel" at bounding box center [494, 469] width 433 height 31
click at [605, 464] on button "Prendre des notes durant mon appel" at bounding box center [635, 469] width 138 height 18
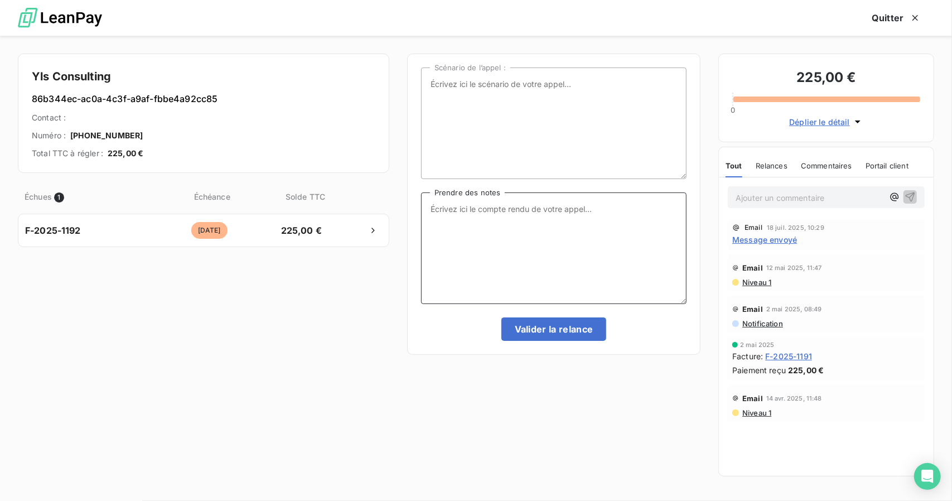
click at [543, 224] on textarea "Prendre des notes" at bounding box center [554, 248] width 266 height 112
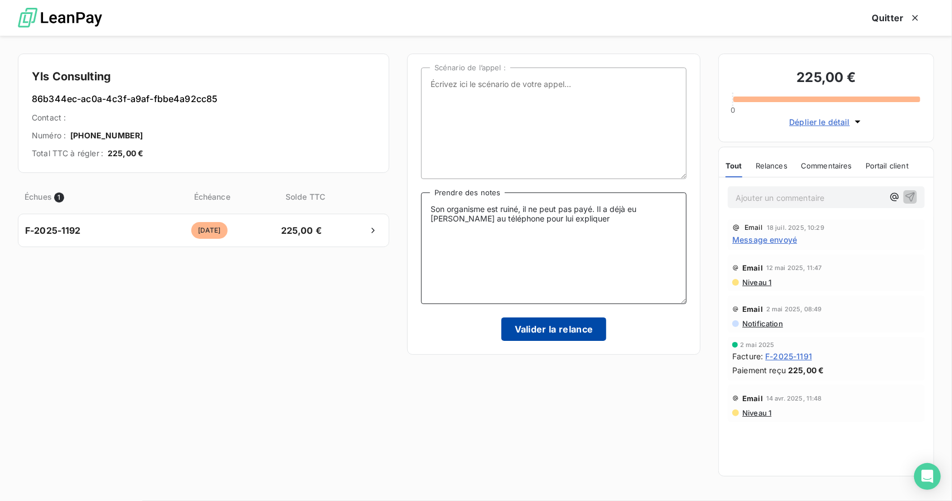
type textarea "Son organisme est ruiné, il ne peut pas payé. Il a déjà eu [PERSON_NAME] au tél…"
click at [552, 332] on button "Valider la relance" at bounding box center [554, 328] width 105 height 23
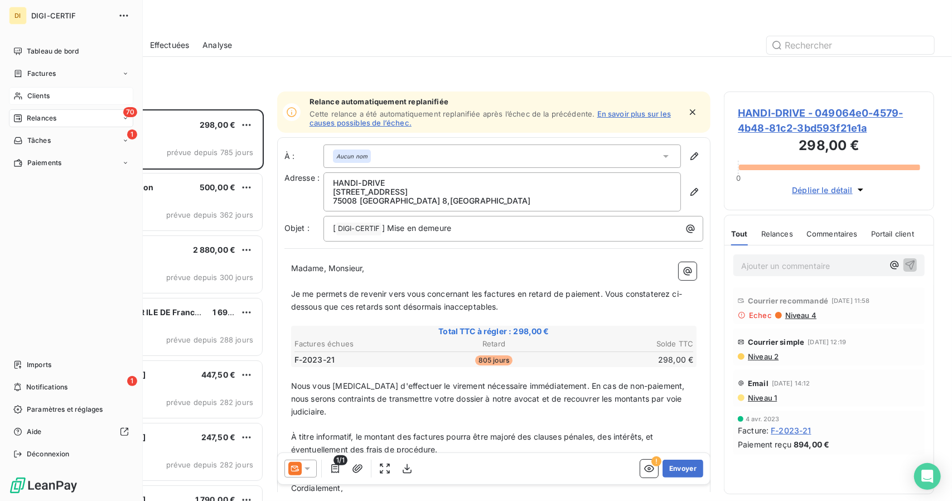
click at [52, 103] on div "Clients" at bounding box center [71, 96] width 124 height 18
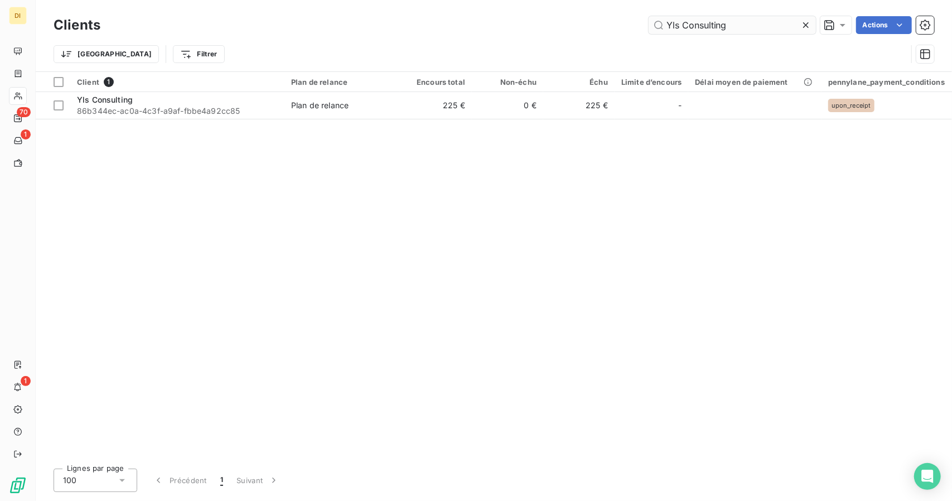
click at [704, 23] on input "Yls Consulting" at bounding box center [732, 25] width 167 height 18
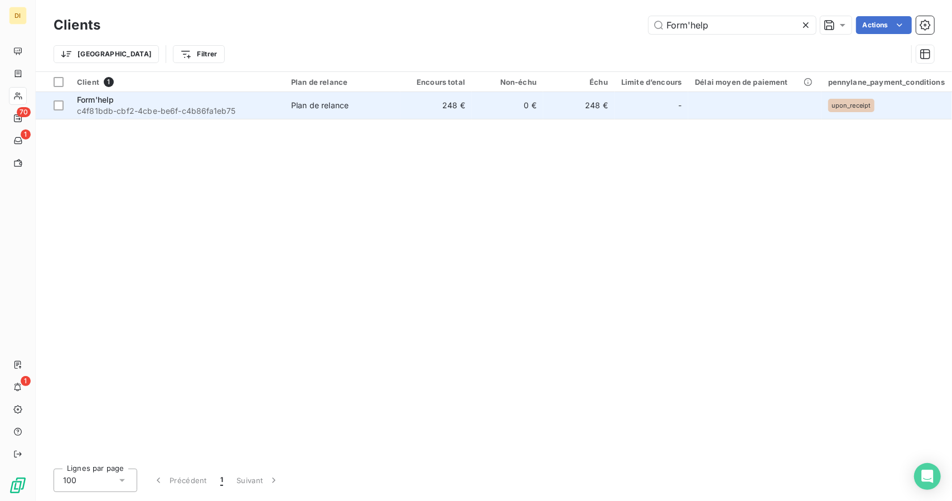
type input "Form'help"
click at [411, 110] on td "248 €" at bounding box center [436, 105] width 71 height 27
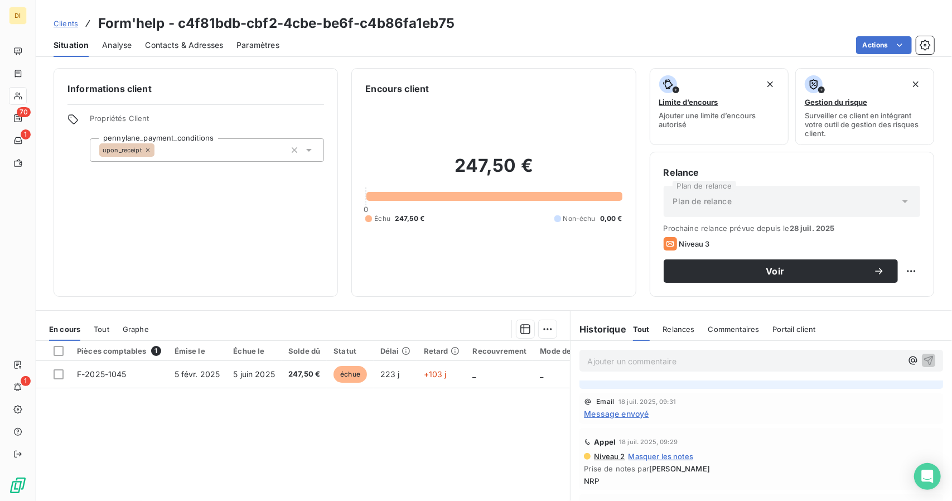
scroll to position [31, 0]
click at [642, 407] on span "Message envoyé" at bounding box center [616, 412] width 65 height 12
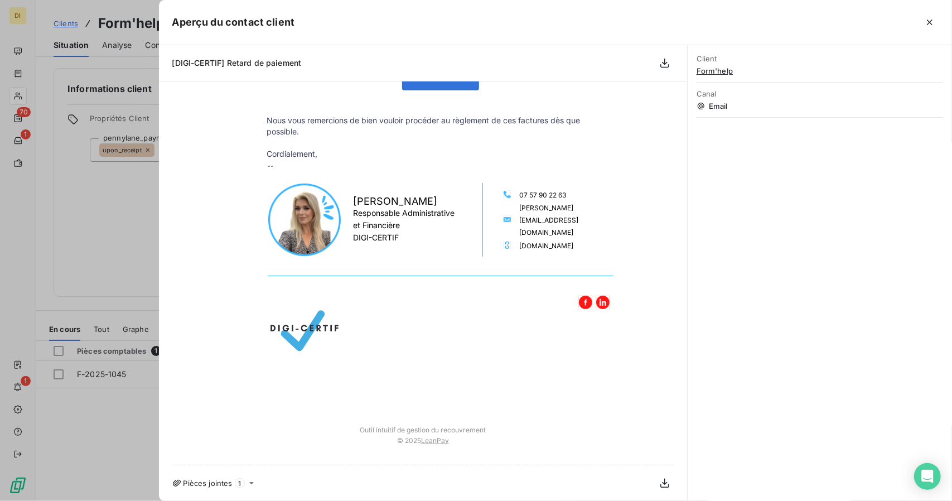
scroll to position [0, 0]
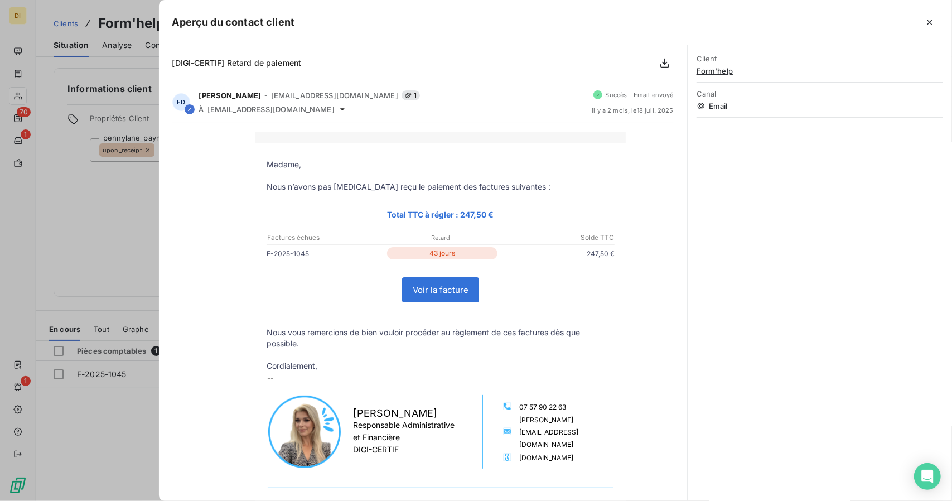
click at [121, 253] on div at bounding box center [476, 250] width 952 height 501
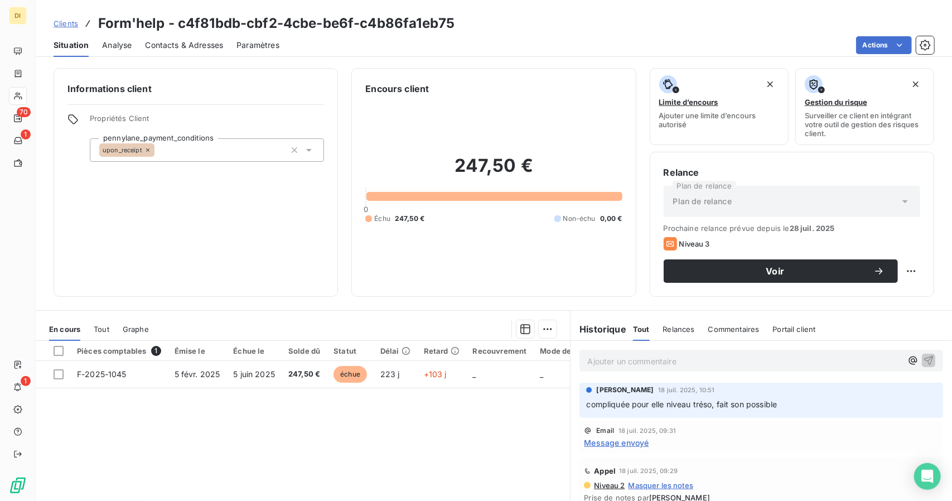
click at [151, 47] on span "Contacts & Adresses" at bounding box center [184, 45] width 78 height 11
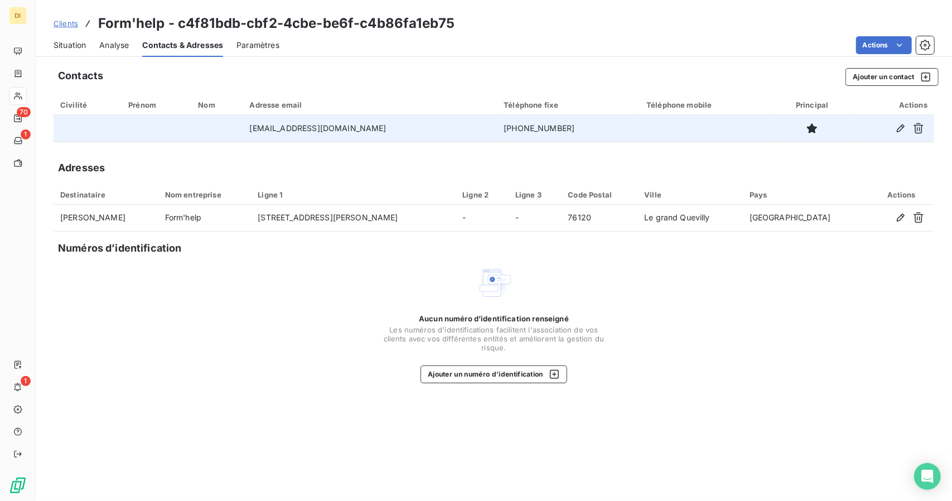
click at [497, 126] on td "[PHONE_NUMBER]" at bounding box center [568, 128] width 143 height 27
copy td "[PHONE_NUMBER]"
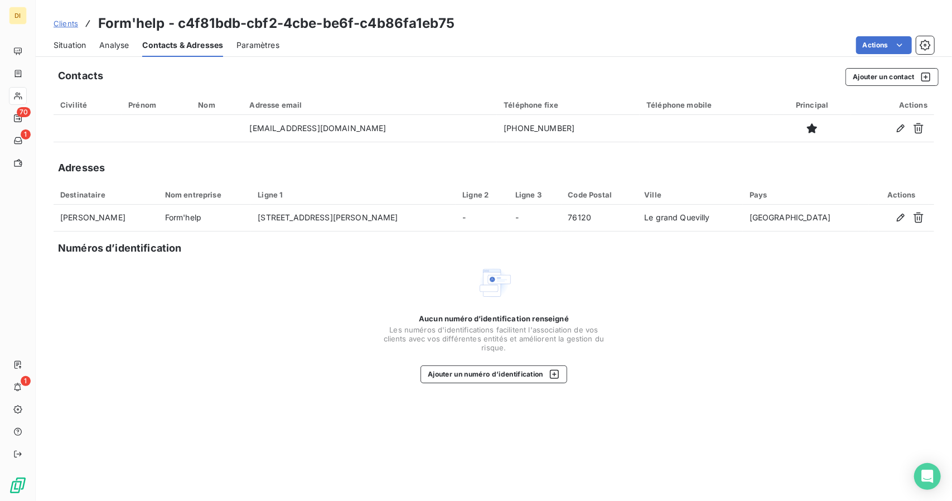
click at [67, 338] on div "Aucun numéro d’identification renseigné Les numéros d'identifications faciliten…" at bounding box center [494, 324] width 881 height 118
click at [67, 45] on span "Situation" at bounding box center [70, 45] width 32 height 11
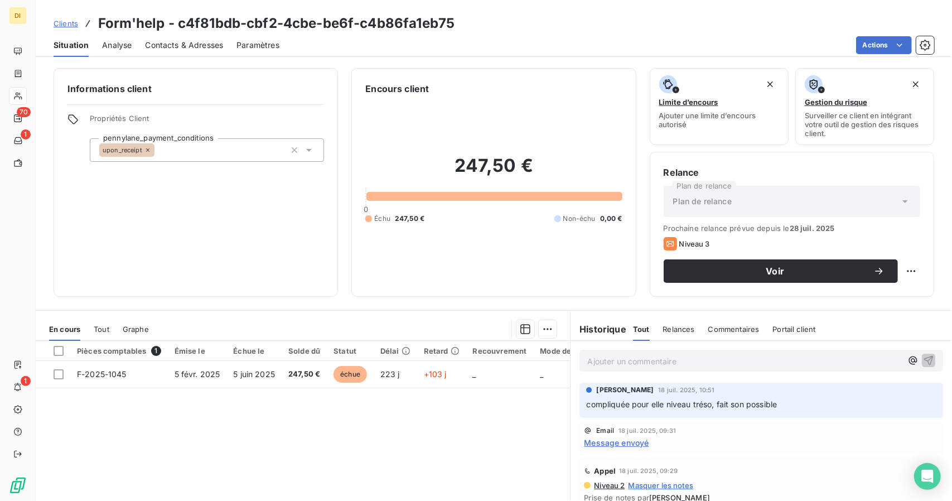
click at [177, 42] on span "Contacts & Adresses" at bounding box center [184, 45] width 78 height 11
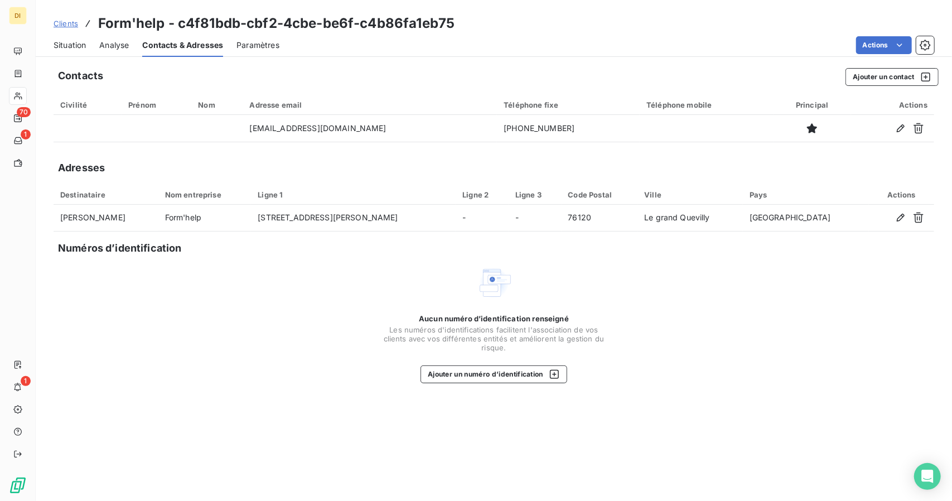
click at [77, 50] on span "Situation" at bounding box center [70, 45] width 32 height 11
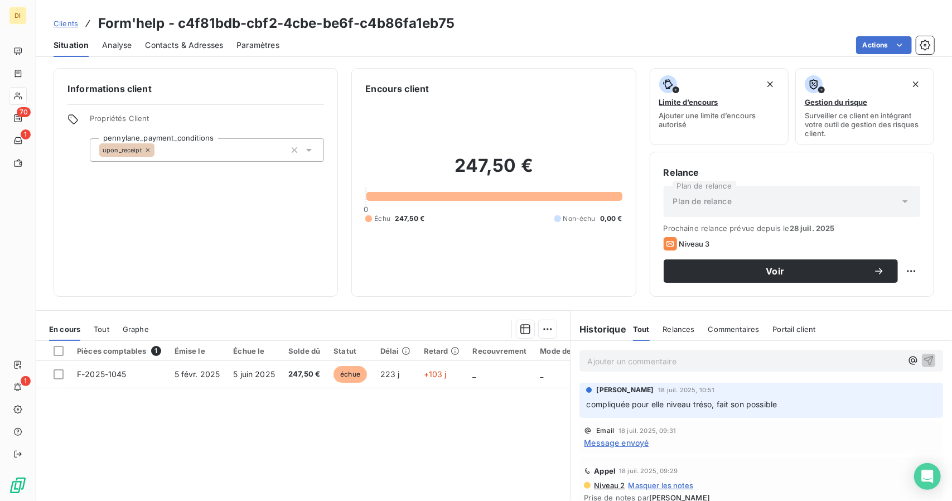
click at [718, 451] on div "Email [DATE] 09:31 Message envoyé" at bounding box center [762, 437] width 364 height 31
click at [906, 269] on html "DI 70 1 1 Clients Form'help - c4f81bdb-cbf2-4cbe-be6f-c4b86fa1eb75 Situation An…" at bounding box center [476, 250] width 952 height 501
click at [877, 292] on div "Replanifier cette action" at bounding box center [857, 295] width 100 height 18
select select "8"
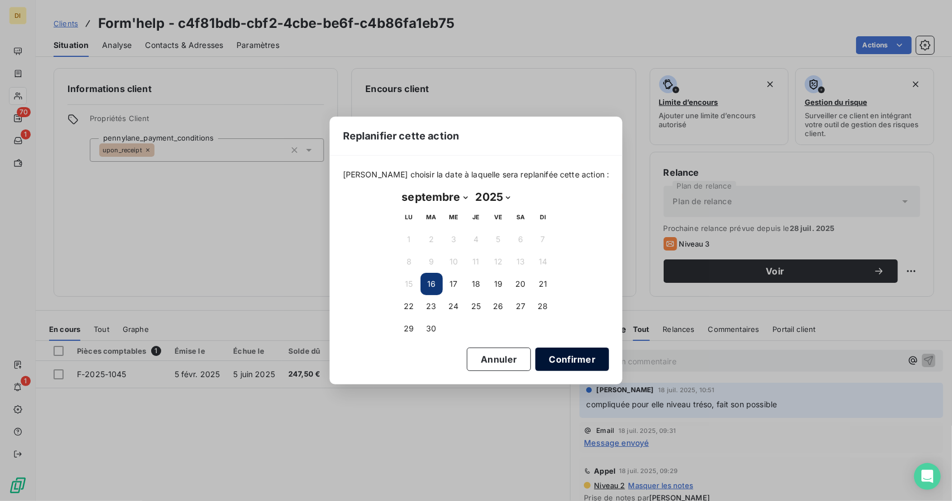
click at [563, 360] on button "Confirmer" at bounding box center [573, 359] width 74 height 23
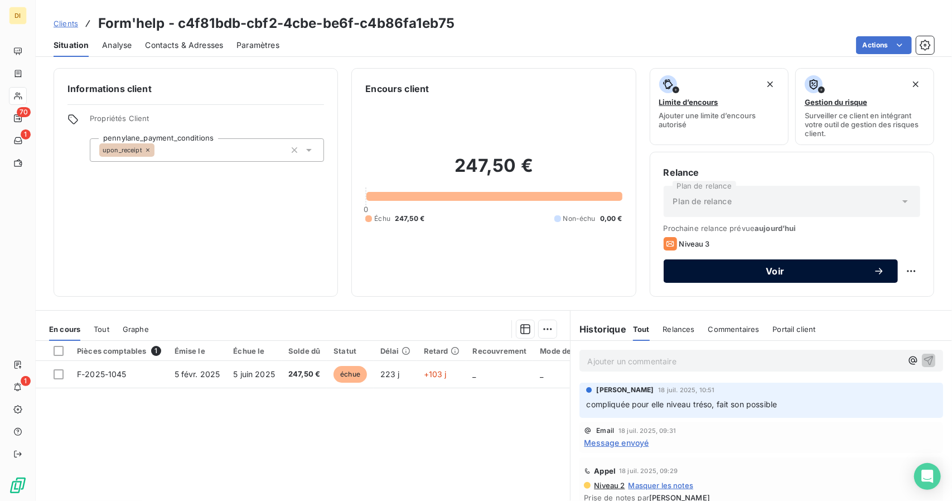
click at [779, 267] on span "Voir" at bounding box center [775, 271] width 196 height 9
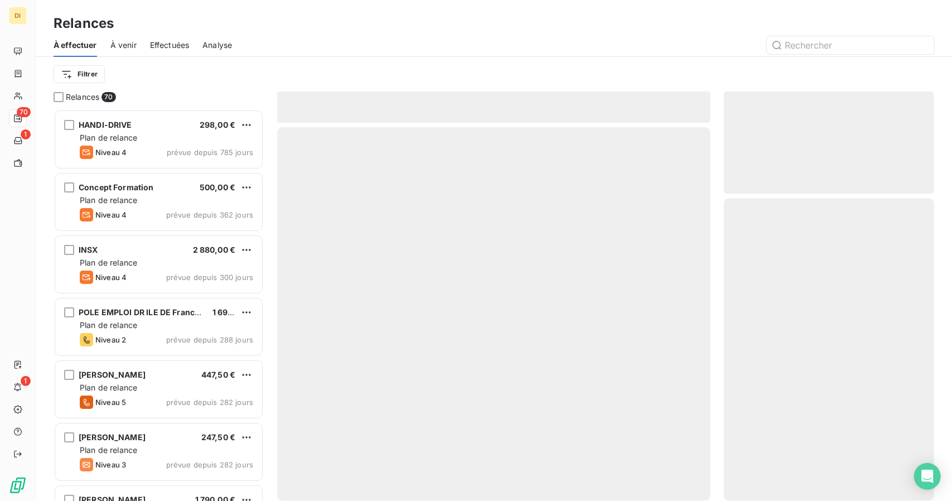
scroll to position [383, 202]
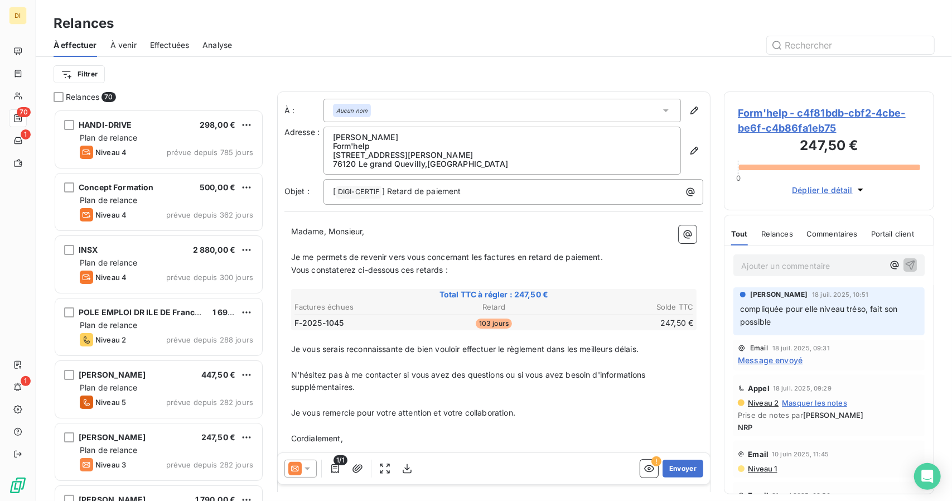
click at [312, 467] on icon at bounding box center [307, 469] width 11 height 11
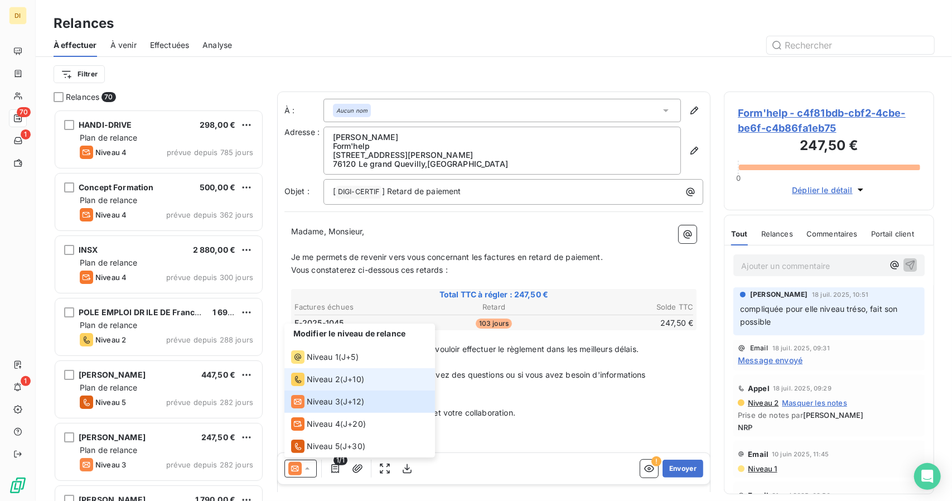
click at [346, 383] on span "J+10 )" at bounding box center [353, 379] width 21 height 11
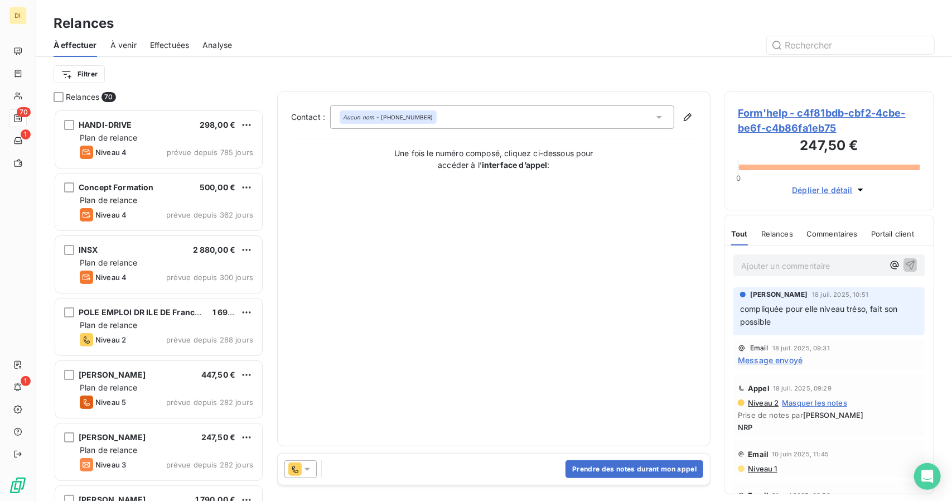
click at [416, 477] on div "Prendre des notes durant mon appel" at bounding box center [494, 469] width 433 height 31
click at [611, 471] on button "Prendre des notes durant mon appel" at bounding box center [635, 469] width 138 height 18
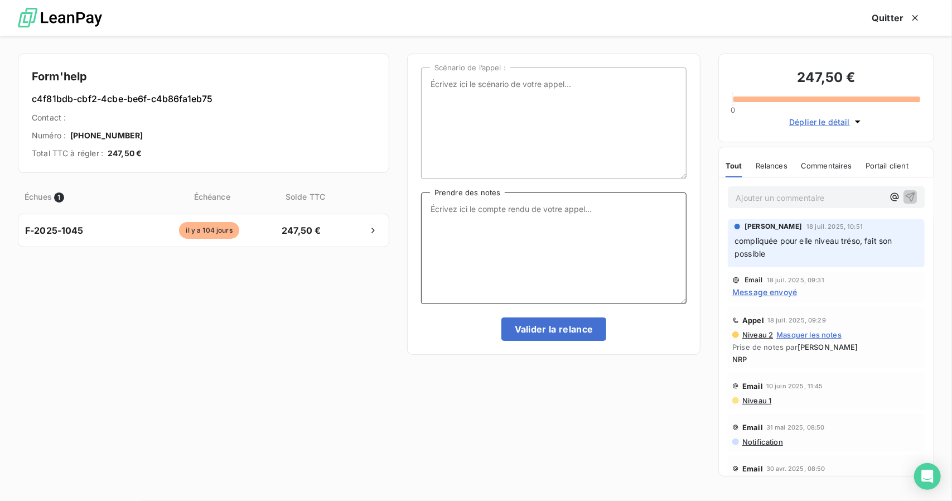
click at [514, 237] on textarea "Prendre des notes" at bounding box center [554, 248] width 266 height 112
type textarea "N"
click at [514, 83] on textarea "Scénario de l’appel :" at bounding box center [554, 124] width 266 height 112
type textarea "NRP"
click at [565, 334] on button "Valider la relance" at bounding box center [554, 328] width 105 height 23
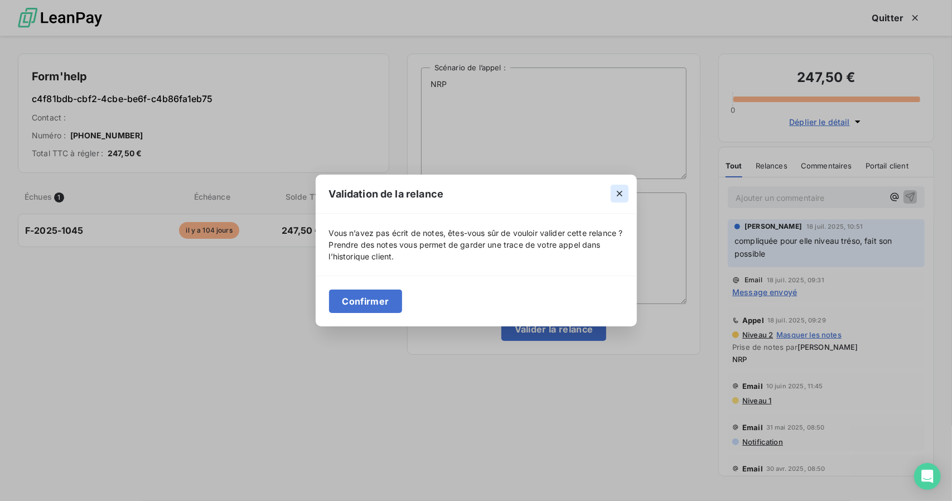
click at [618, 194] on icon "button" at bounding box center [619, 193] width 11 height 11
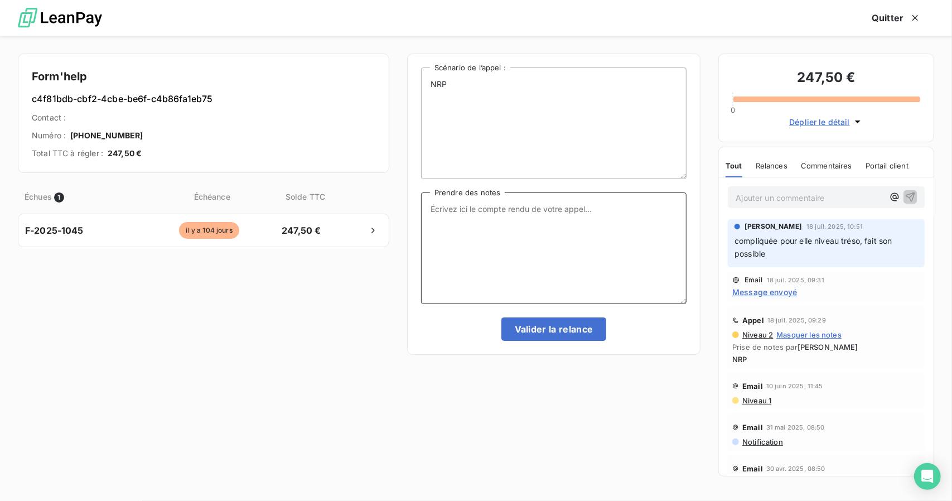
click at [572, 229] on textarea "Prendre des notes" at bounding box center [554, 248] width 266 height 112
type textarea "NRP"
click at [553, 323] on button "Valider la relance" at bounding box center [554, 328] width 105 height 23
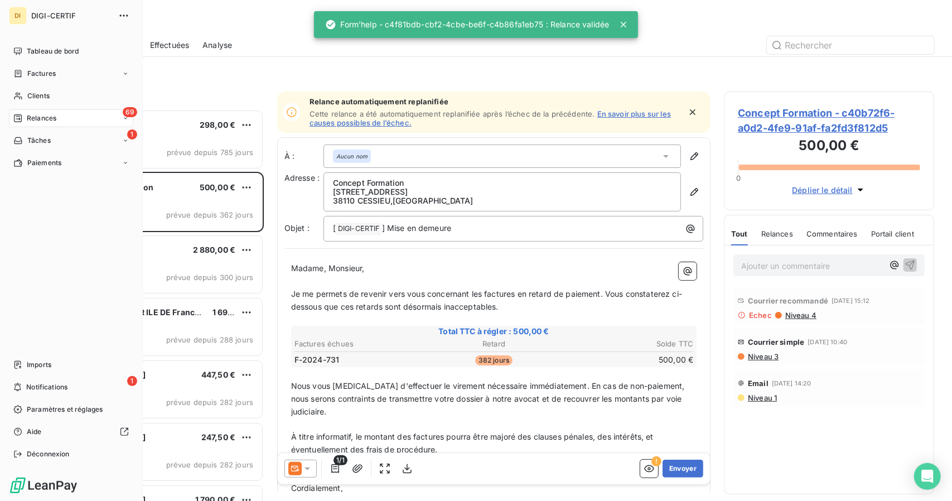
click at [59, 114] on div "69 Relances" at bounding box center [71, 118] width 124 height 18
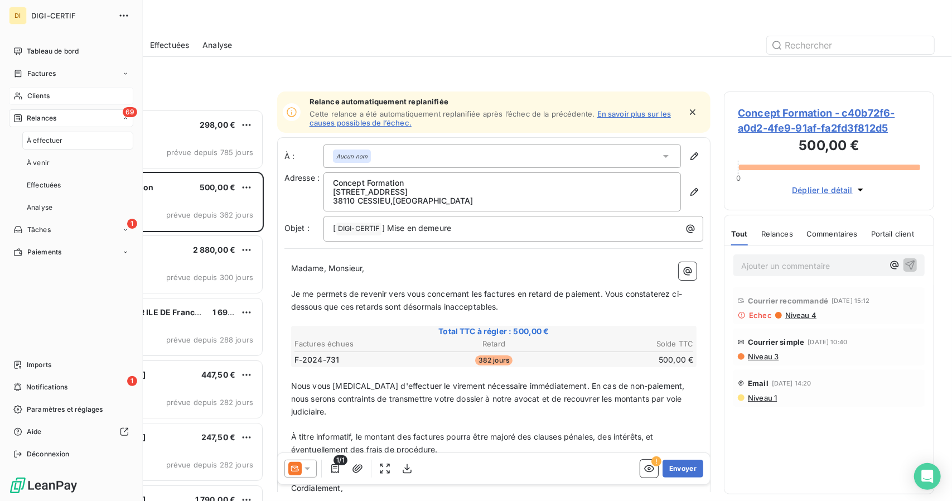
click at [49, 94] on span "Clients" at bounding box center [38, 96] width 22 height 10
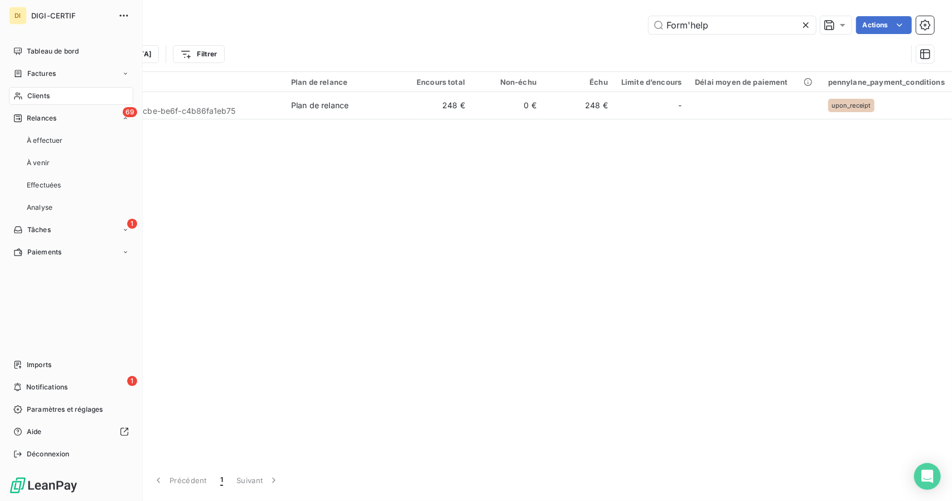
click at [49, 94] on span "Clients" at bounding box center [38, 96] width 22 height 10
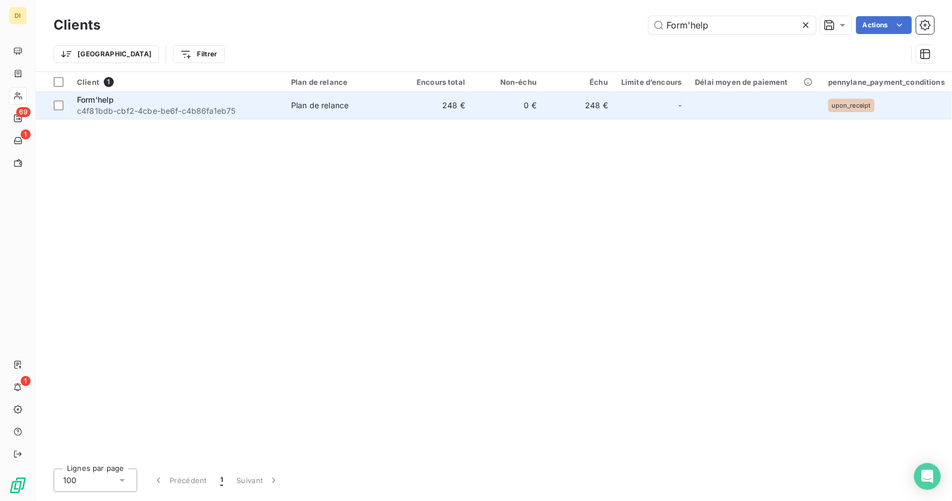
click at [157, 105] on span "c4f81bdb-cbf2-4cbe-be6f-c4b86fa1eb75" at bounding box center [177, 110] width 201 height 11
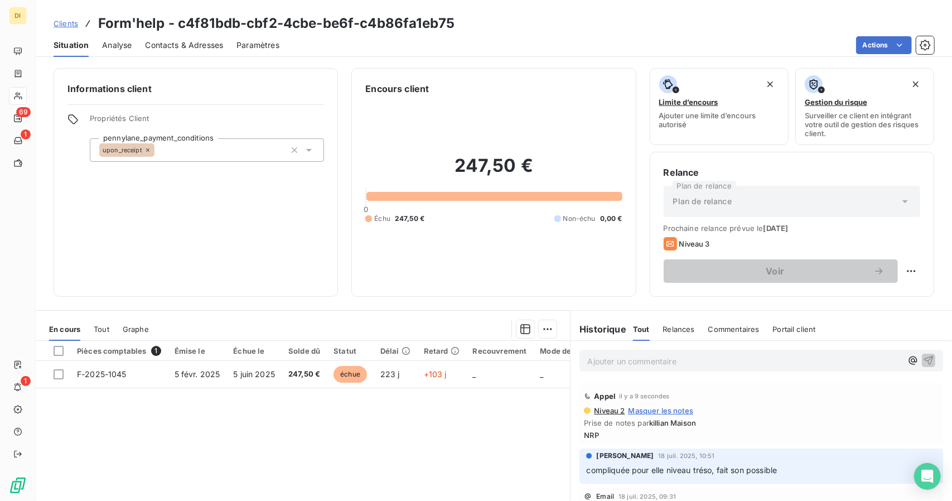
click at [157, 105] on div "Informations client Propriétés Client pennylane_payment_conditions upon_receipt" at bounding box center [196, 182] width 285 height 229
click at [75, 21] on span "Clients" at bounding box center [66, 23] width 25 height 9
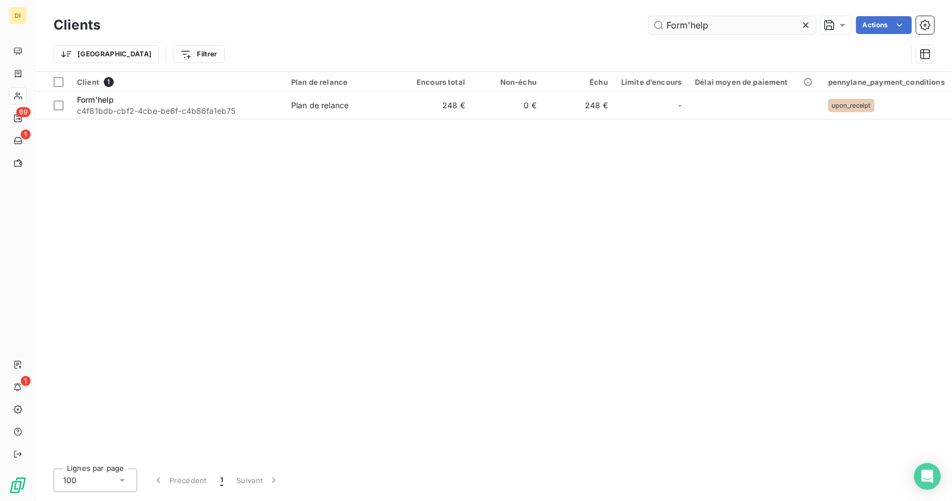
click at [685, 23] on input "Form'help" at bounding box center [732, 25] width 167 height 18
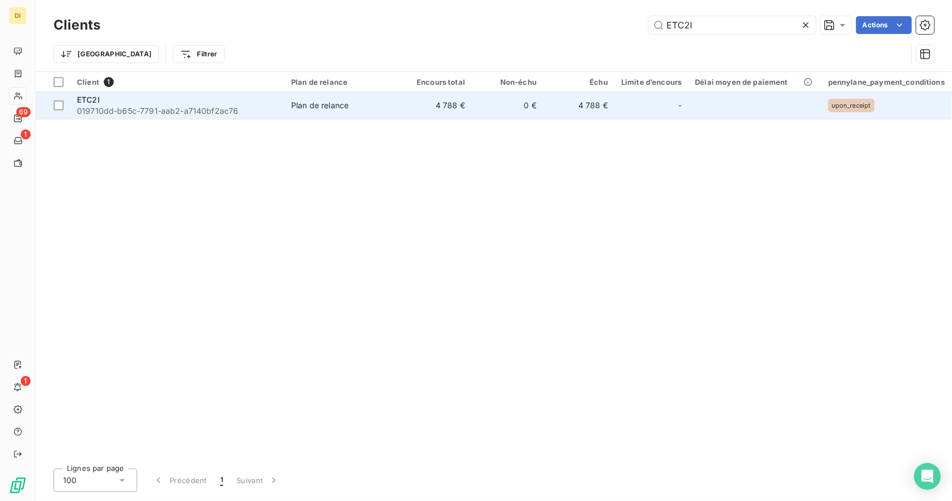
type input "ETC2I"
click at [449, 100] on td "4 788 €" at bounding box center [436, 105] width 71 height 27
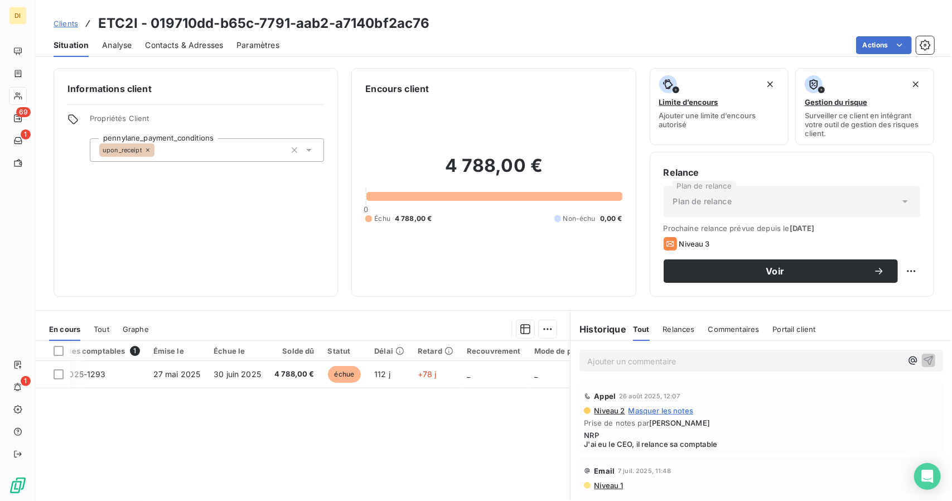
click at [173, 50] on span "Contacts & Adresses" at bounding box center [184, 45] width 78 height 11
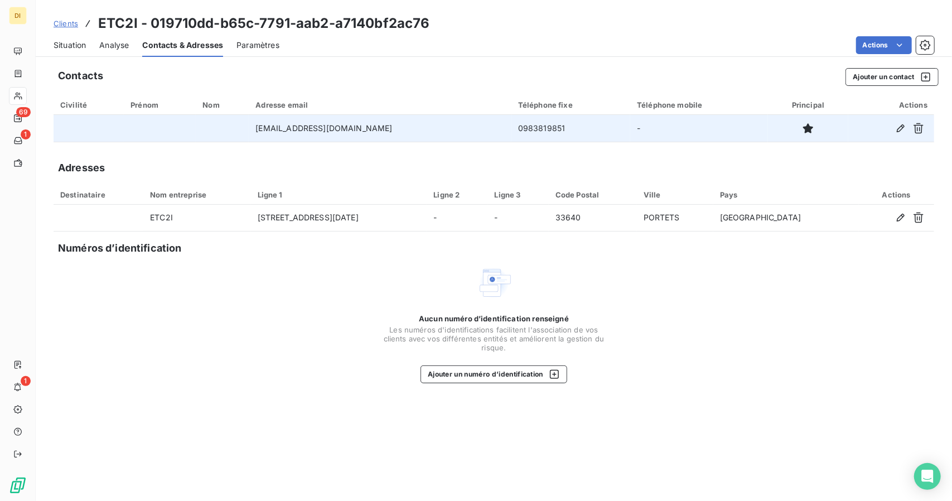
click at [513, 130] on td "0983819851" at bounding box center [571, 128] width 119 height 27
copy td "0983819851"
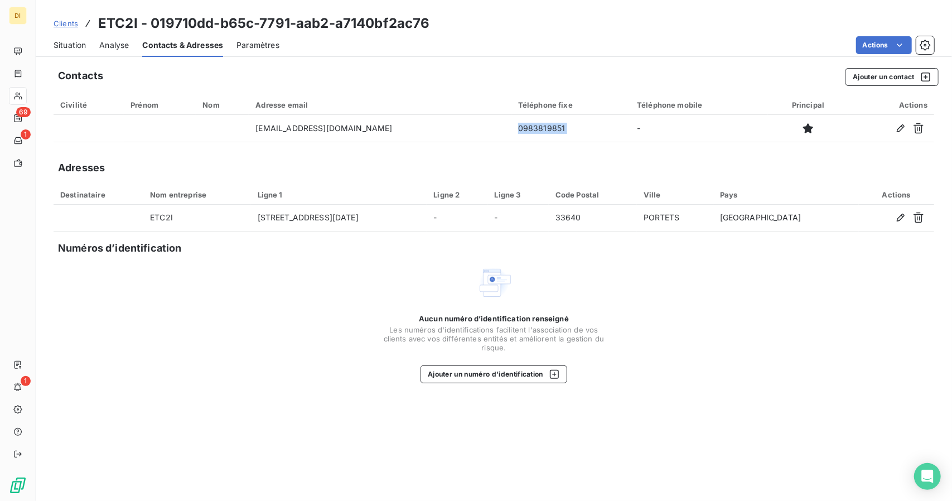
click at [74, 51] on div "Situation" at bounding box center [70, 44] width 32 height 23
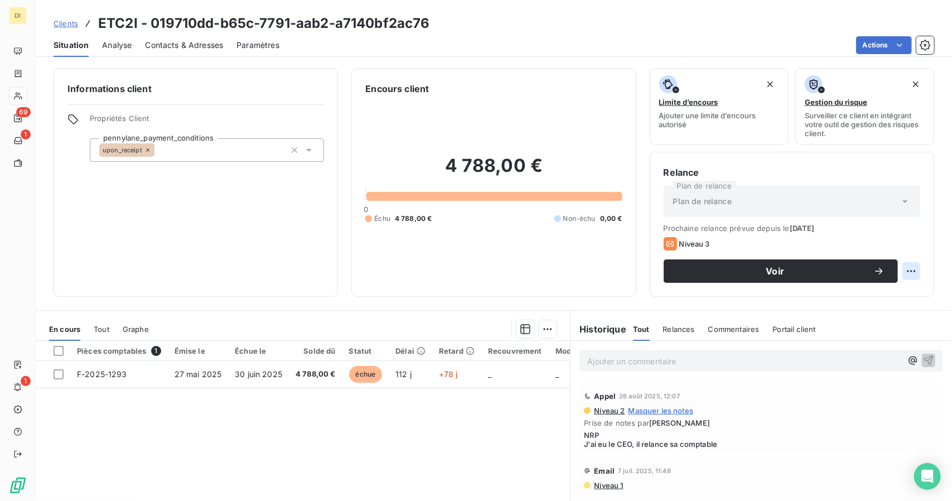
click at [903, 271] on html "DI 69 1 1 Clients ETC2I - 019710dd-b65c-7791-aab2-a7140bf2ac76 Situation Analys…" at bounding box center [476, 250] width 952 height 501
click at [68, 30] on html "DI 69 1 1 Clients ETC2I - 019710dd-b65c-7791-aab2-a7140bf2ac76 Situation Analys…" at bounding box center [476, 250] width 952 height 501
click at [69, 20] on span "Clients" at bounding box center [66, 23] width 25 height 9
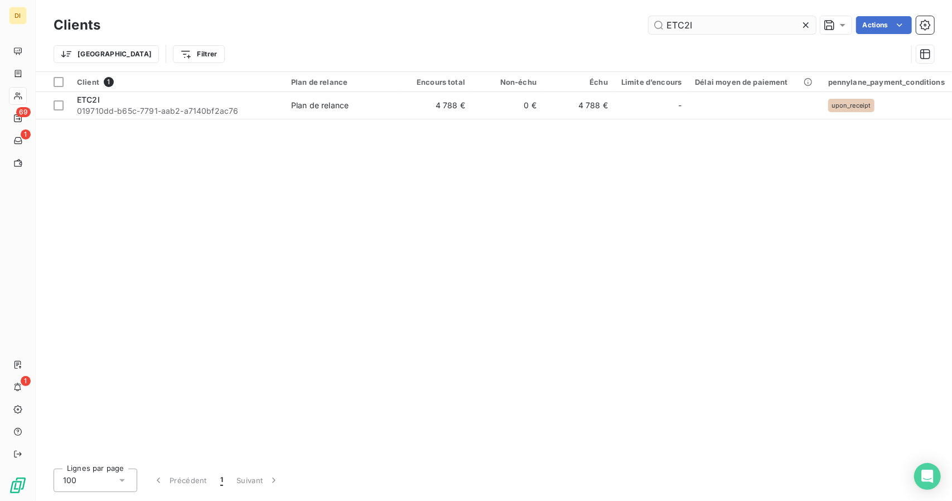
click at [676, 25] on input "ETC2I" at bounding box center [732, 25] width 167 height 18
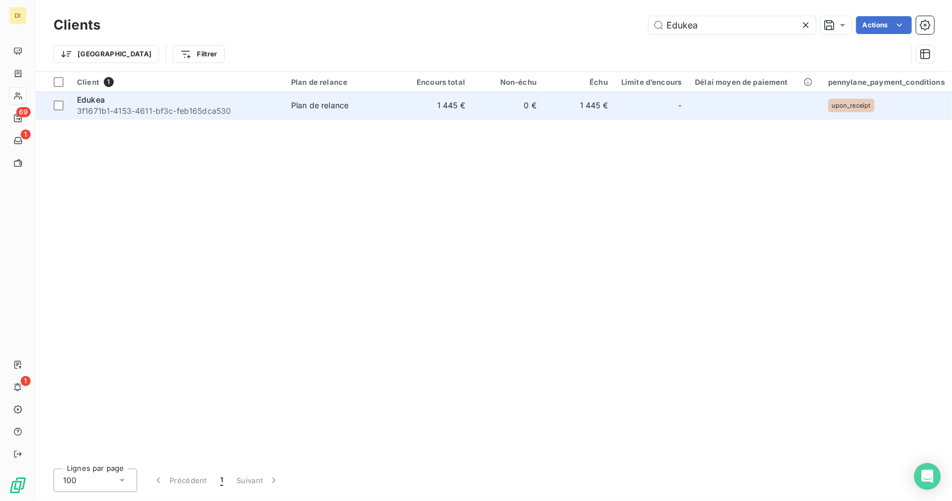
type input "Edukea"
click at [534, 105] on td "0 €" at bounding box center [507, 105] width 71 height 27
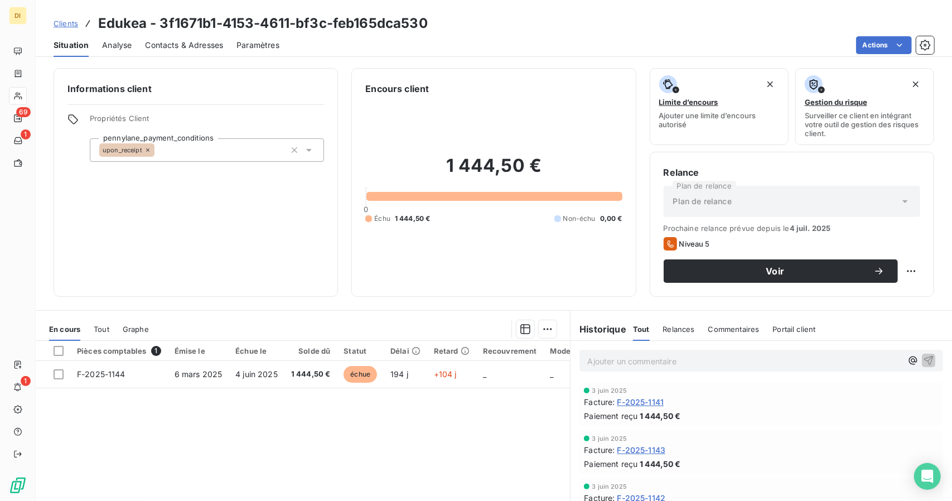
click at [71, 24] on span "Clients" at bounding box center [66, 23] width 25 height 9
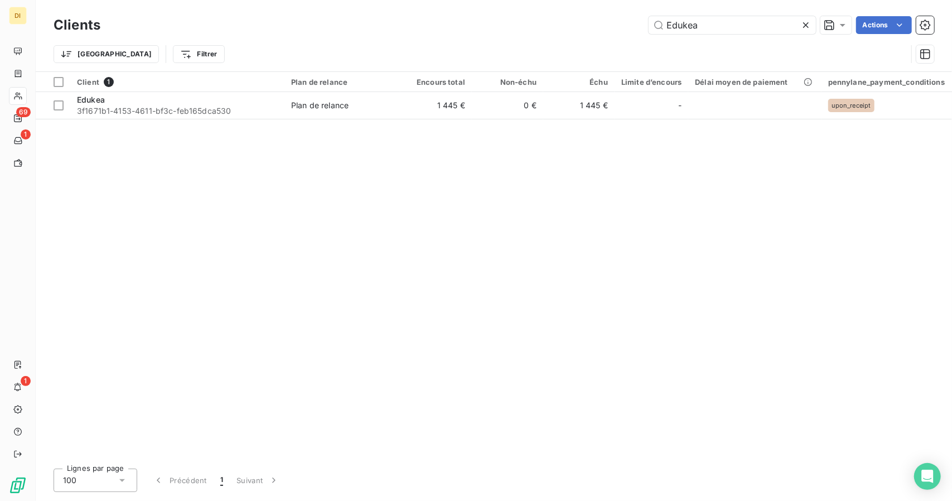
click at [137, 28] on div "Edukea Actions" at bounding box center [524, 25] width 821 height 18
click at [694, 20] on input "Edukea" at bounding box center [732, 25] width 167 height 18
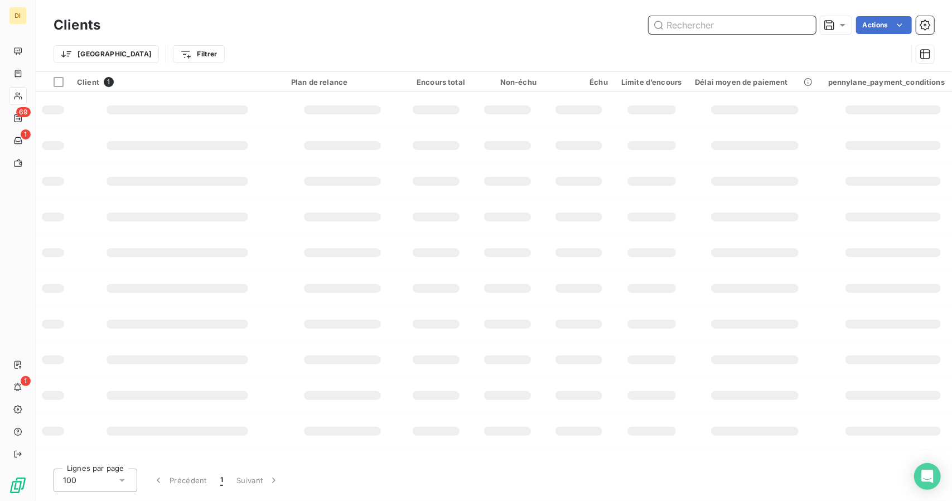
paste input "[PERSON_NAME] MTB"
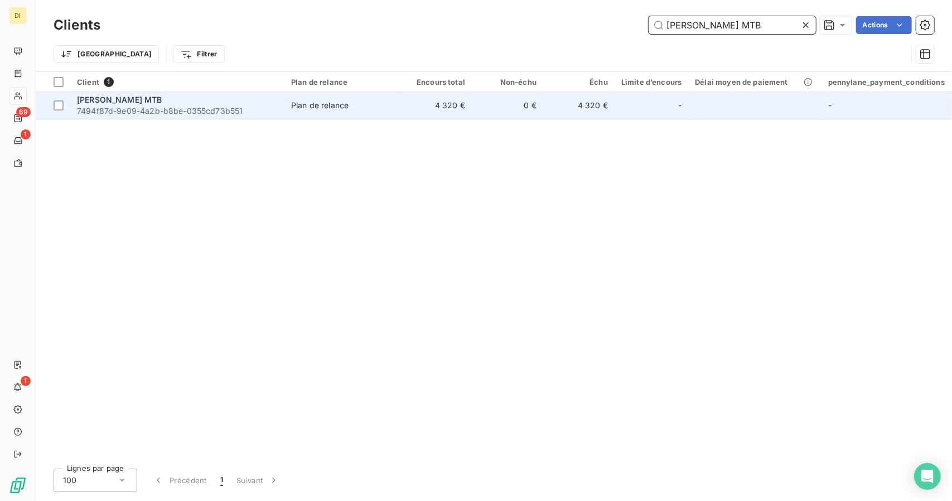
type input "[PERSON_NAME] MTB"
click at [374, 114] on td "Plan de relance" at bounding box center [343, 105] width 116 height 27
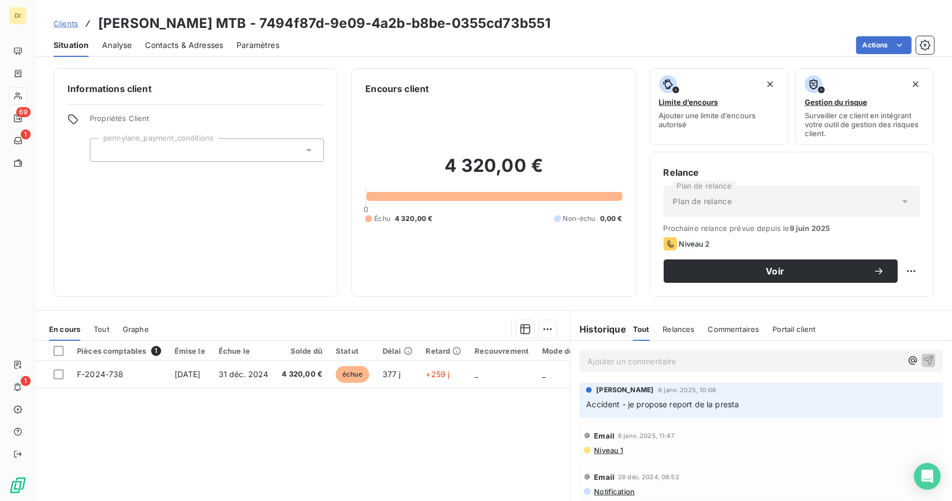
click at [62, 23] on span "Clients" at bounding box center [66, 23] width 25 height 9
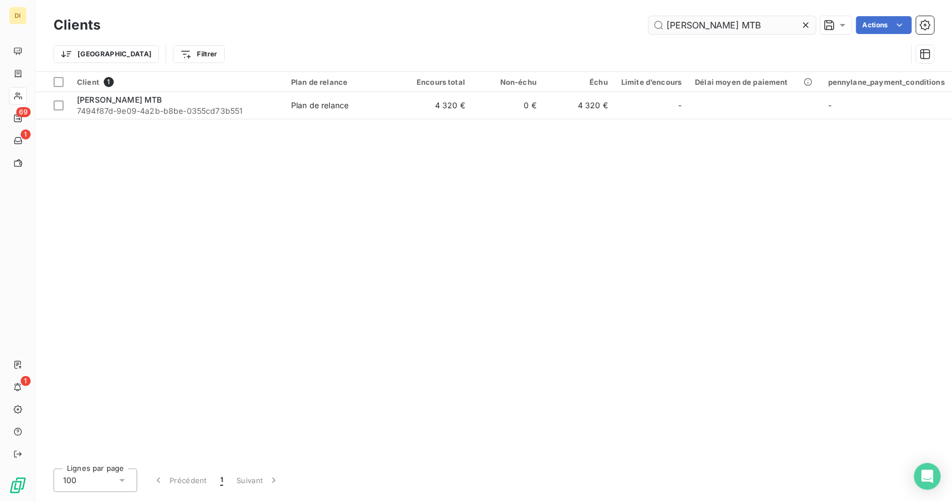
click at [689, 31] on input "[PERSON_NAME] MTB" at bounding box center [732, 25] width 167 height 18
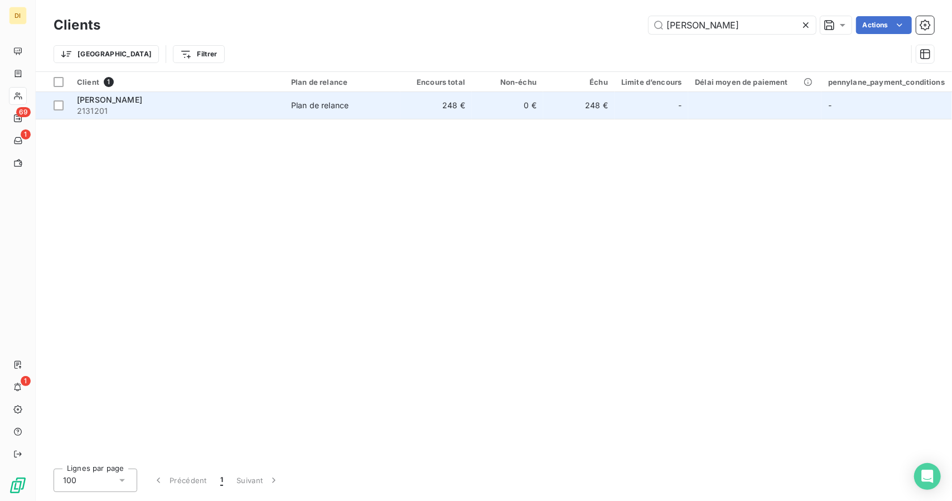
type input "[PERSON_NAME]"
click at [474, 103] on td "0 €" at bounding box center [507, 105] width 71 height 27
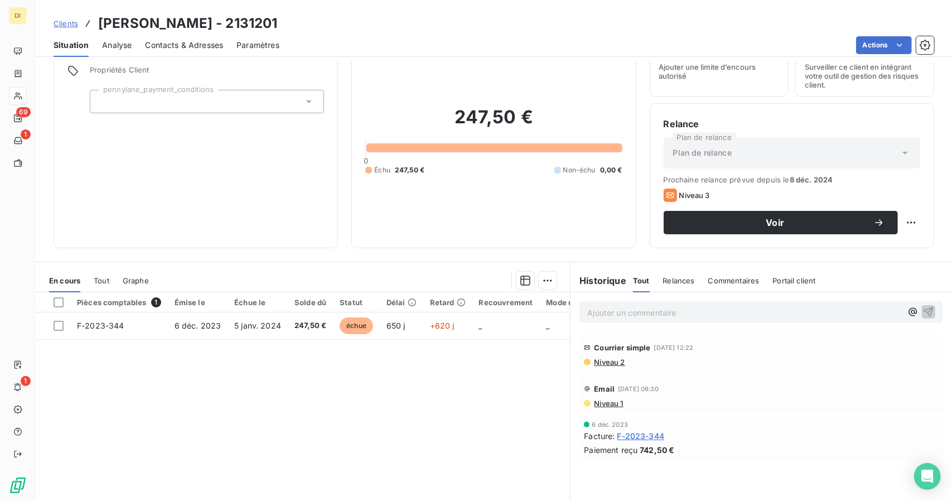
scroll to position [78, 0]
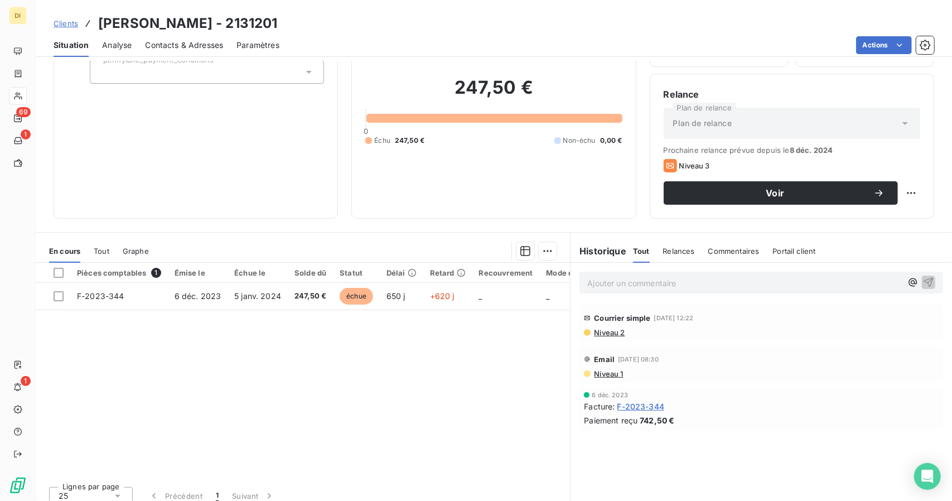
click at [625, 407] on span "F-2023-344" at bounding box center [641, 407] width 47 height 12
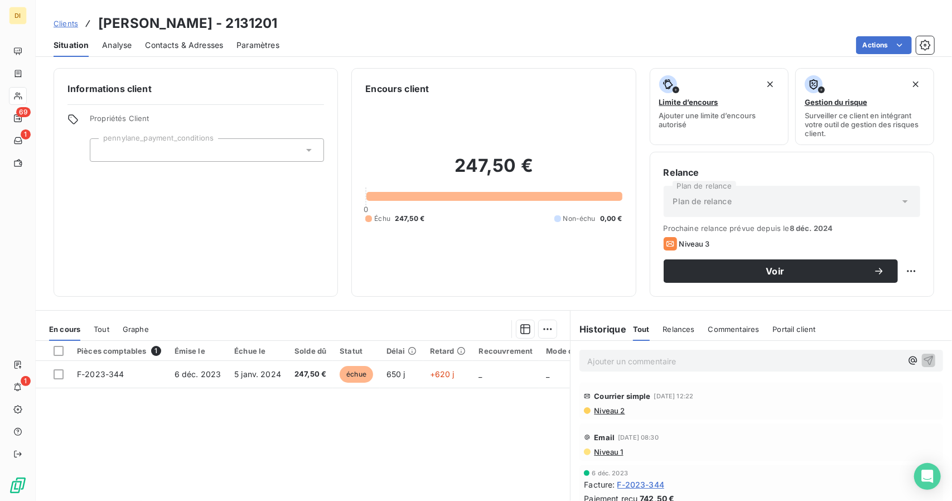
click at [222, 153] on div at bounding box center [207, 149] width 234 height 23
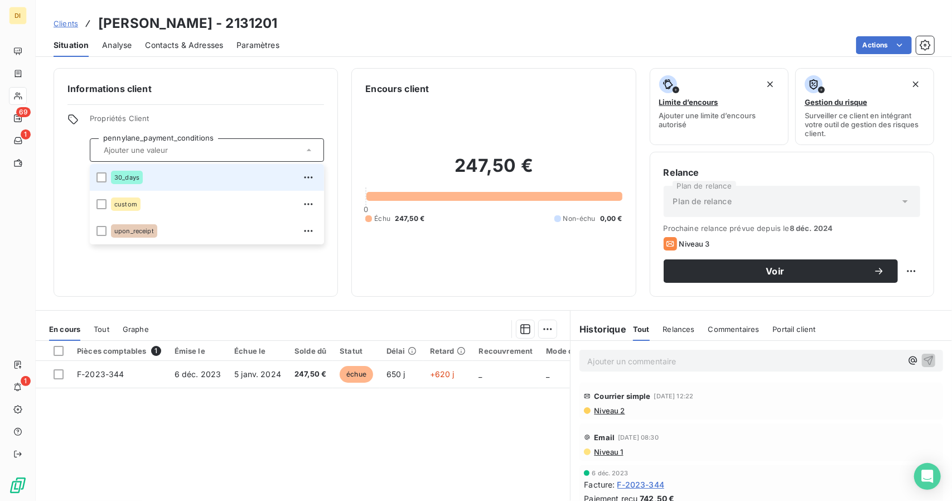
click at [277, 109] on div "Informations client Propriétés Client pennylane_payment_conditions 30_days cust…" at bounding box center [196, 182] width 285 height 229
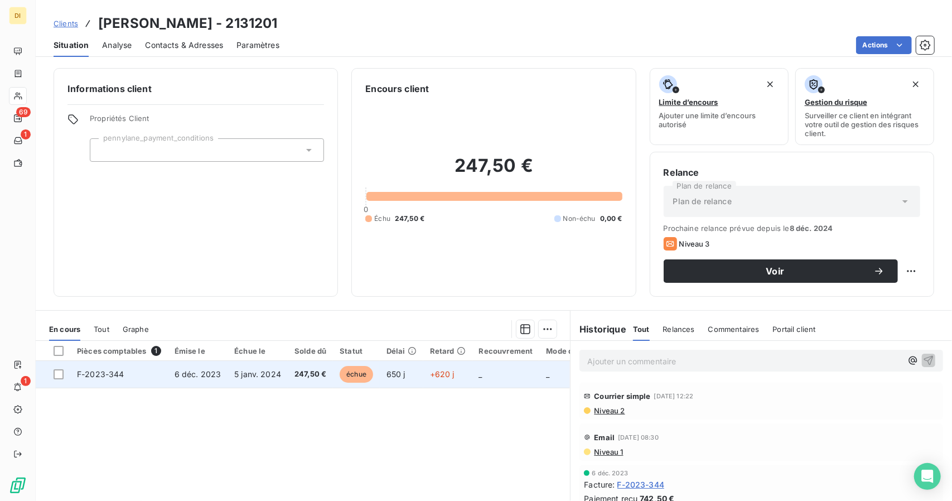
click at [284, 374] on td "5 janv. 2024" at bounding box center [258, 374] width 60 height 27
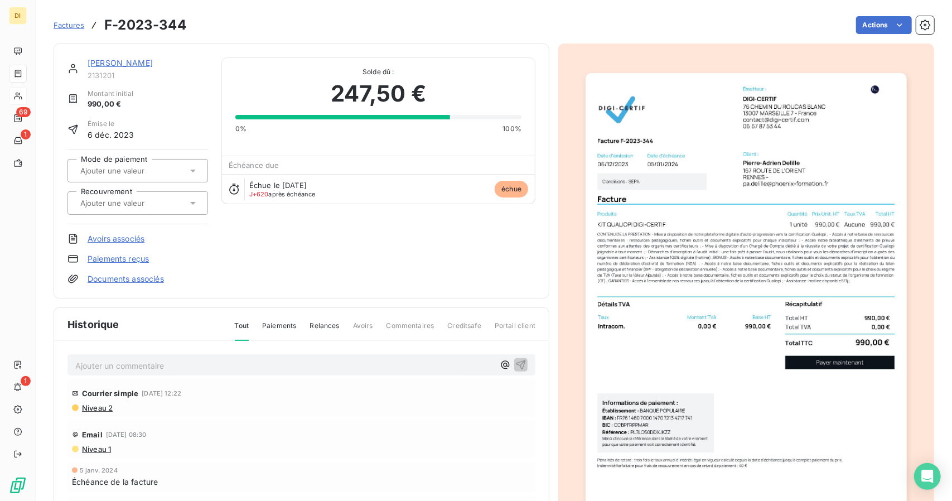
click at [159, 200] on input "text" at bounding box center [135, 203] width 112 height 10
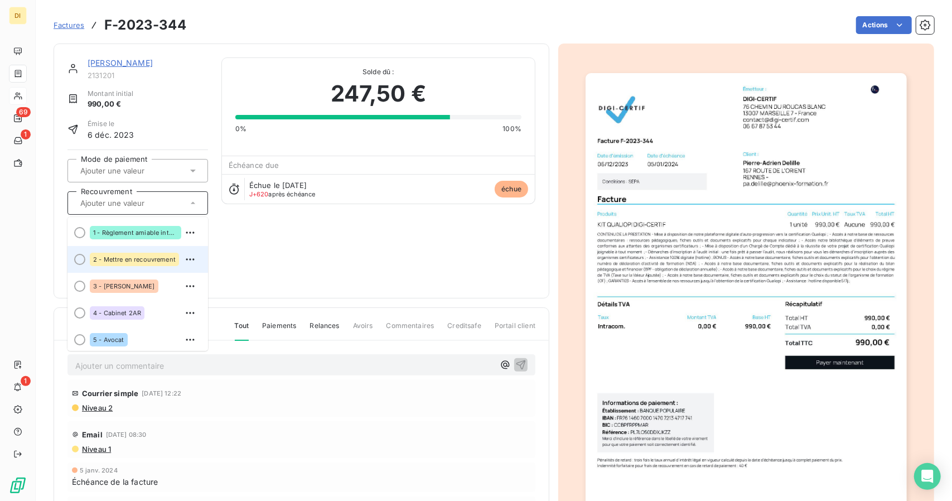
click at [153, 254] on div "2 - Mettre en recouvrement" at bounding box center [134, 259] width 89 height 13
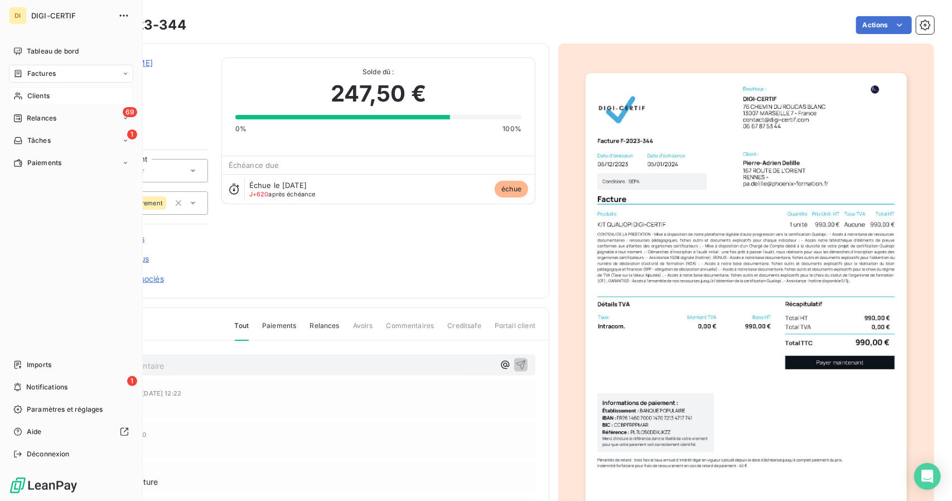
click at [40, 98] on span "Clients" at bounding box center [38, 96] width 22 height 10
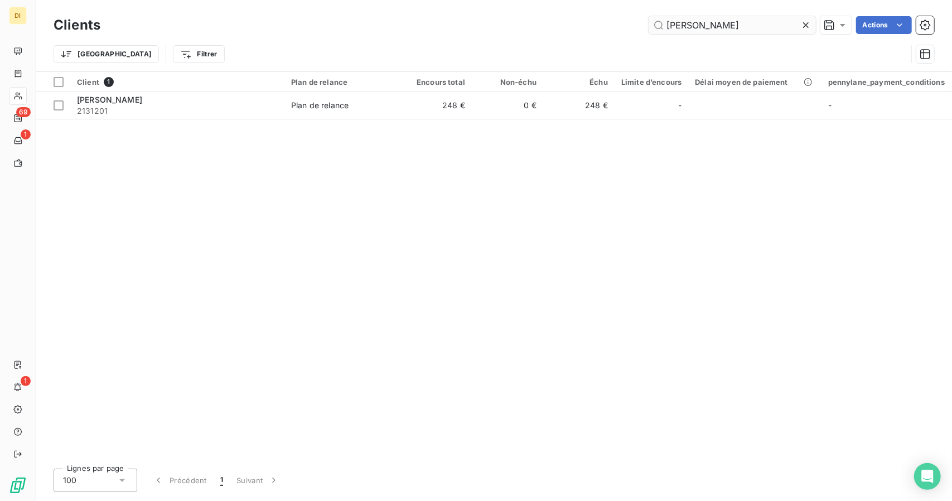
click at [707, 25] on input "[PERSON_NAME]" at bounding box center [732, 25] width 167 height 18
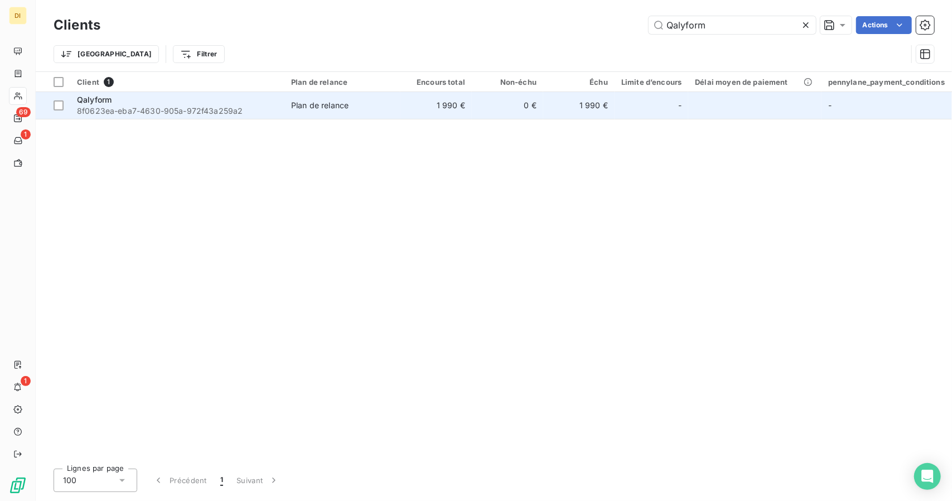
type input "Qalyform"
click at [372, 117] on td "Plan de relance" at bounding box center [343, 105] width 116 height 27
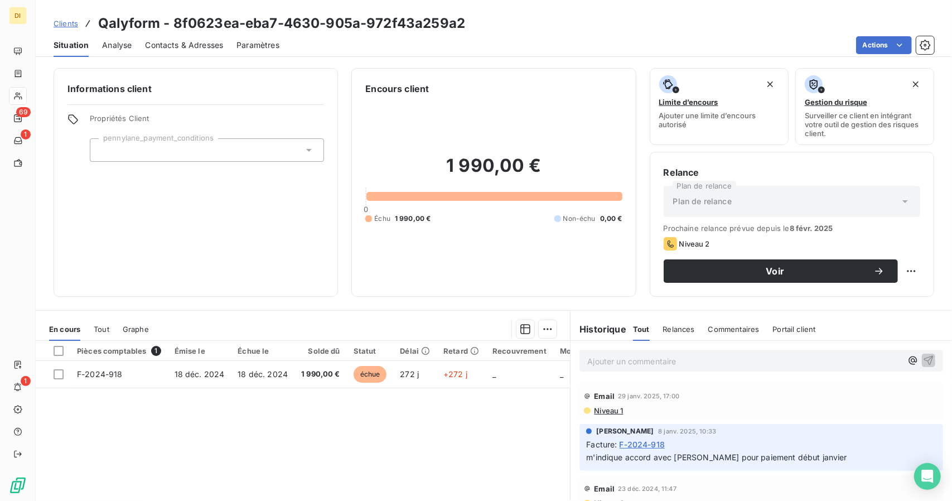
click at [372, 117] on div "1 990,00 € 0 Échu 1 990,00 € Non-échu 0,00 €" at bounding box center [493, 188] width 257 height 187
click at [64, 21] on span "Clients" at bounding box center [66, 23] width 25 height 9
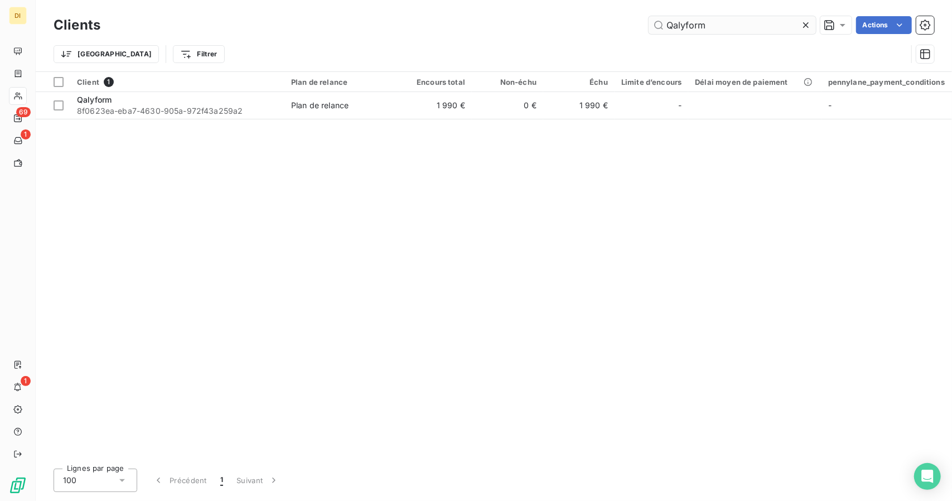
click at [685, 27] on input "Qalyform" at bounding box center [732, 25] width 167 height 18
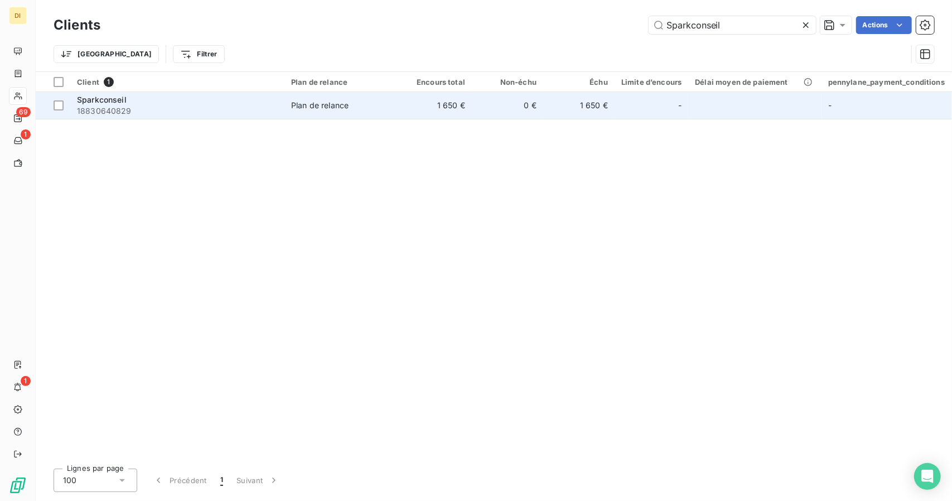
type input "Sparkconseil"
click at [517, 105] on td "0 €" at bounding box center [507, 105] width 71 height 27
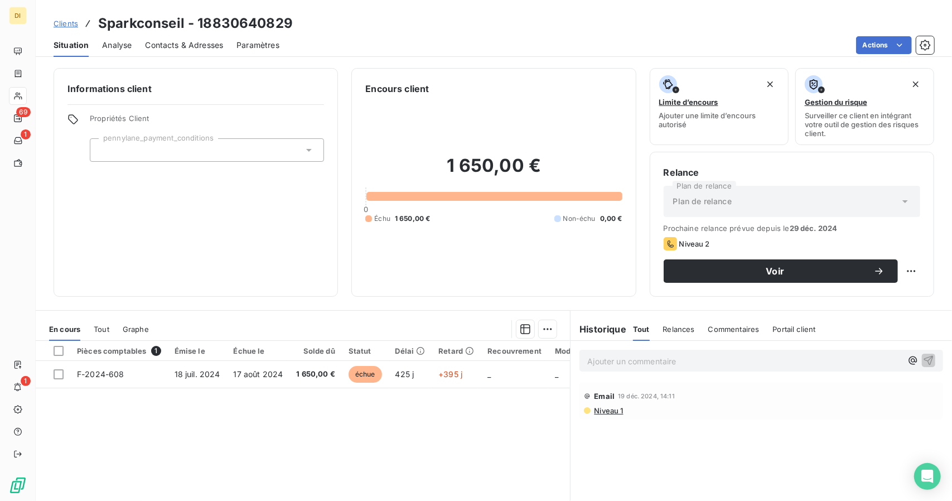
click at [181, 44] on span "Contacts & Adresses" at bounding box center [184, 45] width 78 height 11
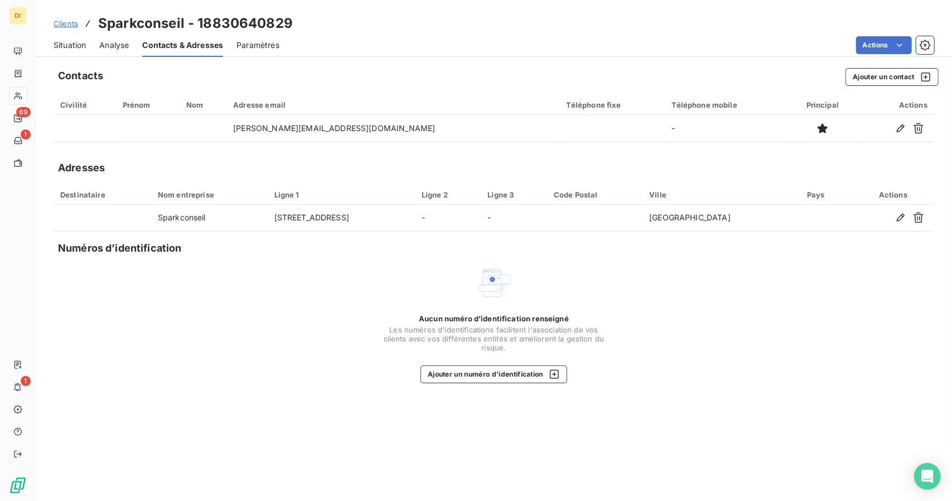
click at [73, 47] on span "Situation" at bounding box center [70, 45] width 32 height 11
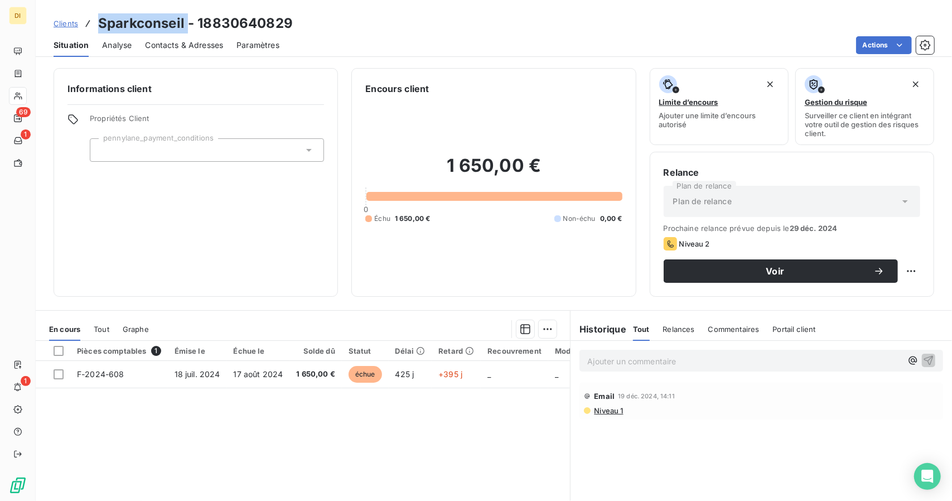
drag, startPoint x: 99, startPoint y: 18, endPoint x: 186, endPoint y: 23, distance: 87.2
click at [186, 23] on h3 "Sparkconseil - 18830640829" at bounding box center [195, 23] width 195 height 20
copy h3 "Sparkconseil"
